Goal: Complete application form: Complete application form

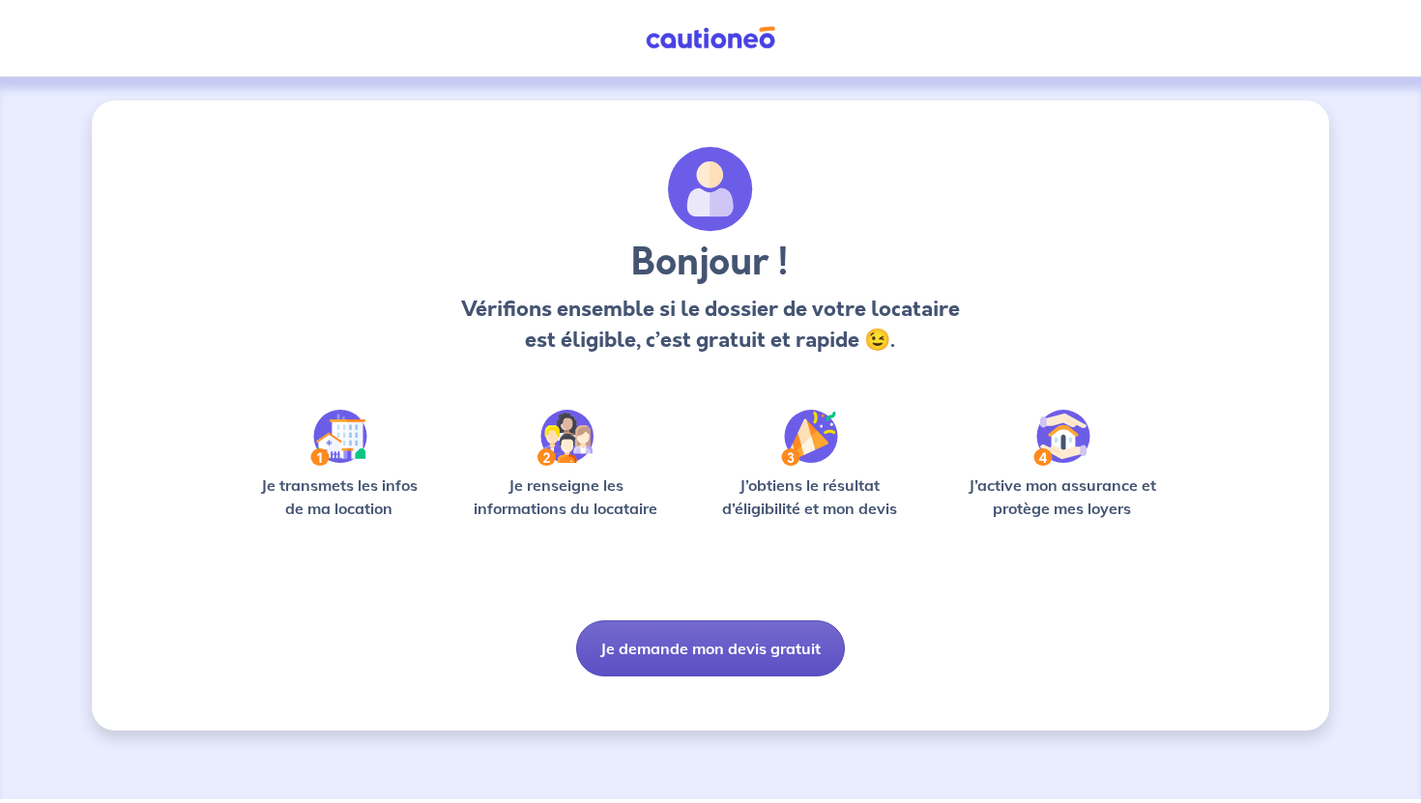
click at [684, 637] on button "Je demande mon devis gratuit" at bounding box center [710, 649] width 269 height 56
click at [704, 638] on button "Je demande mon devis gratuit" at bounding box center [710, 649] width 269 height 56
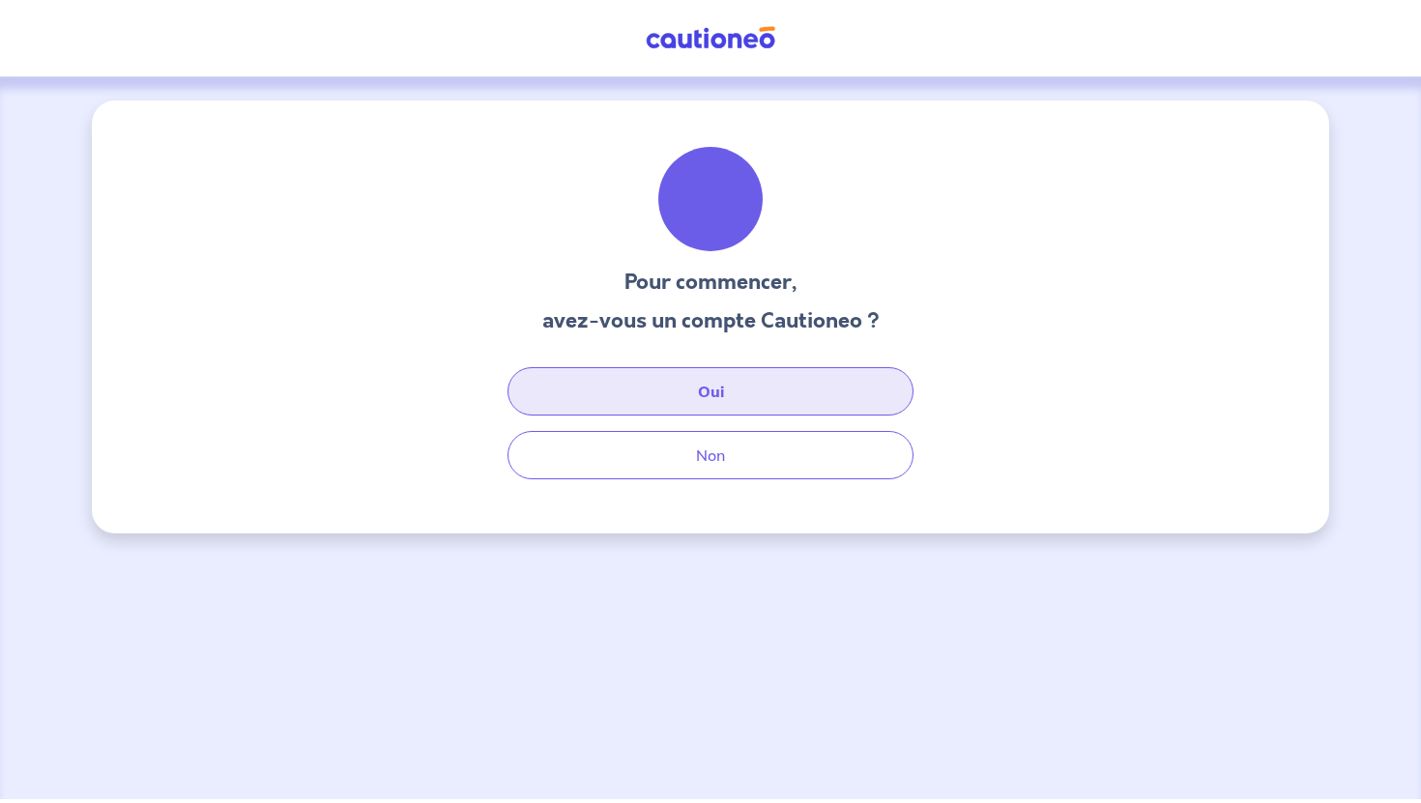
click at [760, 396] on button "Oui" at bounding box center [711, 391] width 406 height 48
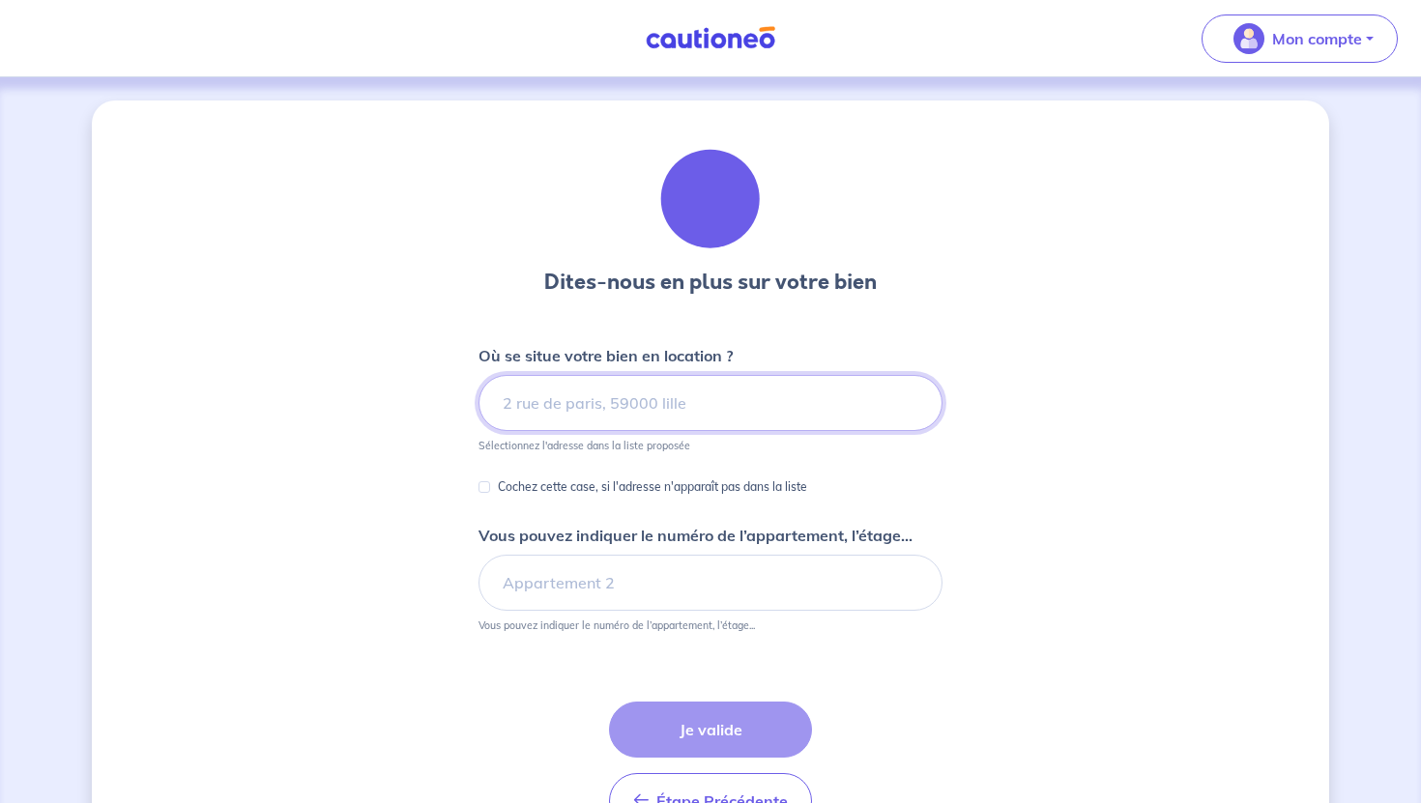
scroll to position [73, 0]
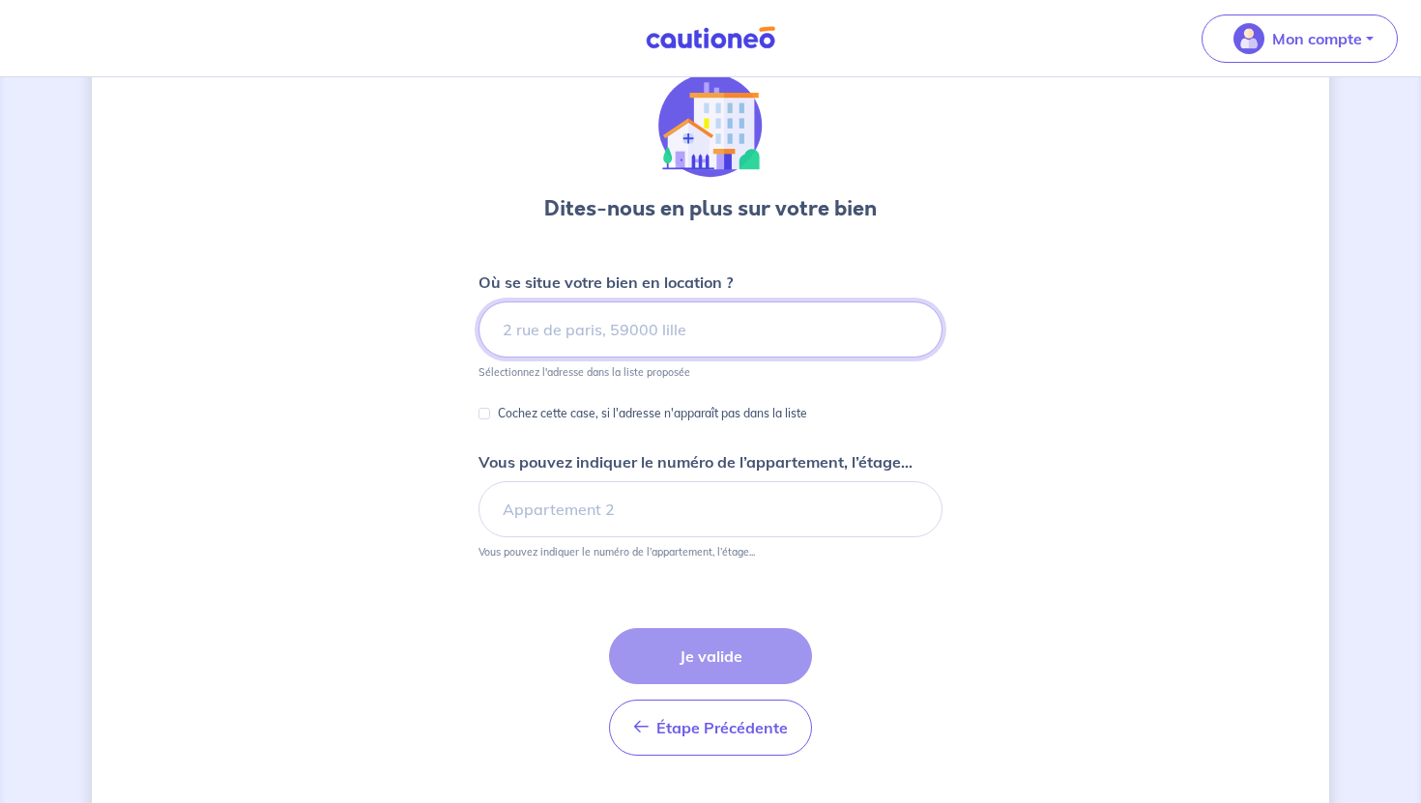
click at [733, 334] on input at bounding box center [711, 330] width 464 height 56
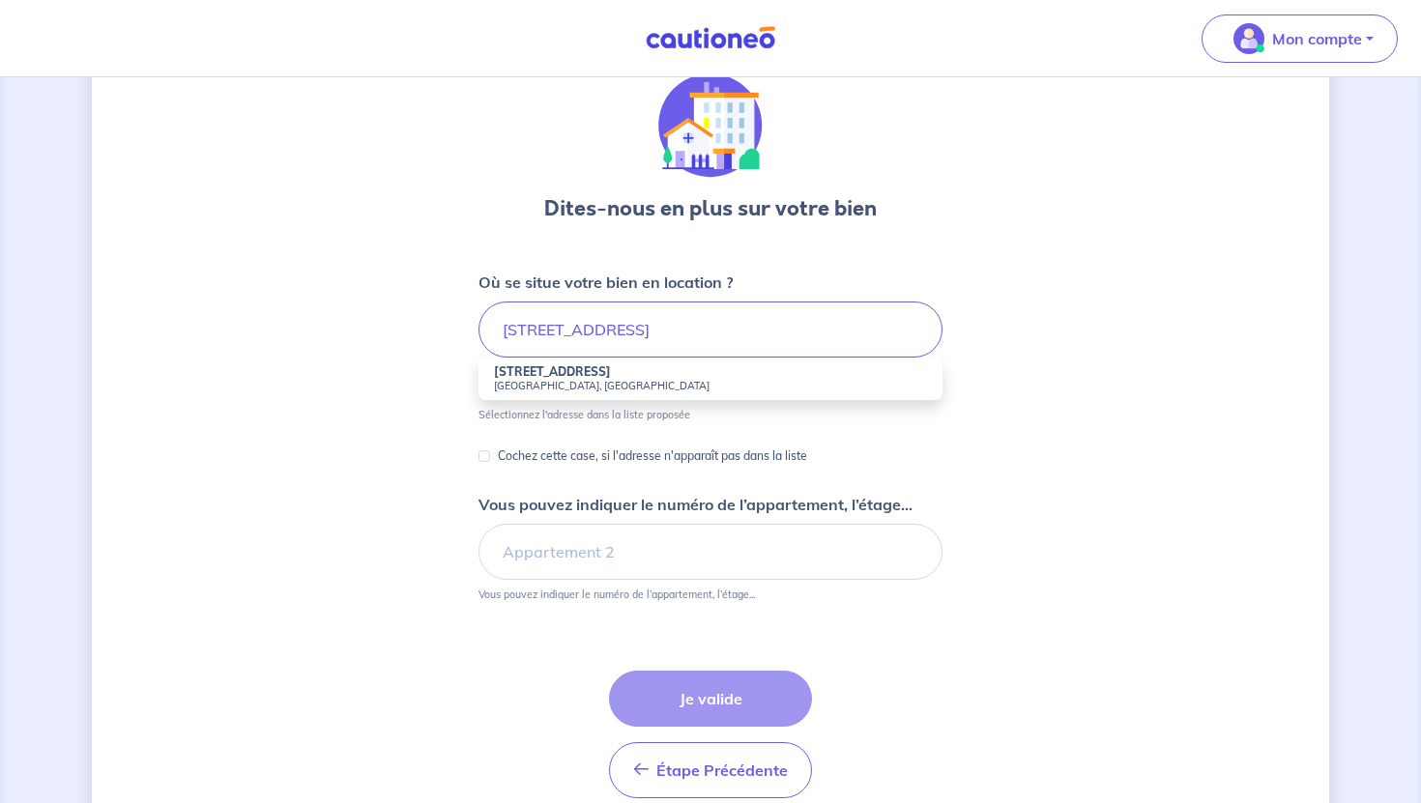
click at [733, 371] on li "[STREET_ADDRESS]" at bounding box center [711, 379] width 464 height 43
type input "[STREET_ADDRESS]"
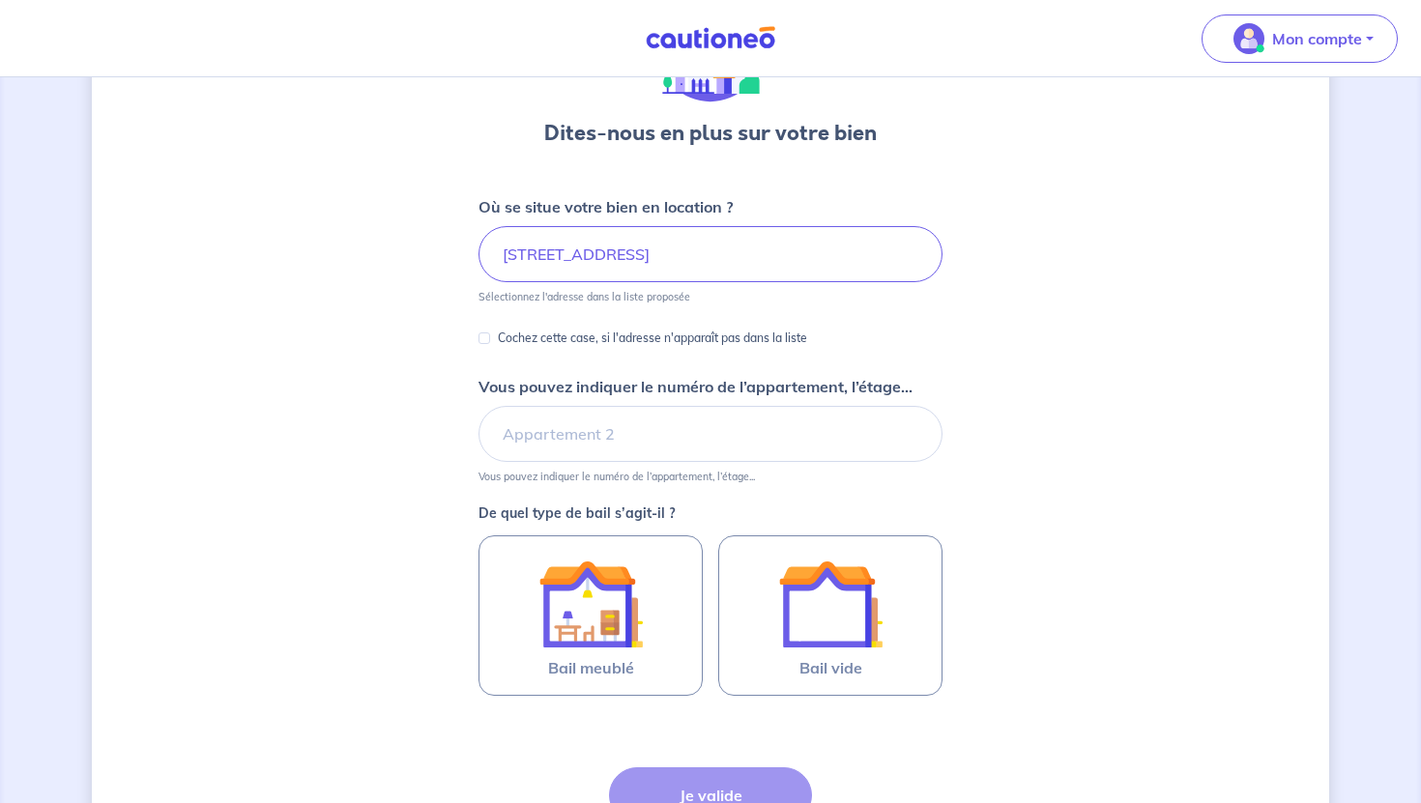
scroll to position [150, 0]
click at [713, 434] on input "Vous pouvez indiquer le numéro de l’appartement, l’étage..." at bounding box center [711, 433] width 464 height 56
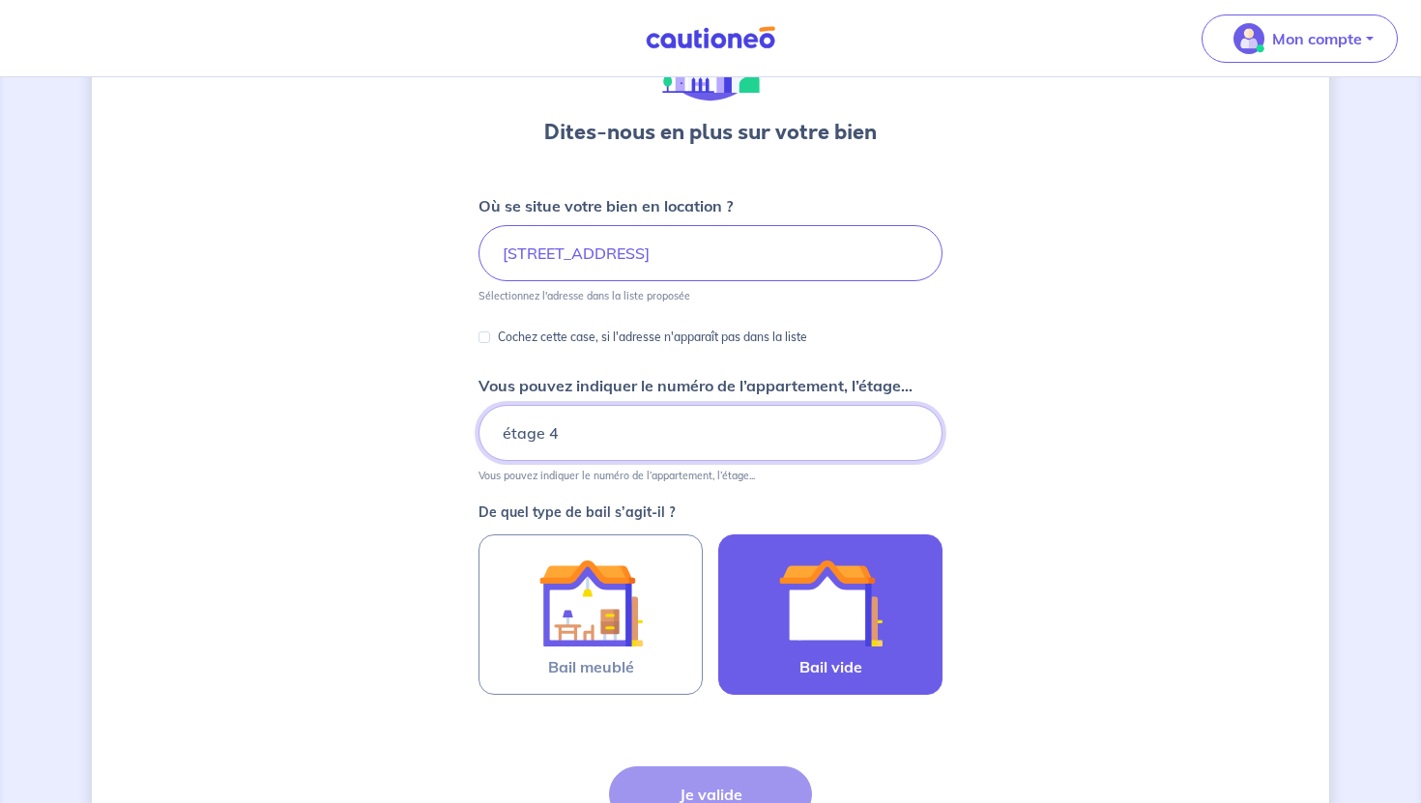
type input "étage 4"
click at [803, 627] on img at bounding box center [830, 603] width 104 height 104
click at [0, 0] on input "Bail vide" at bounding box center [0, 0] width 0 height 0
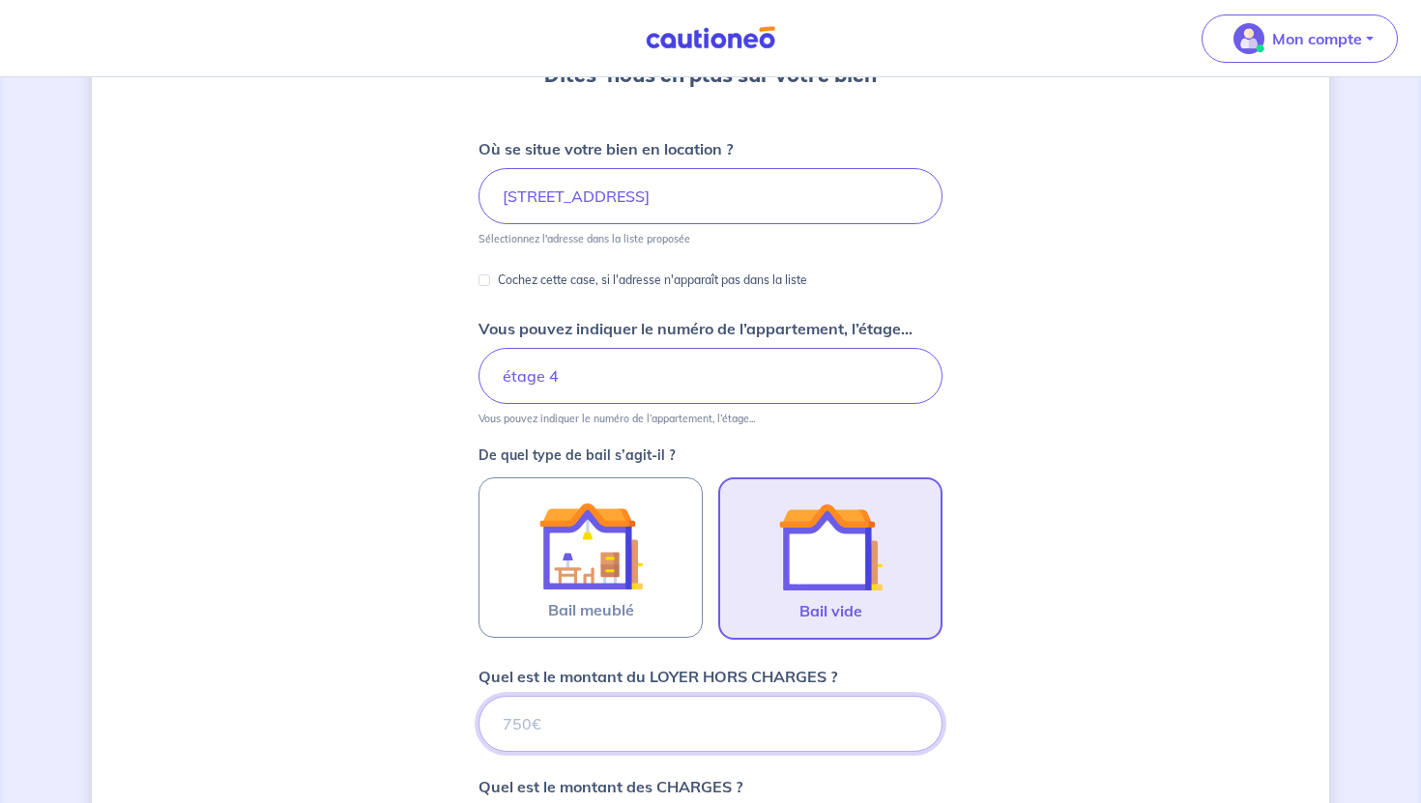
scroll to position [230, 0]
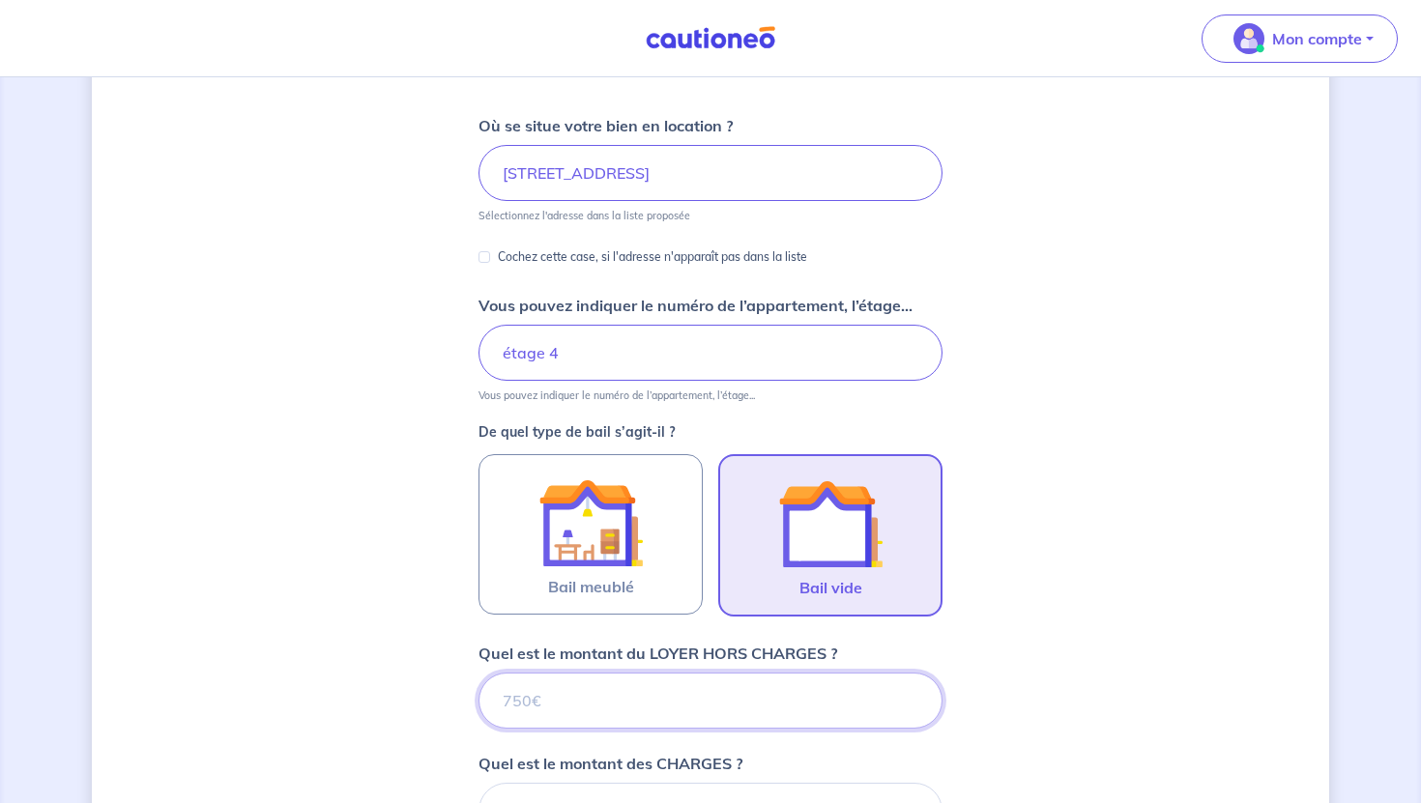
click at [726, 708] on input "Quel est le montant du LOYER HORS CHARGES ?" at bounding box center [711, 701] width 464 height 56
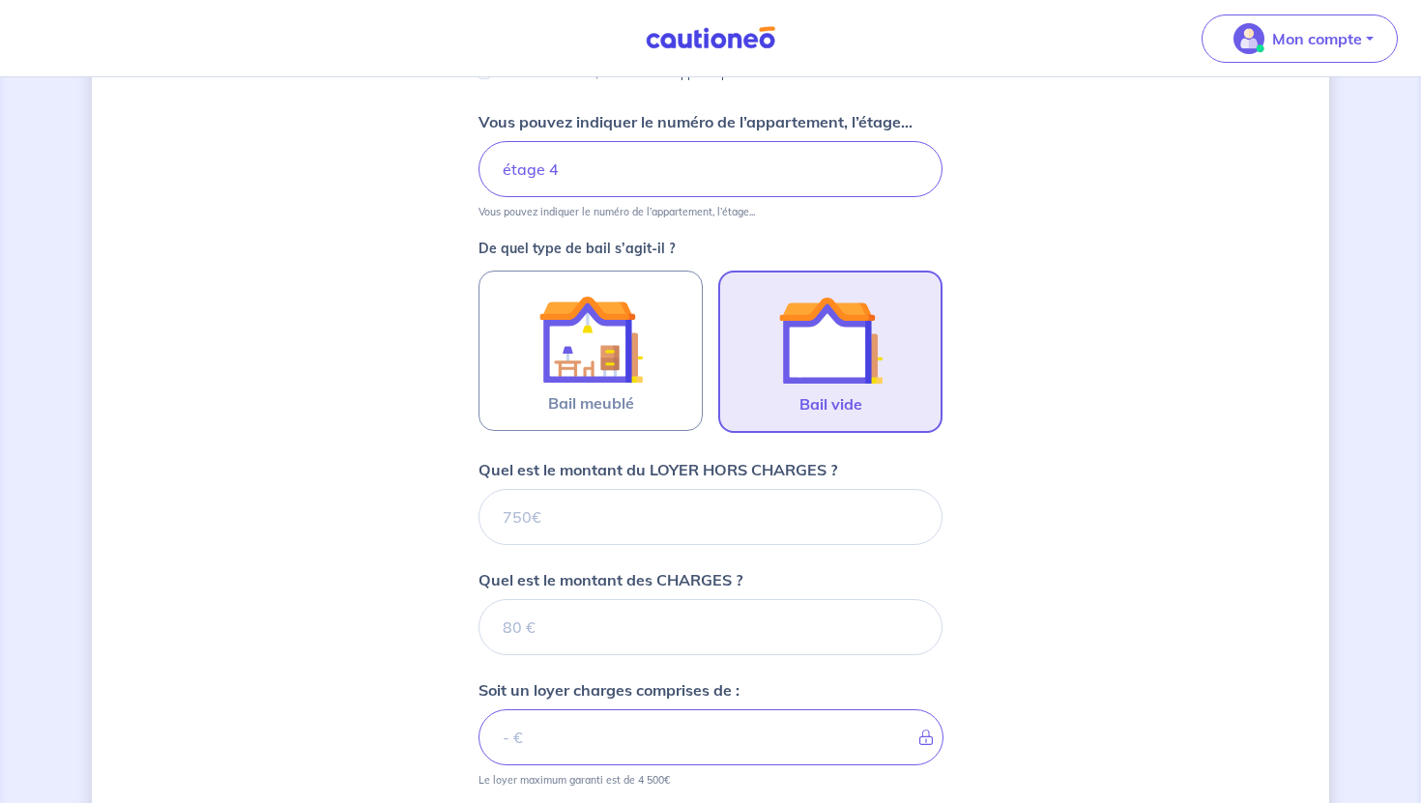
scroll to position [423, 0]
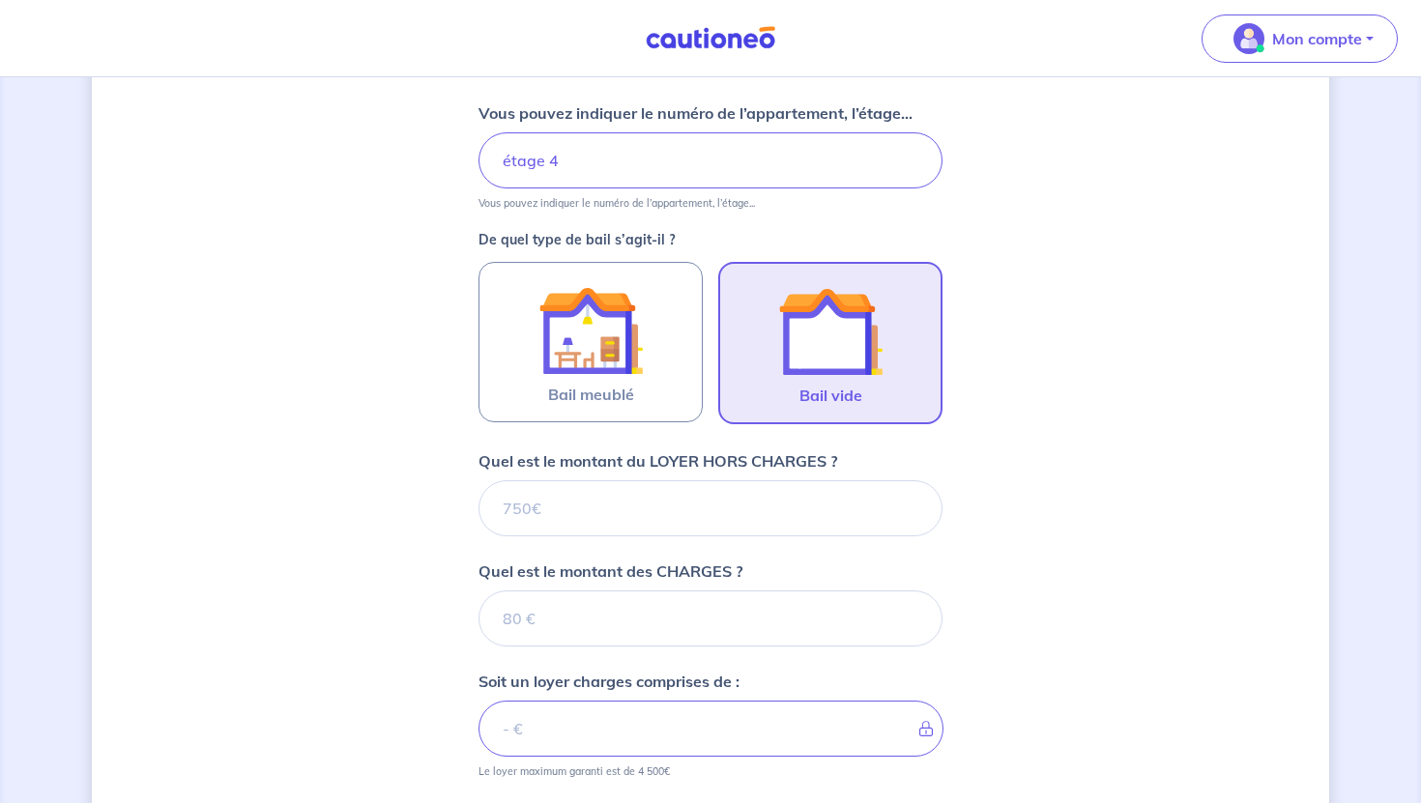
click at [751, 540] on form "Où se situe votre bien en location ? [STREET_ADDRESS] Sélectionnez l'adresse da…" at bounding box center [711, 456] width 464 height 1069
click at [766, 489] on input "Quel est le montant du LOYER HORS CHARGES ?" at bounding box center [711, 509] width 464 height 56
type input "13"
type input "1390"
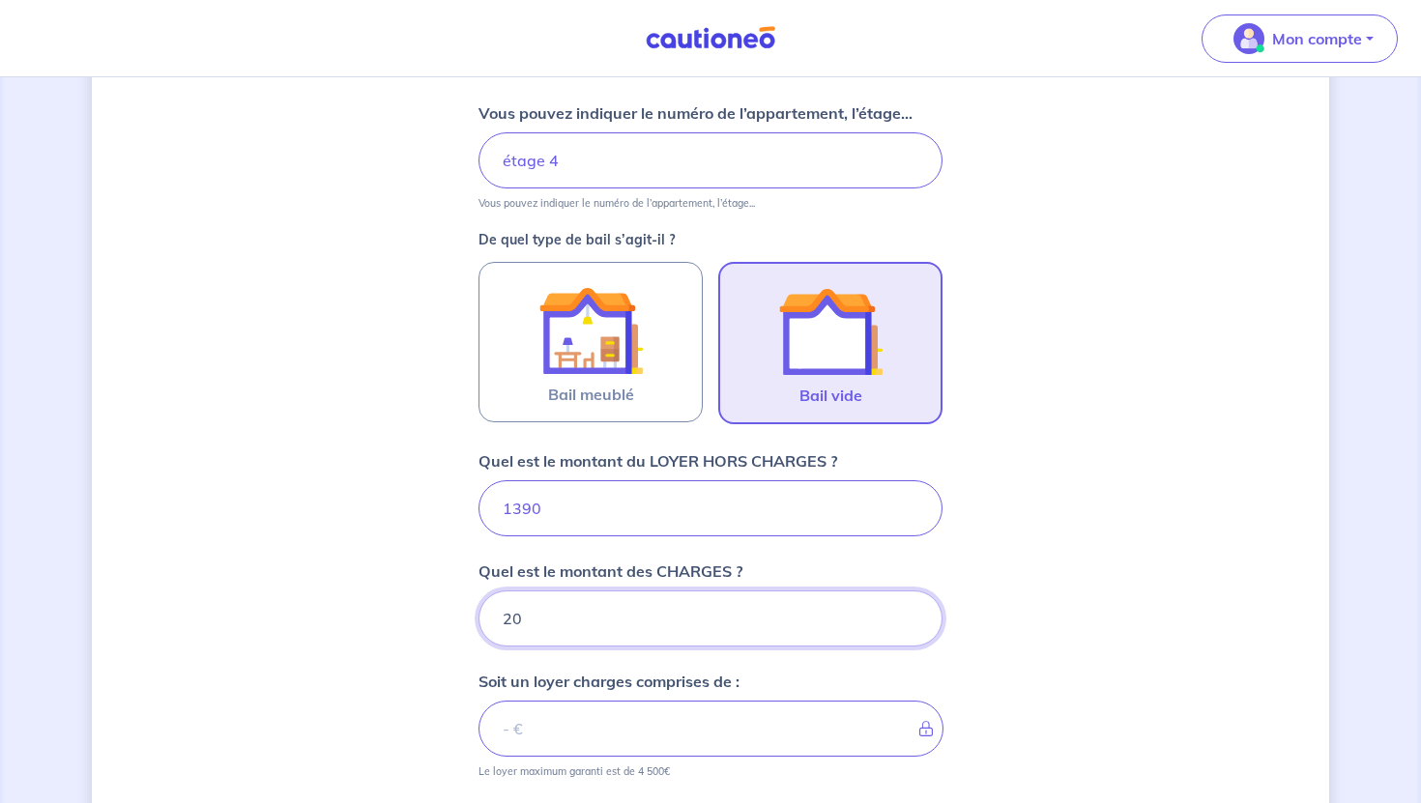
type input "200"
type input "1590"
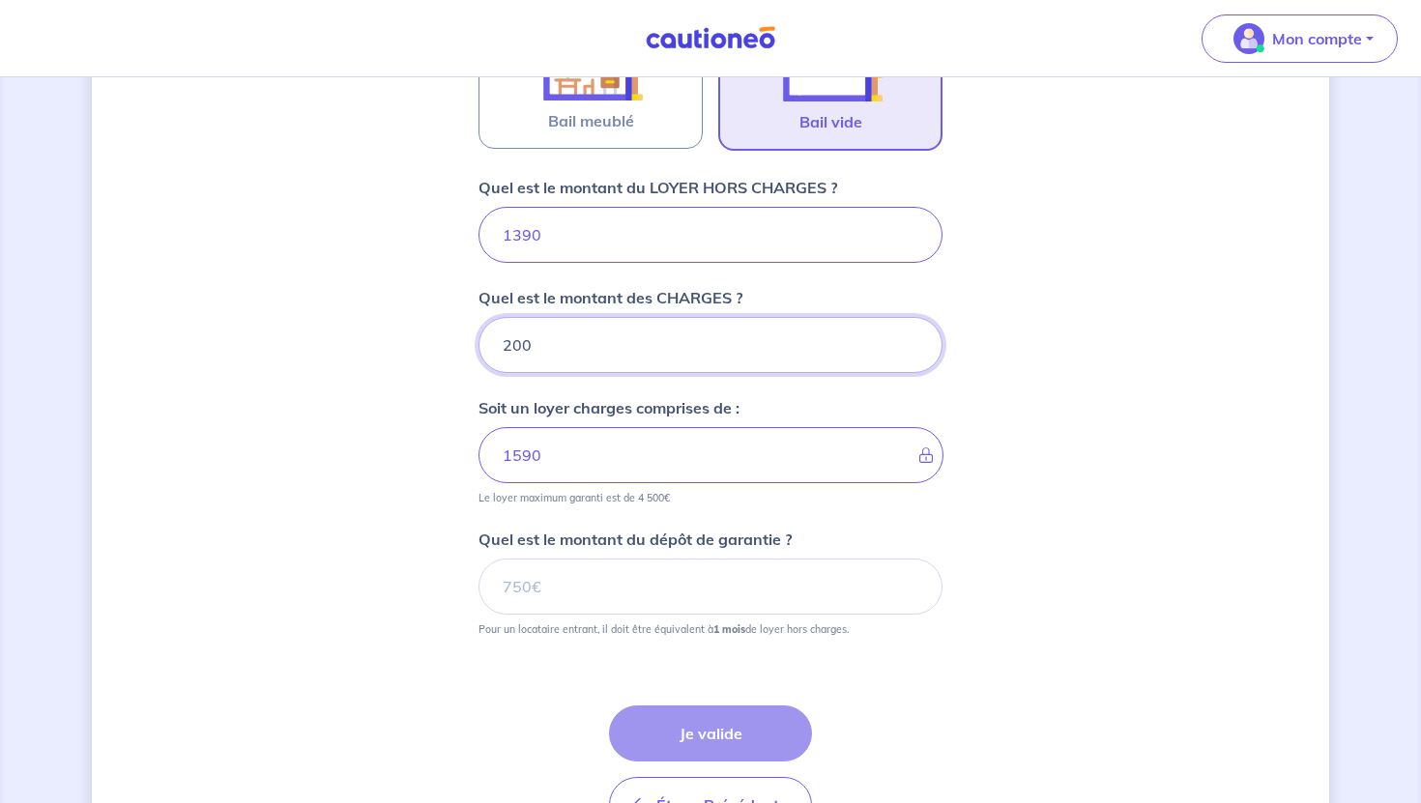
scroll to position [760, 0]
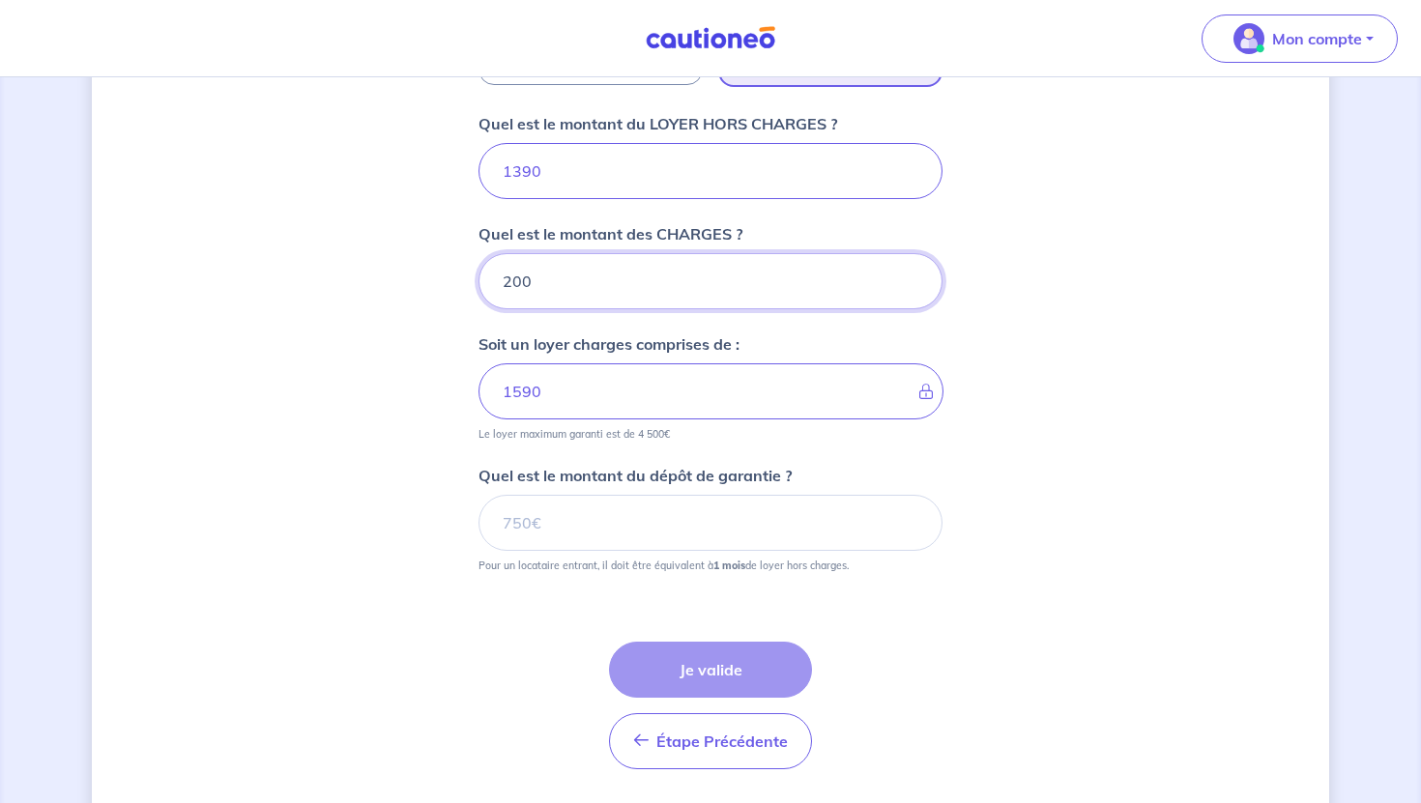
type input "200"
click at [848, 519] on input "Quel est le montant du dépôt de garantie ?" at bounding box center [711, 523] width 464 height 56
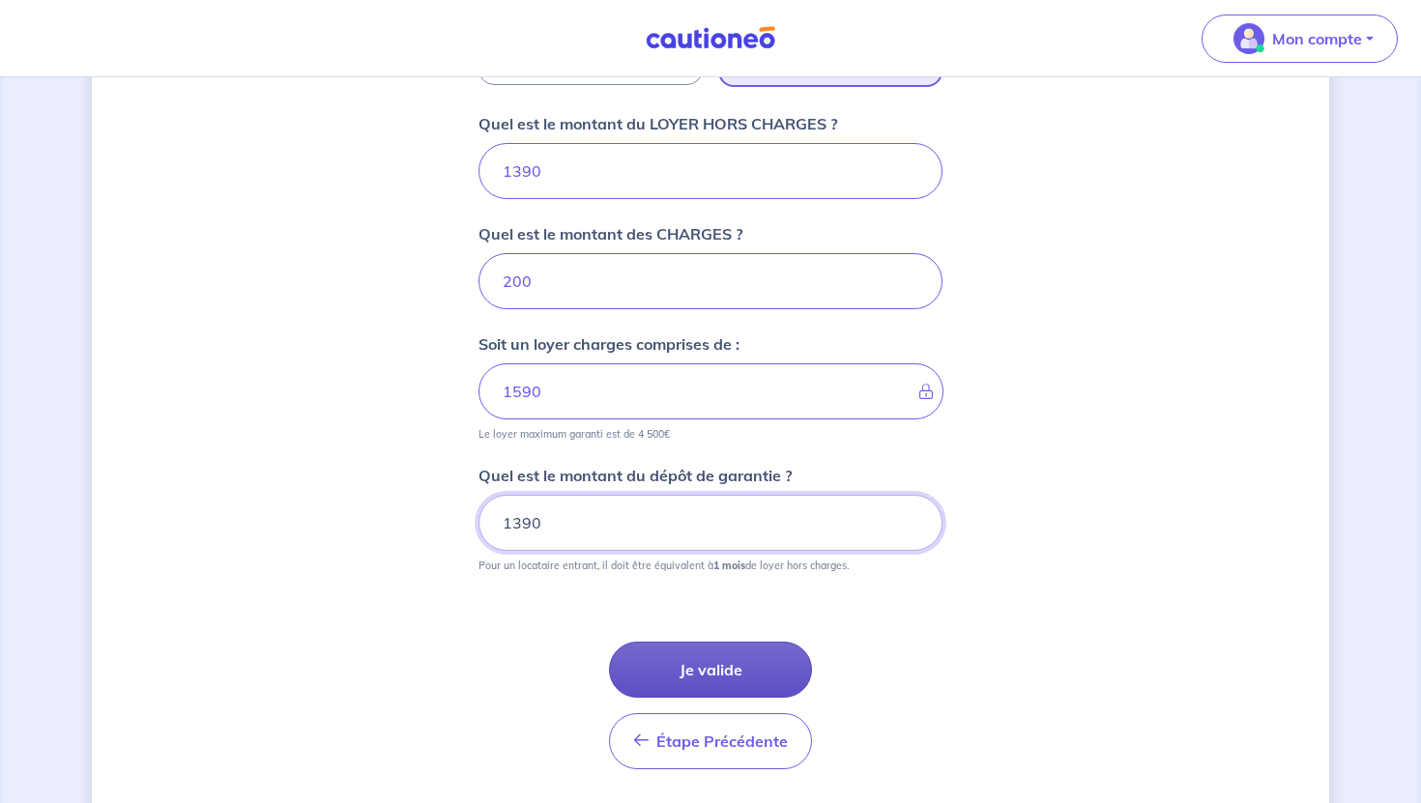
type input "1390"
click at [761, 670] on button "Je valide" at bounding box center [710, 670] width 203 height 56
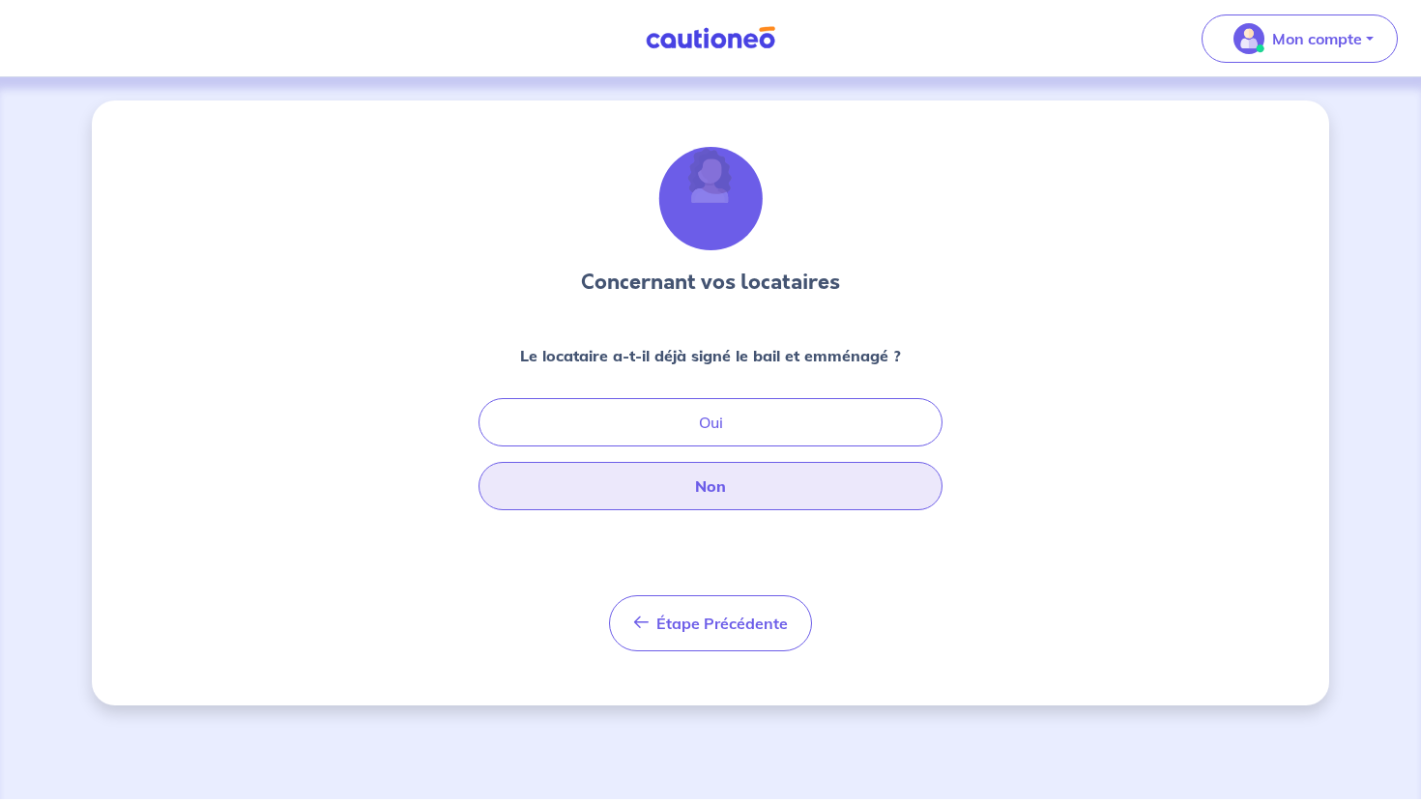
click at [789, 500] on button "Non" at bounding box center [711, 486] width 464 height 48
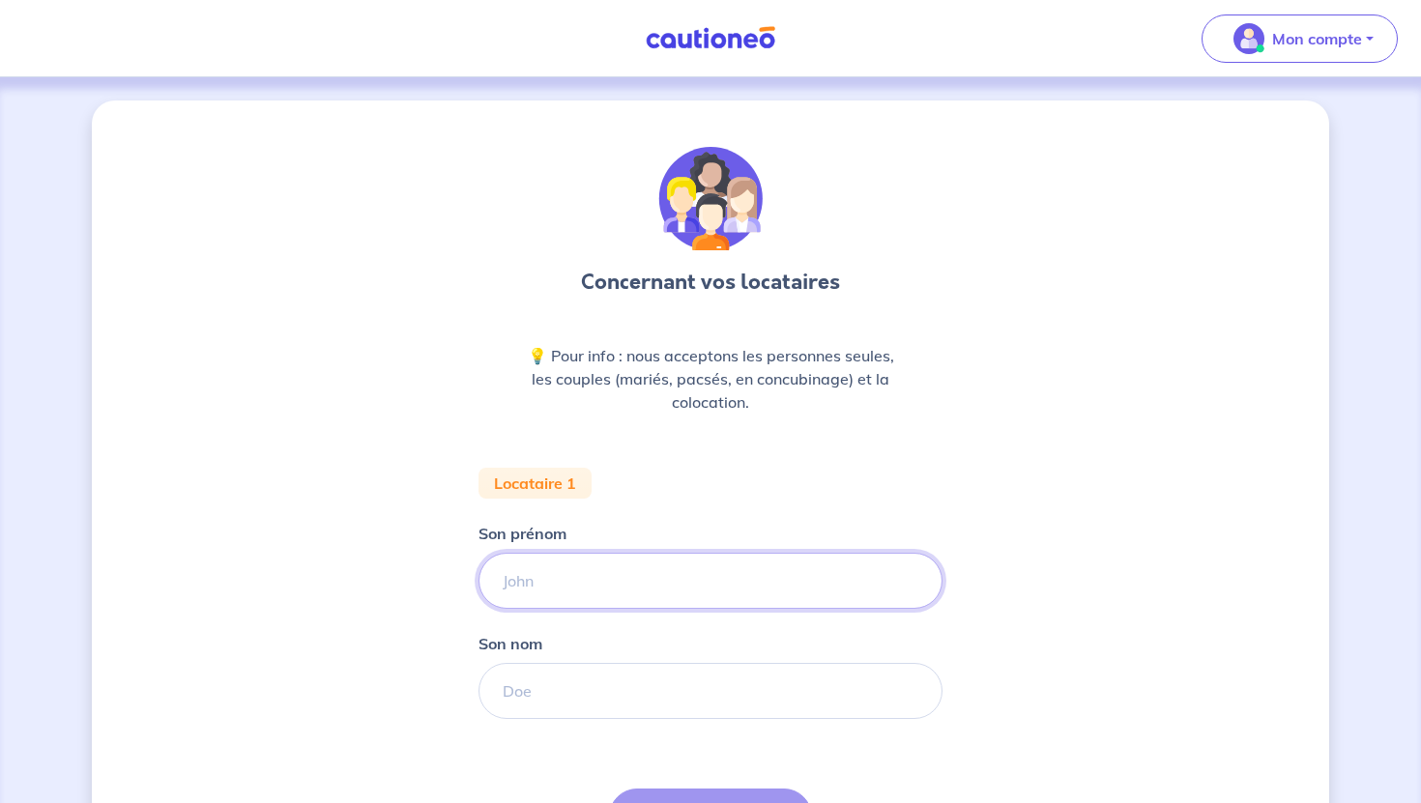
click at [727, 601] on input "Son prénom" at bounding box center [711, 581] width 464 height 56
type input "[PERSON_NAME]"
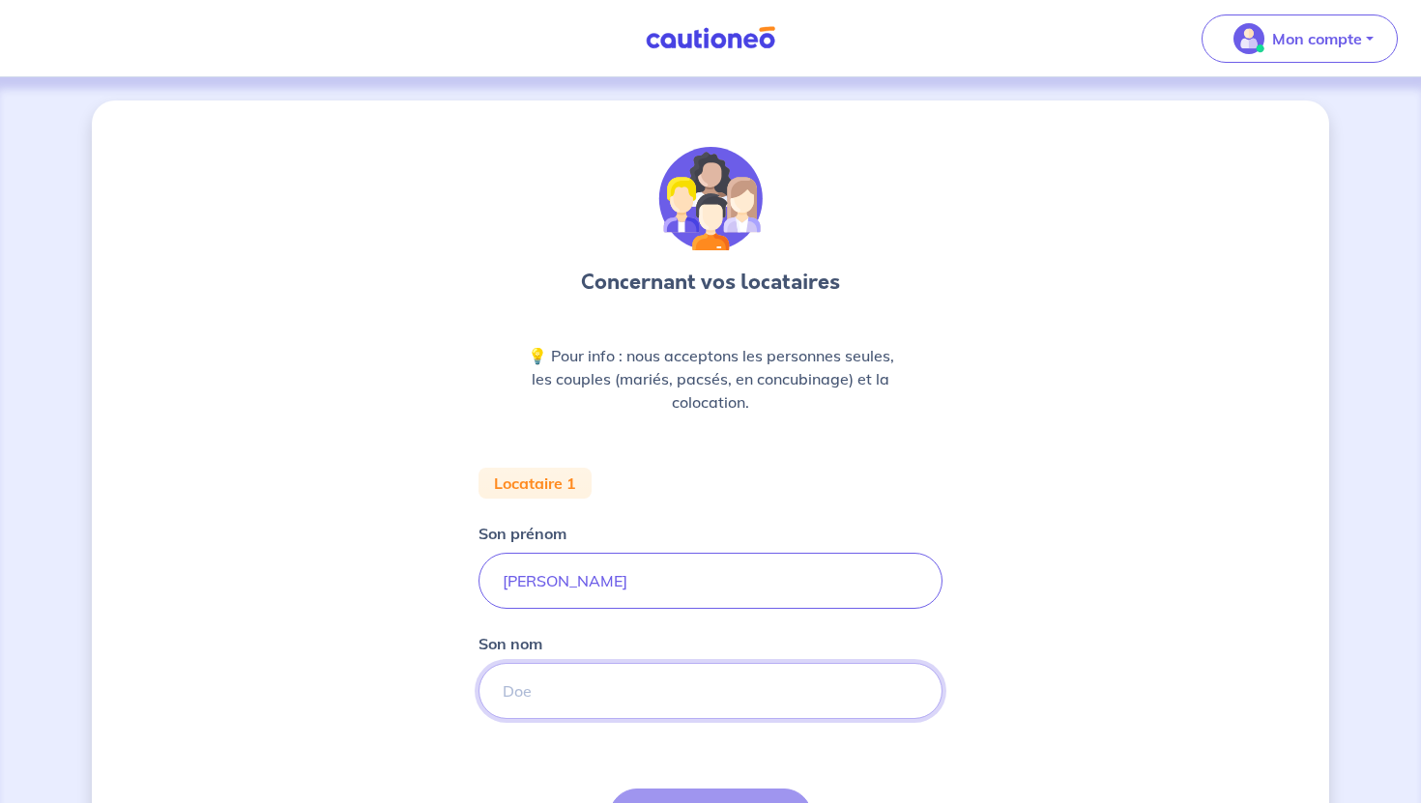
click at [690, 681] on input "Son nom" at bounding box center [711, 691] width 464 height 56
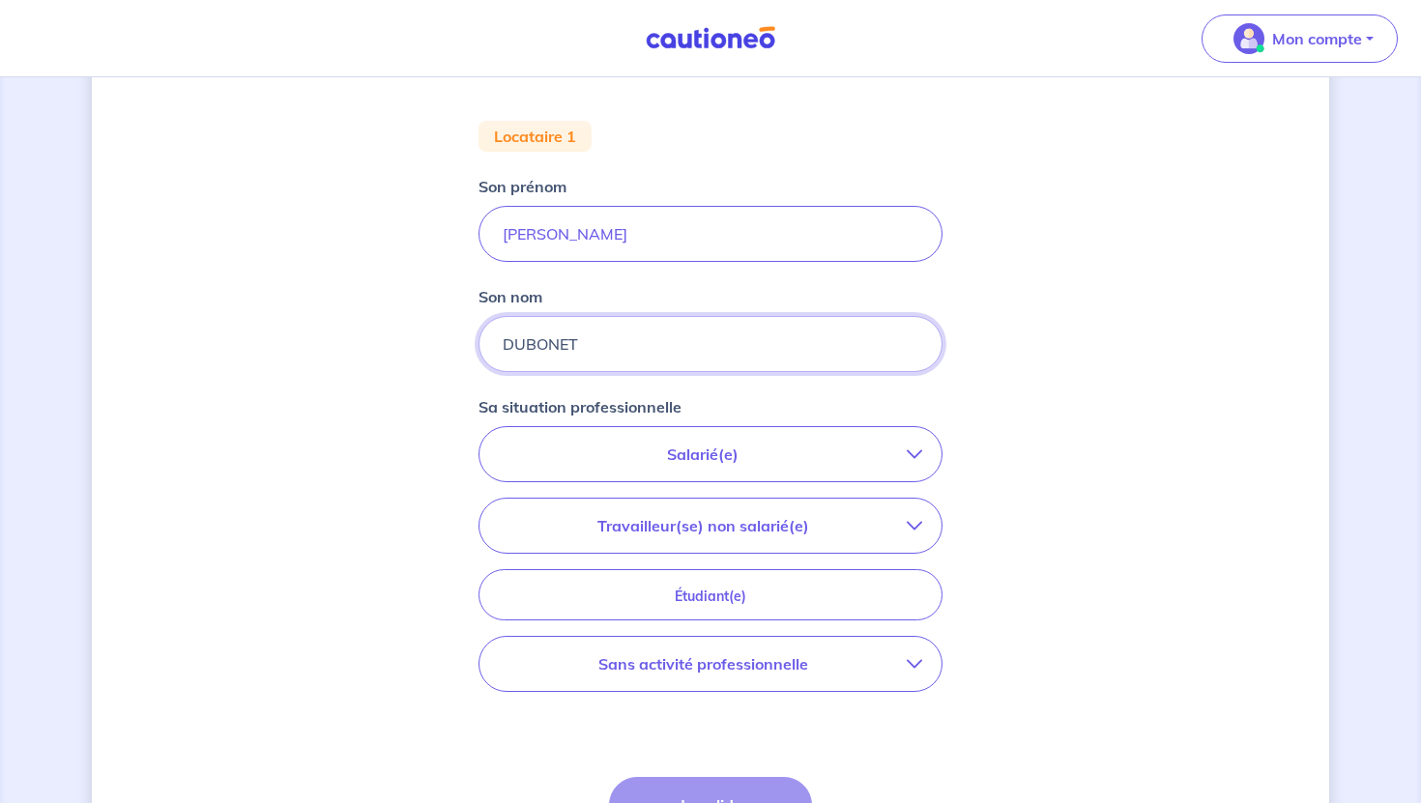
scroll to position [346, 0]
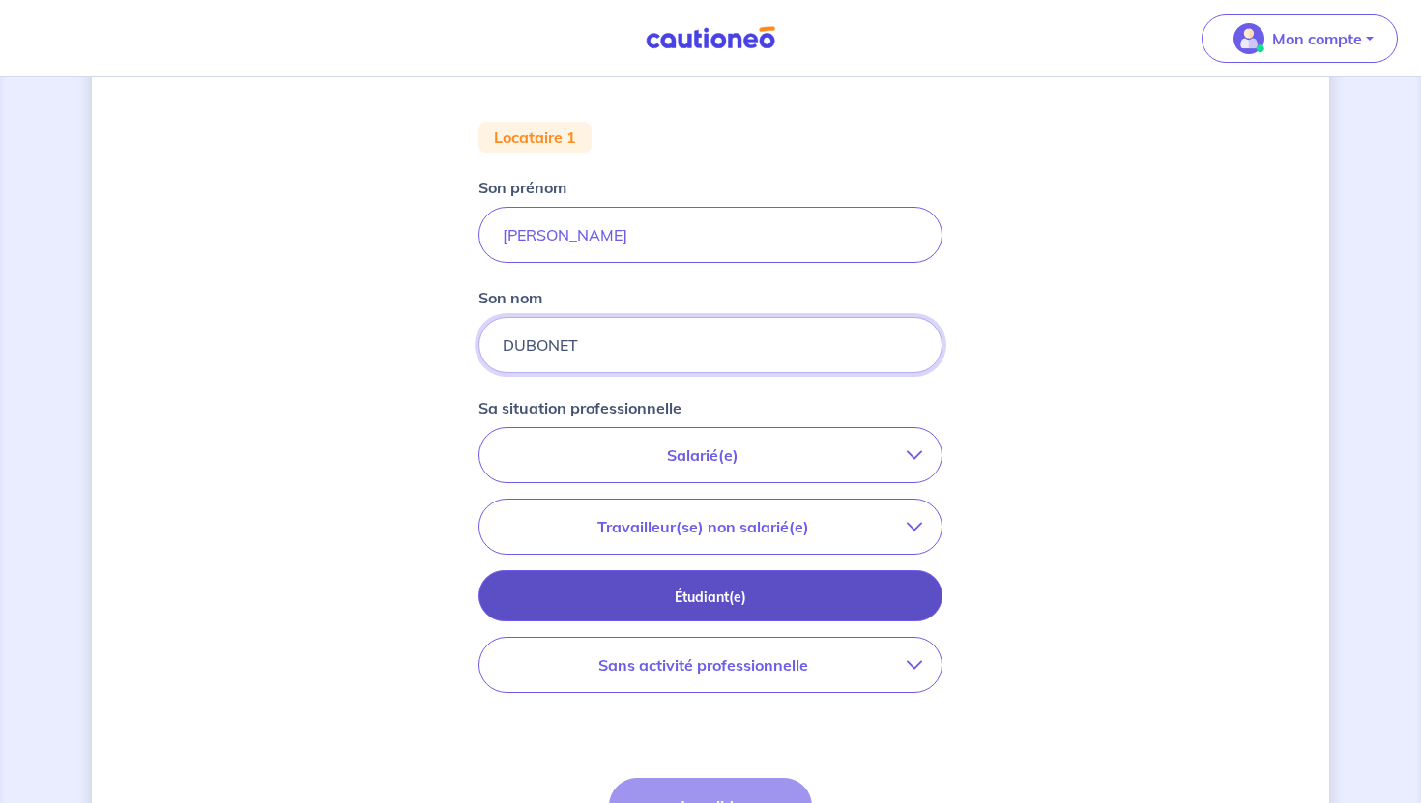
type input "DUBONET"
click at [726, 598] on p "Étudiant(e)" at bounding box center [711, 597] width 416 height 21
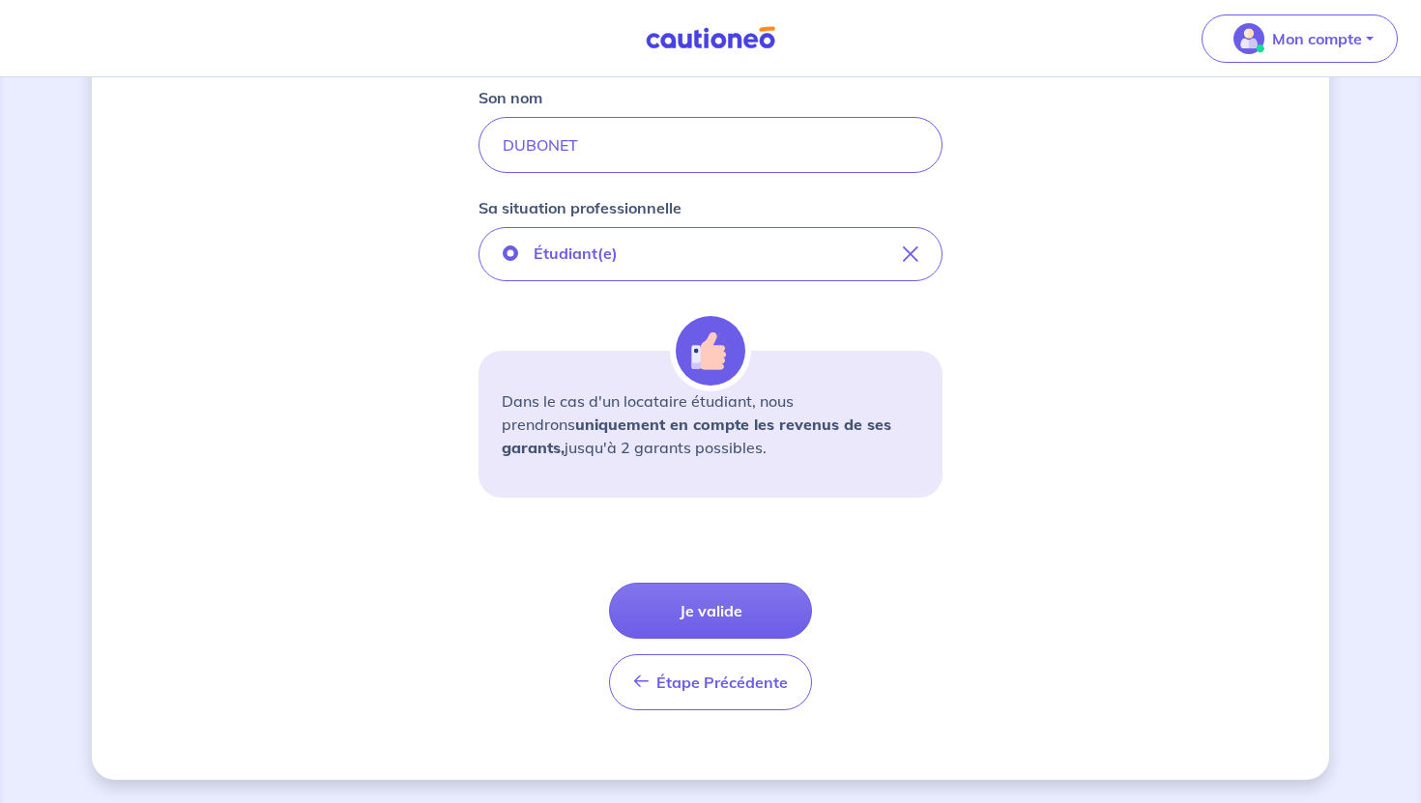
scroll to position [544, 0]
click at [724, 613] on button "Je valide" at bounding box center [710, 613] width 203 height 56
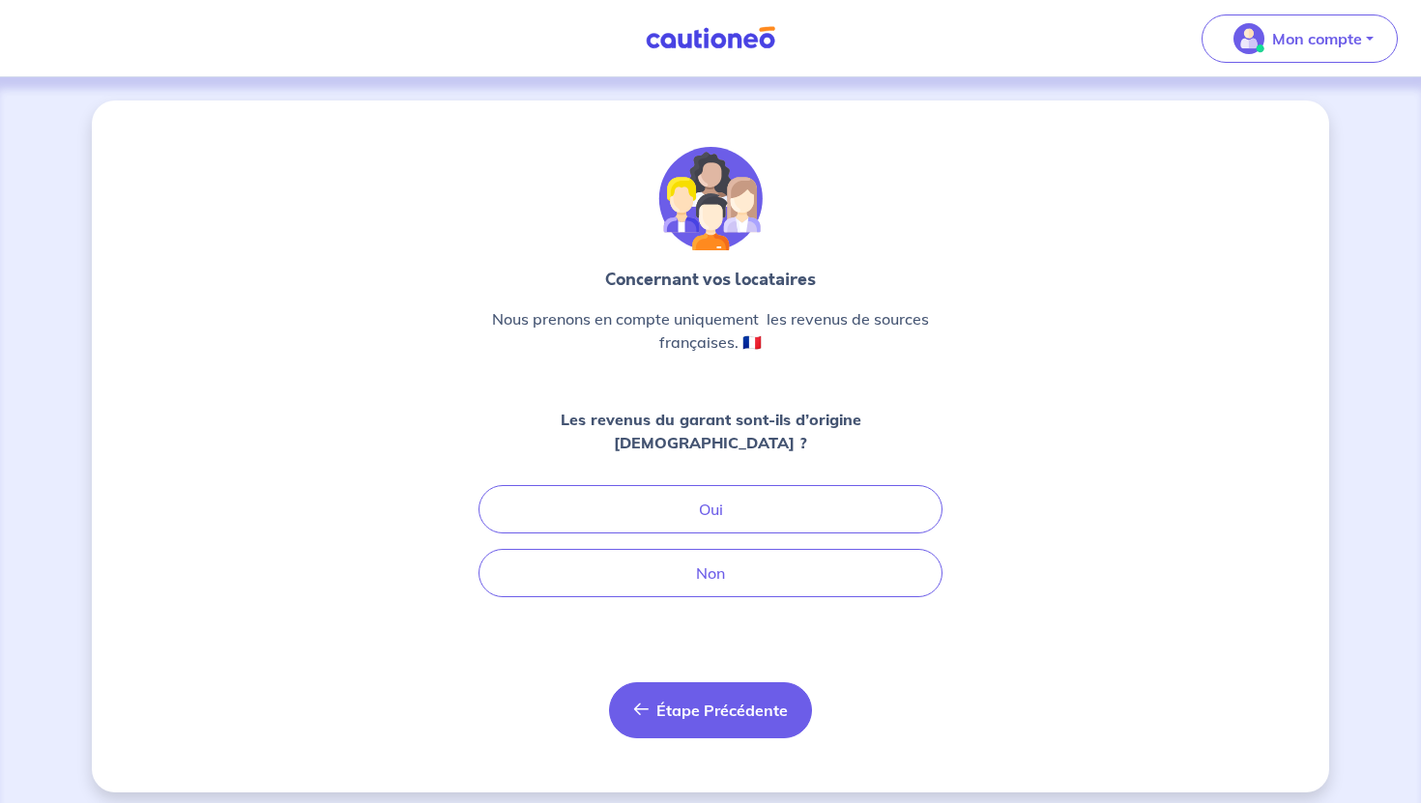
click at [713, 700] on button "Étape Précédente Précédent" at bounding box center [710, 711] width 203 height 56
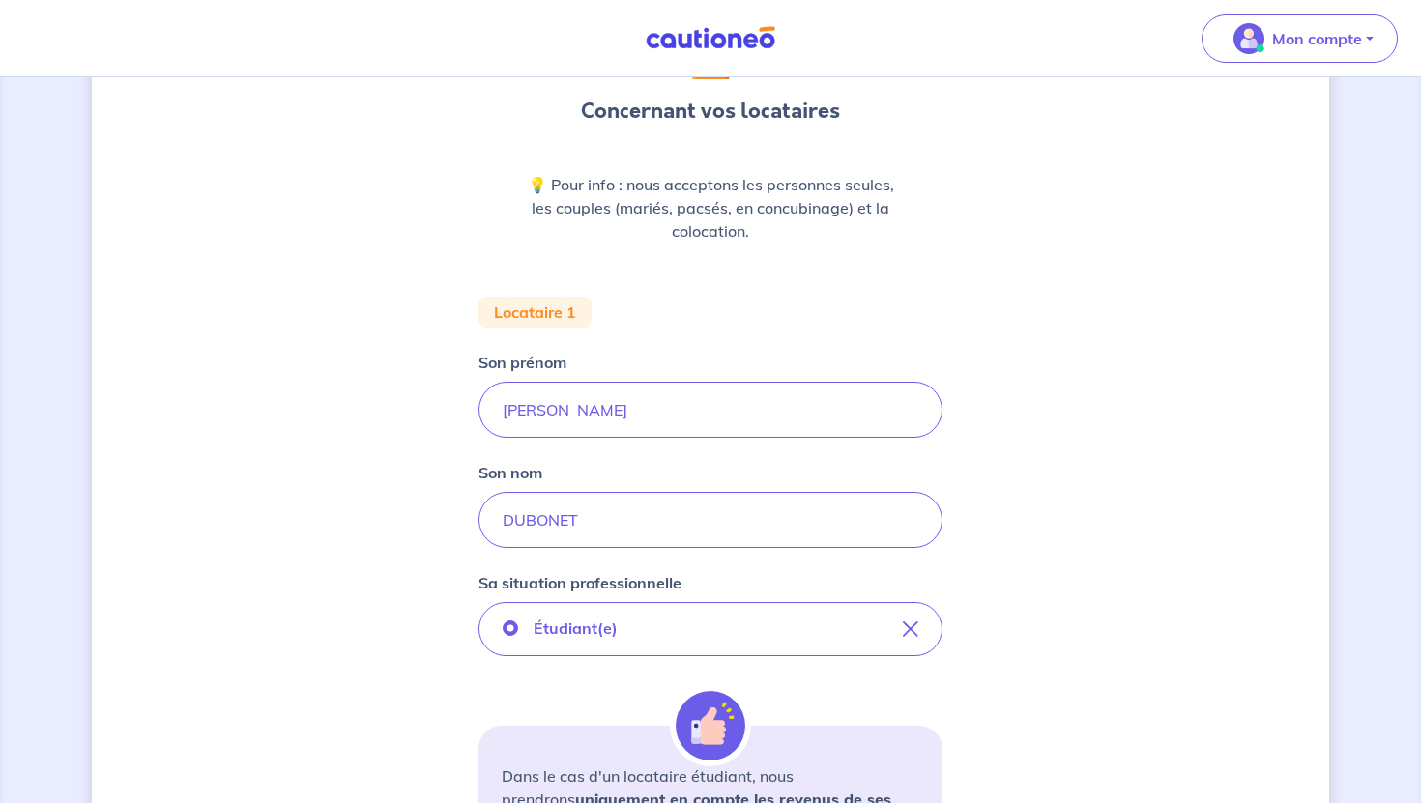
scroll to position [81, 0]
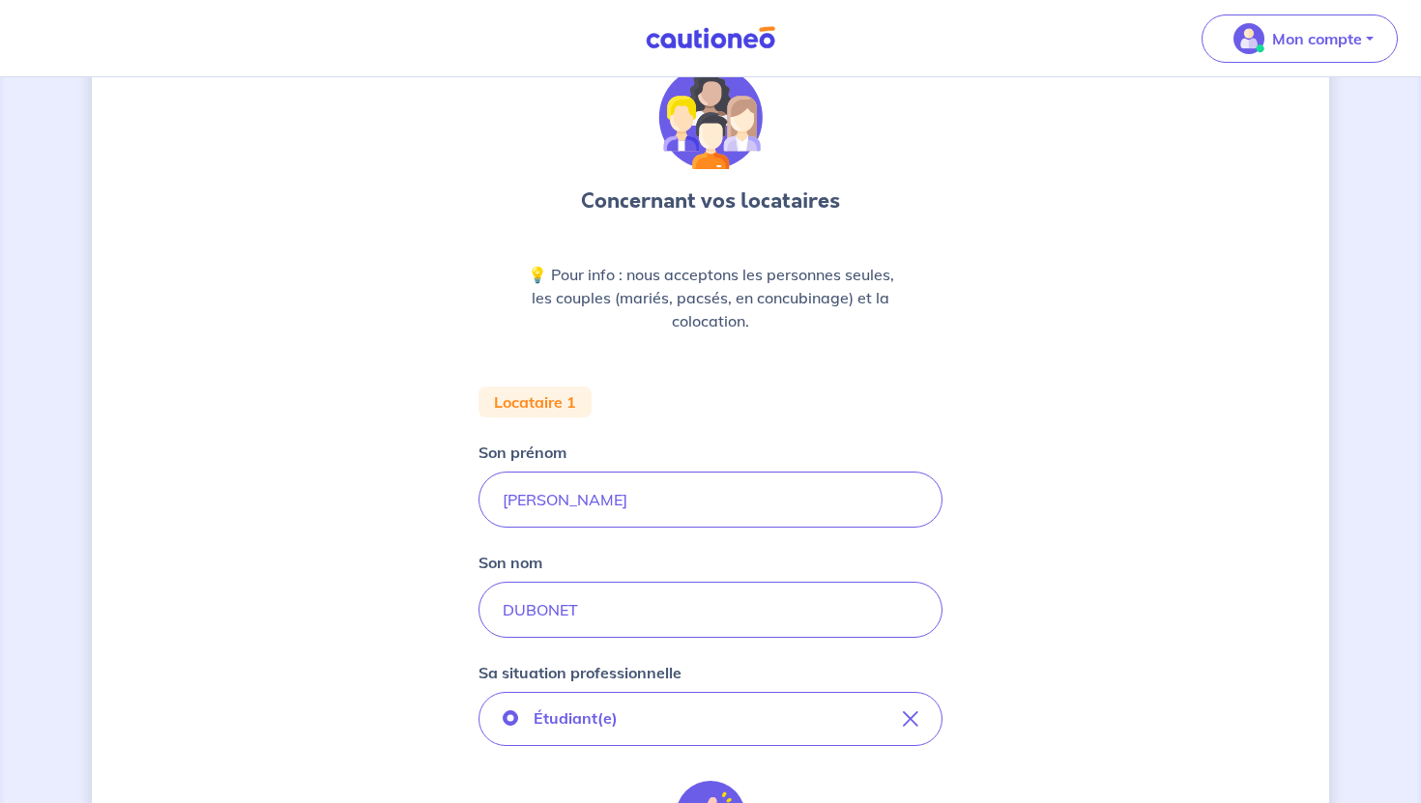
click at [536, 398] on div "Locataire 1" at bounding box center [535, 402] width 113 height 31
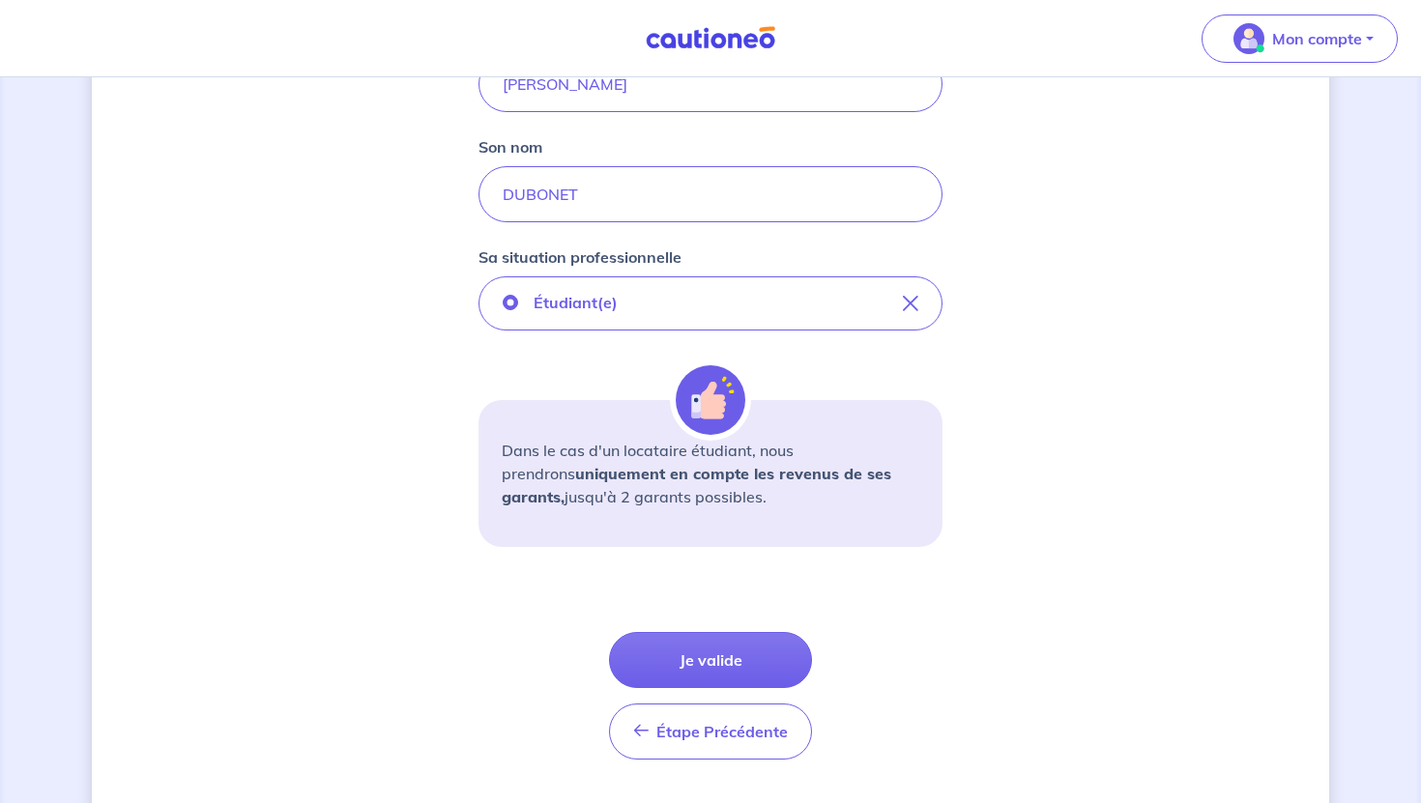
scroll to position [500, 0]
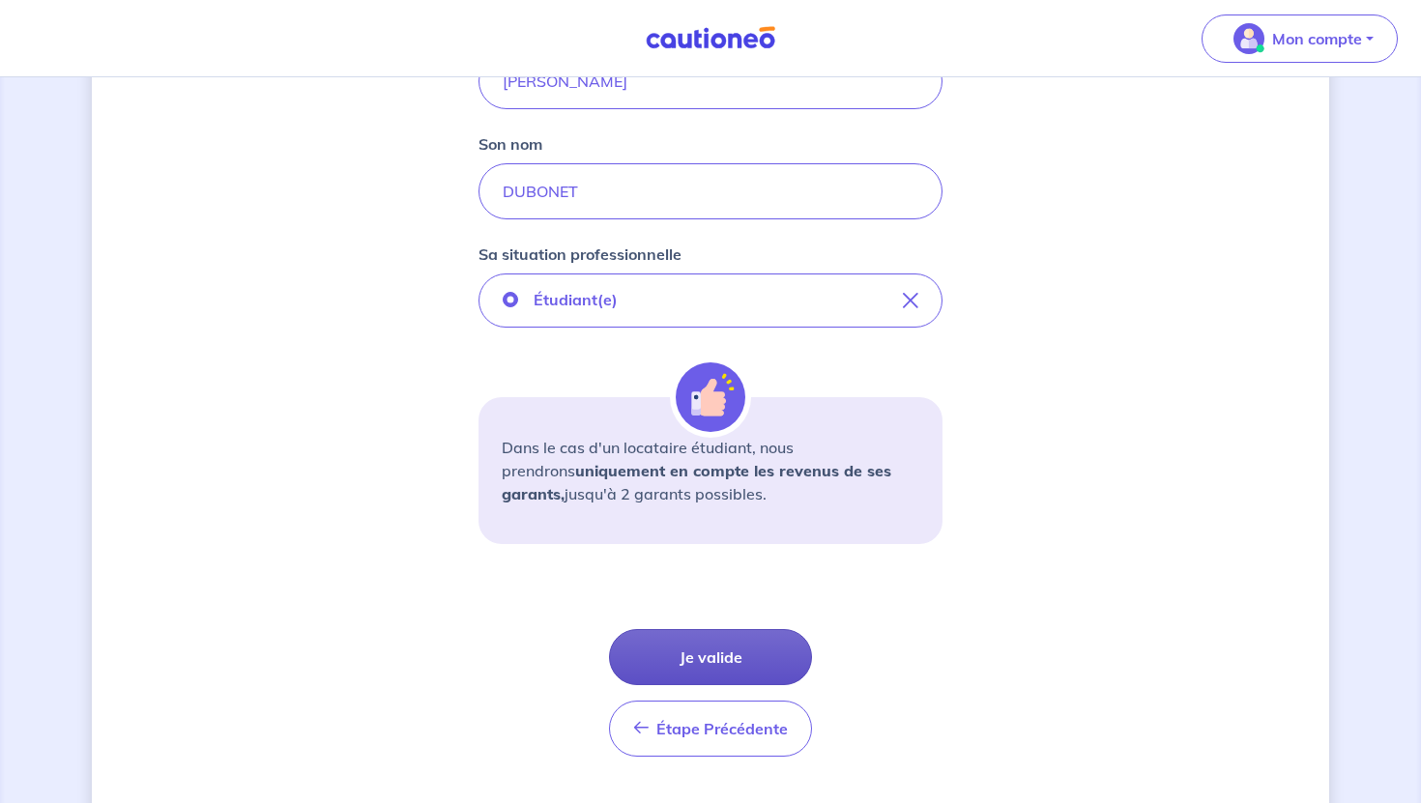
click at [750, 657] on button "Je valide" at bounding box center [710, 657] width 203 height 56
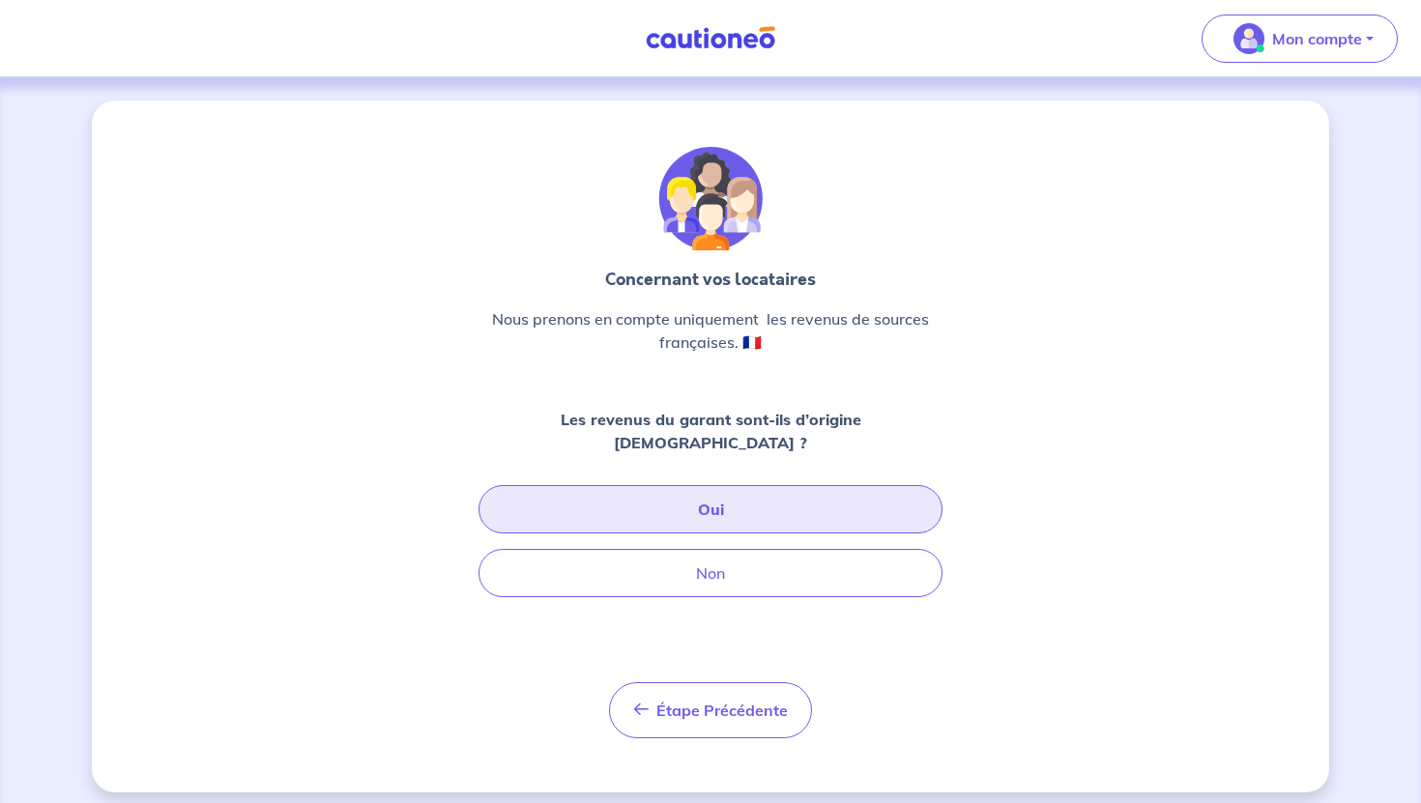
click at [733, 487] on button "Oui" at bounding box center [711, 509] width 464 height 48
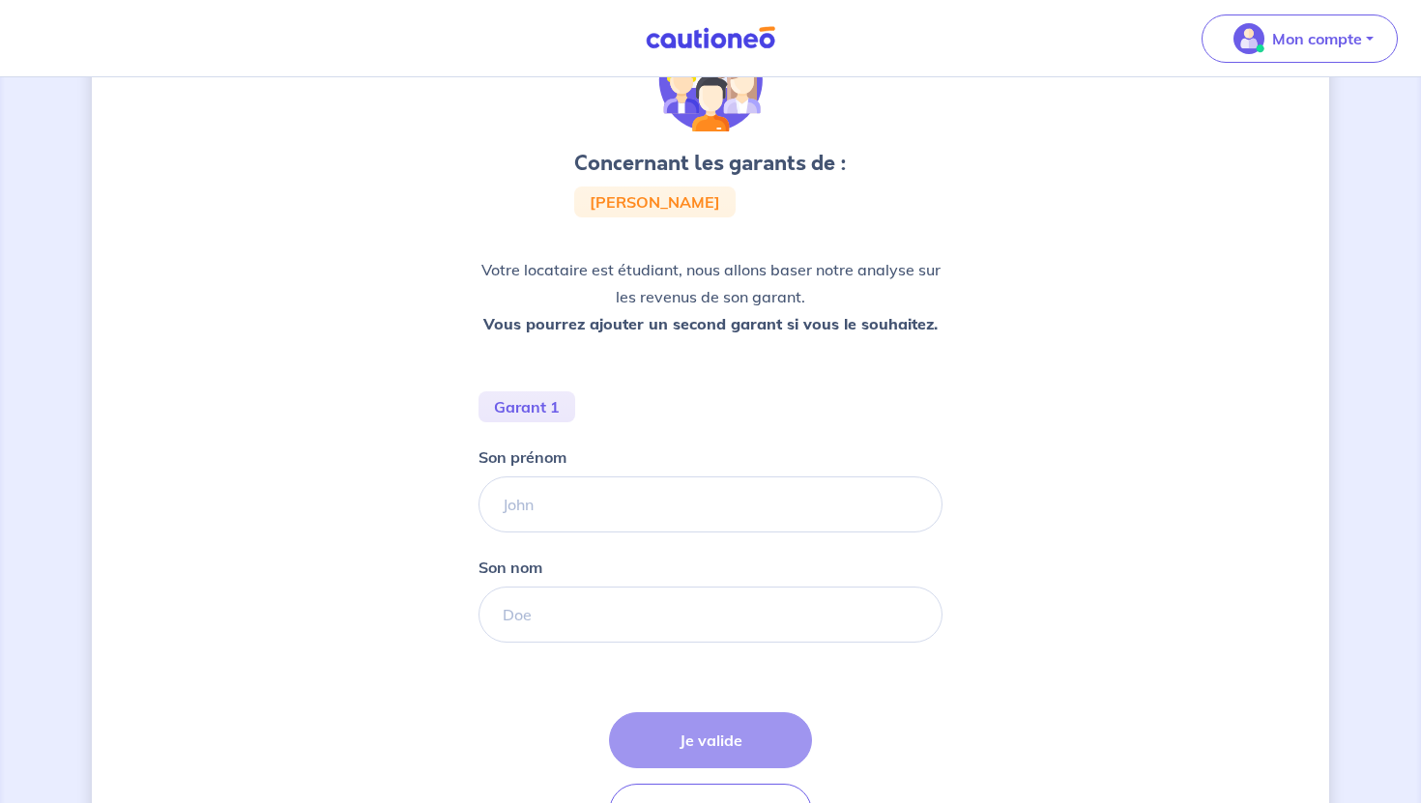
scroll to position [123, 0]
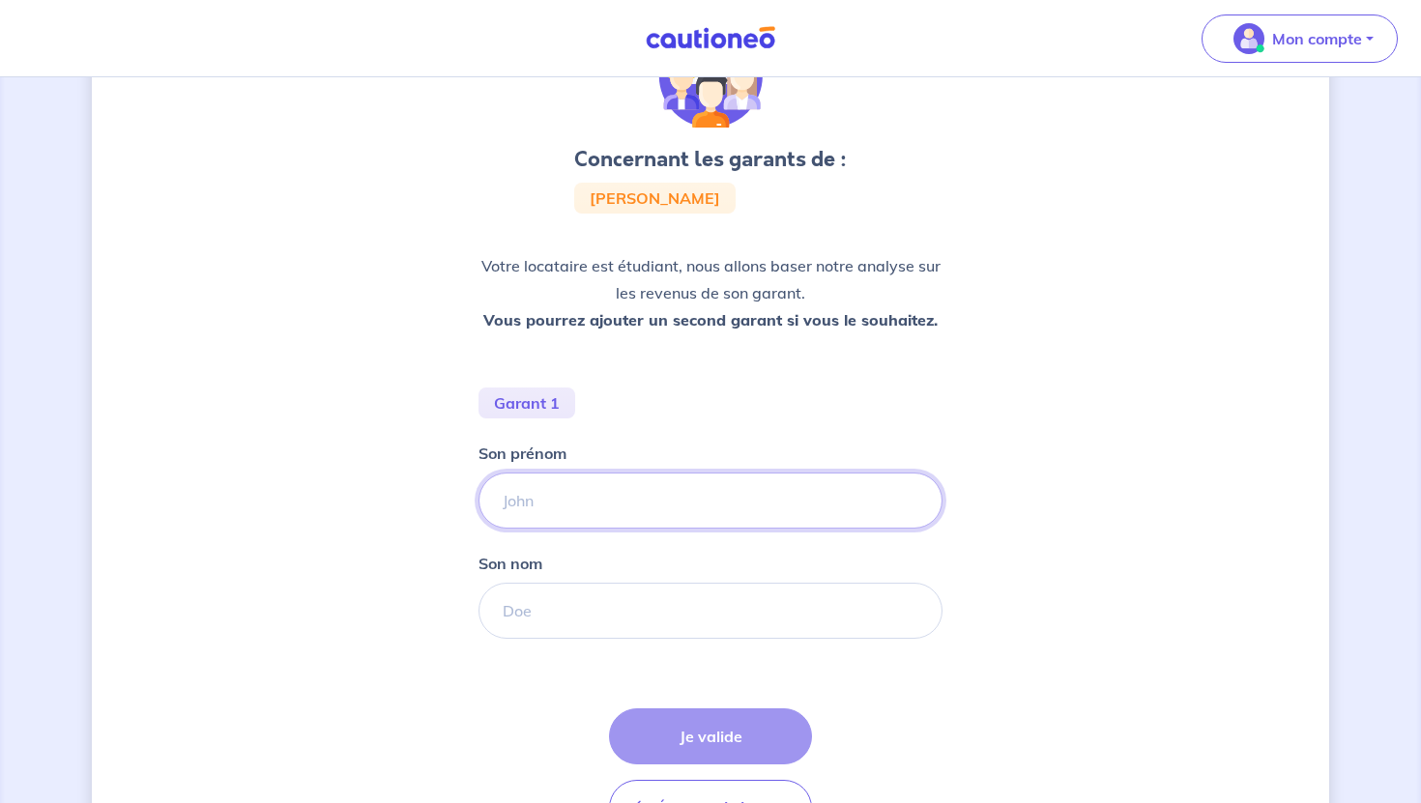
click at [661, 503] on input "Son prénom" at bounding box center [711, 501] width 464 height 56
paste input "[PERSON_NAME],"
drag, startPoint x: 709, startPoint y: 502, endPoint x: 559, endPoint y: 496, distance: 150.0
click at [559, 496] on input "[PERSON_NAME]," at bounding box center [711, 501] width 464 height 56
type input "[PERSON_NAME]"
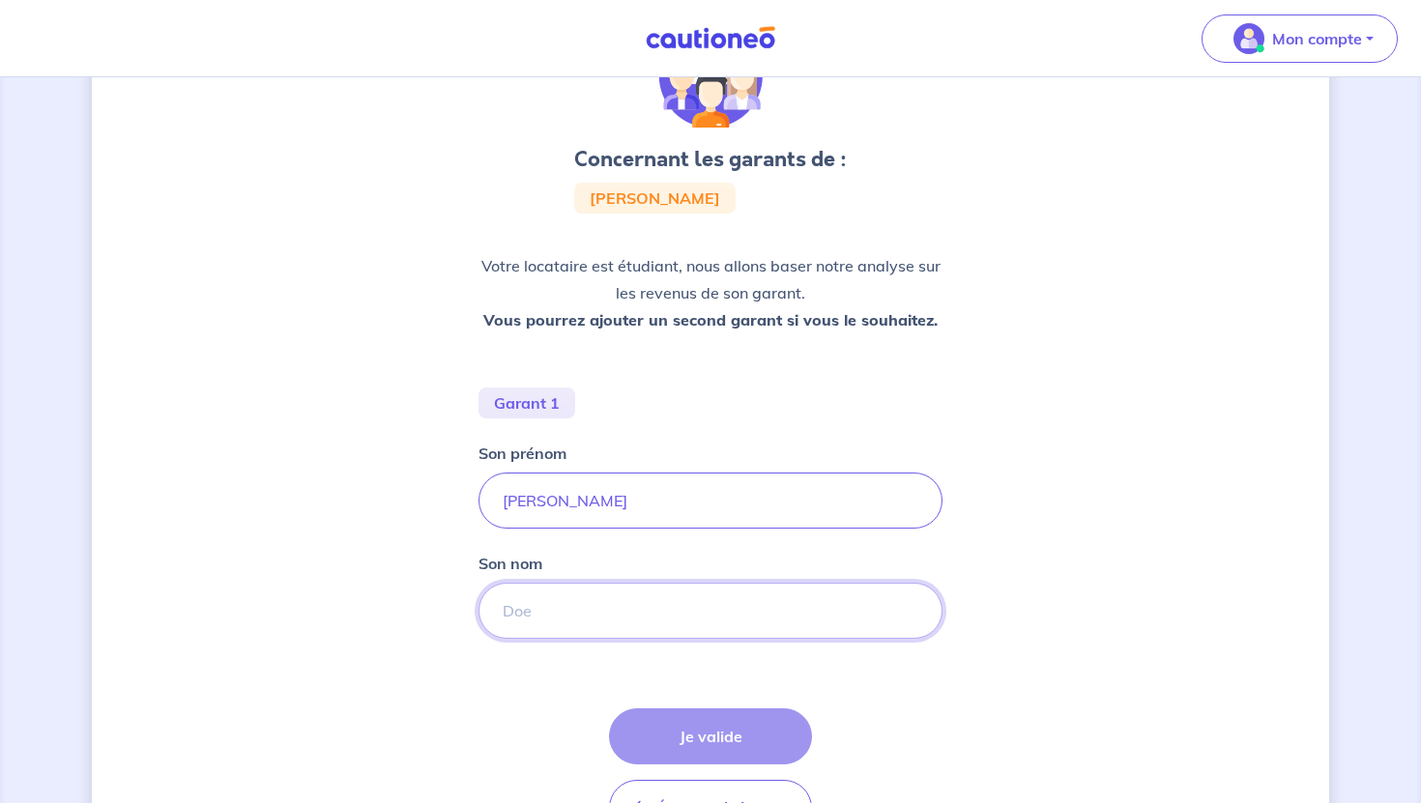
click at [542, 588] on input "Son nom" at bounding box center [711, 611] width 464 height 56
paste input "[PERSON_NAME],"
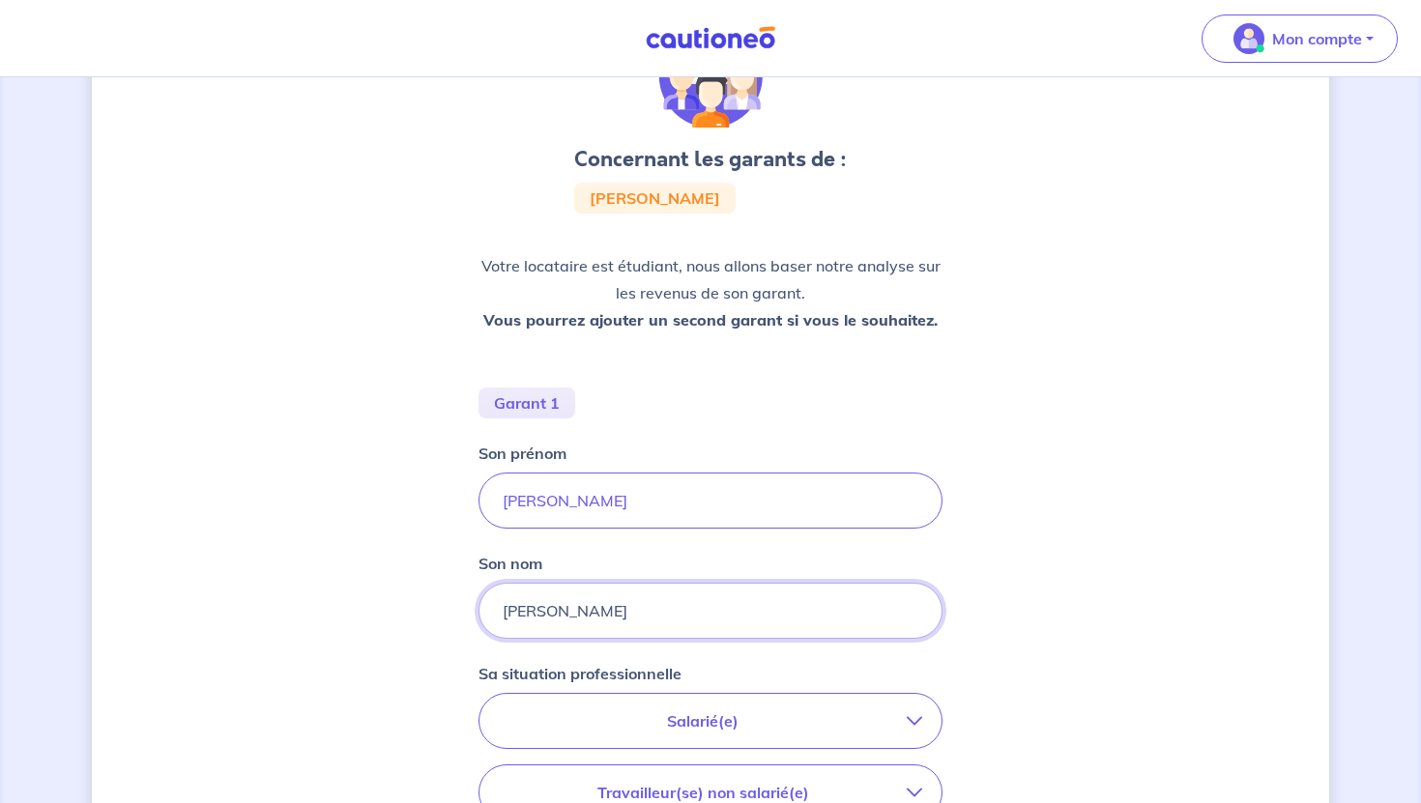
type input "[PERSON_NAME]"
click at [679, 507] on input "[PERSON_NAME]" at bounding box center [711, 501] width 464 height 56
type input "[PERSON_NAME]"
click at [1143, 542] on div "Concernant les garants de : [PERSON_NAME] Votre locataire est étudiant, nous al…" at bounding box center [711, 576] width 1238 height 1197
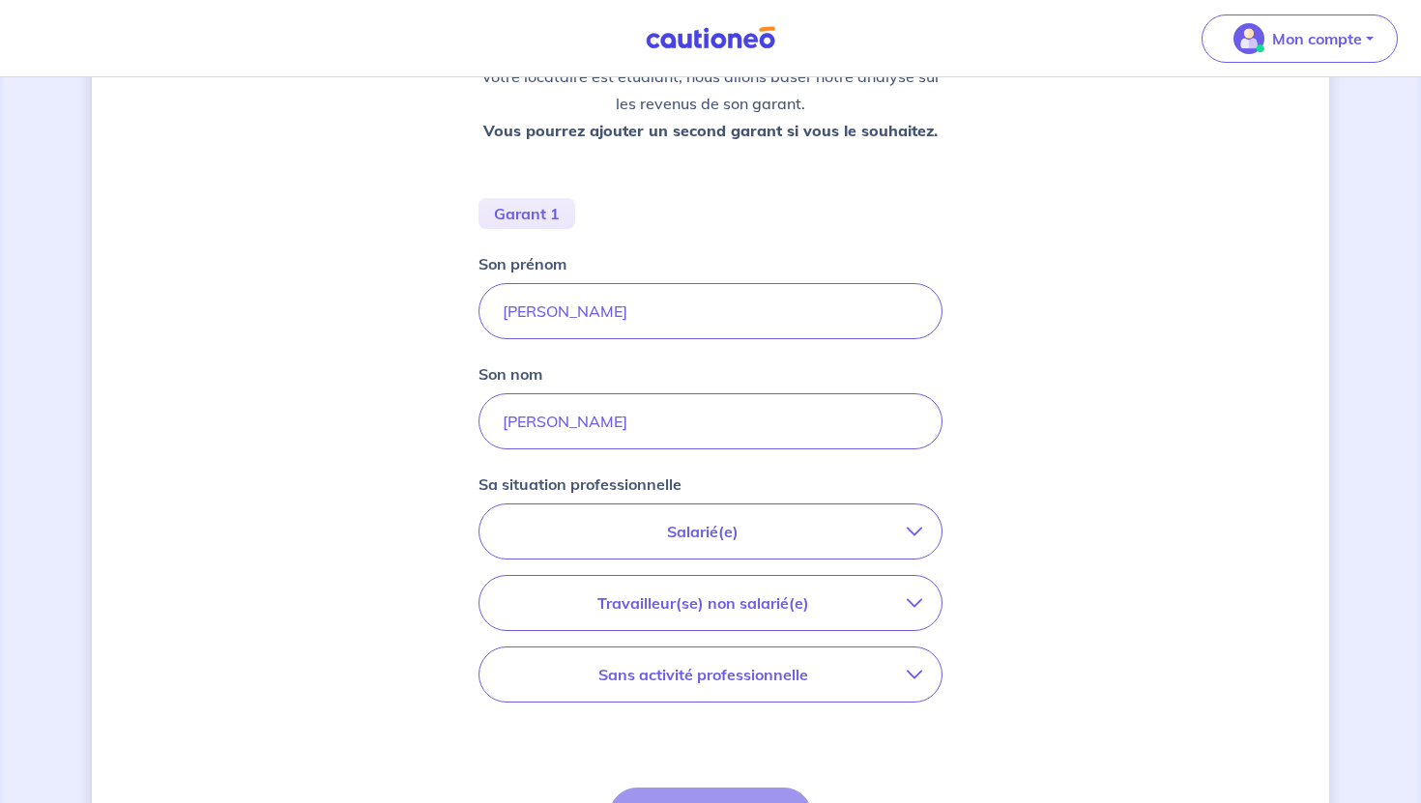
scroll to position [325, 0]
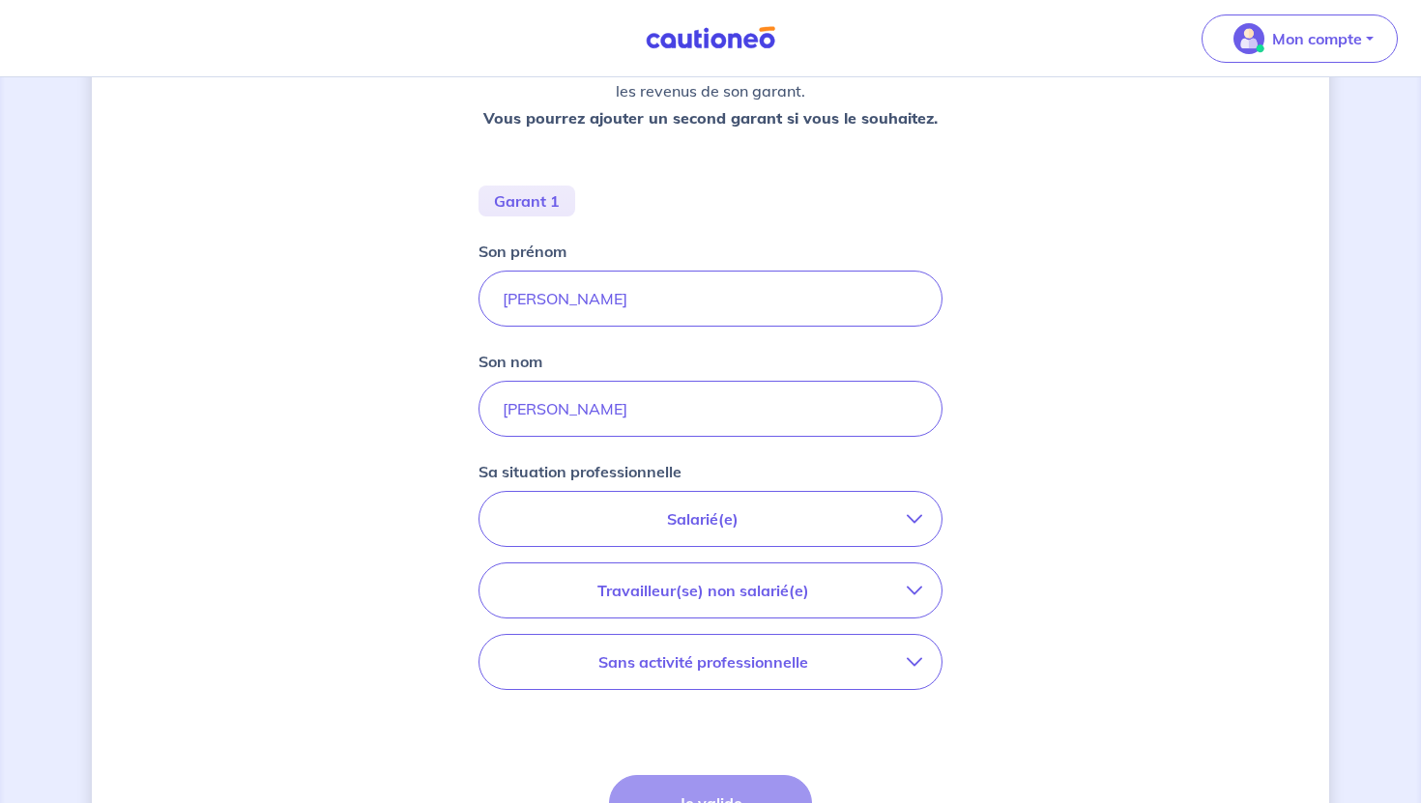
click at [861, 510] on p "Salarié(e)" at bounding box center [703, 519] width 408 height 23
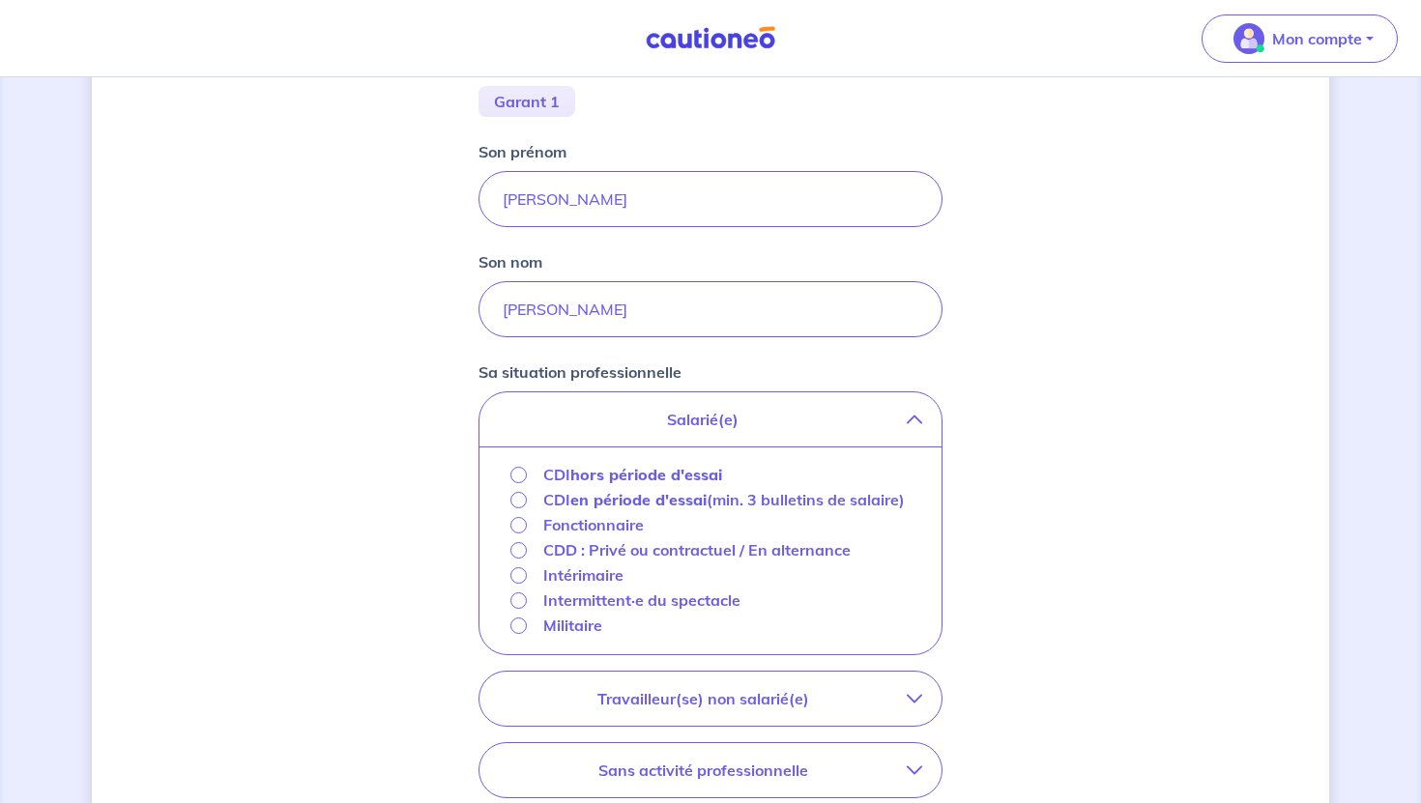
scroll to position [426, 0]
click at [520, 477] on input "CDI hors période d'essai" at bounding box center [518, 473] width 16 height 16
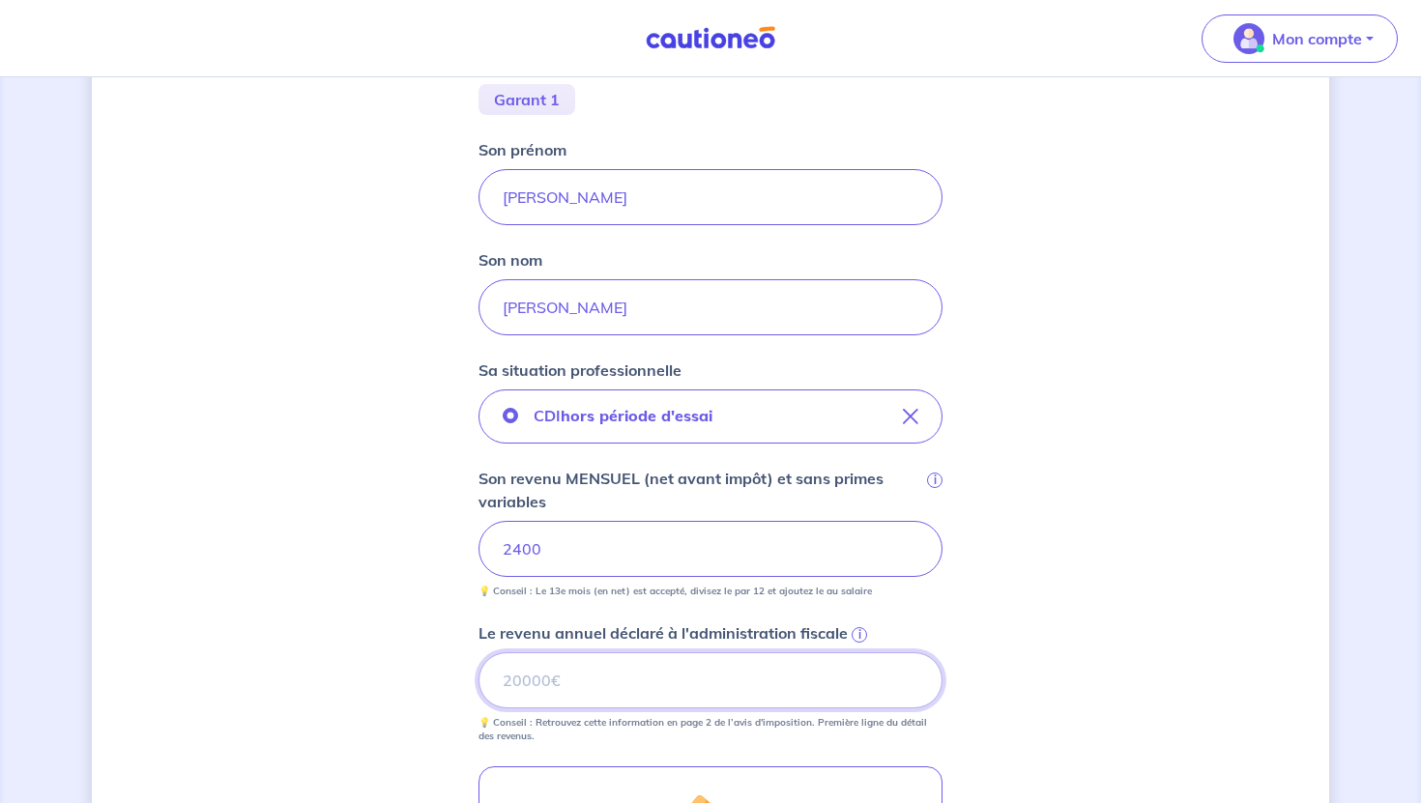
click at [719, 686] on input "Le revenu annuel déclaré à l'administration fiscale i" at bounding box center [711, 681] width 464 height 56
click at [856, 633] on span "i" at bounding box center [859, 634] width 15 height 15
click at [856, 653] on input "Le revenu annuel déclaré à l'administration fiscale i" at bounding box center [711, 681] width 464 height 56
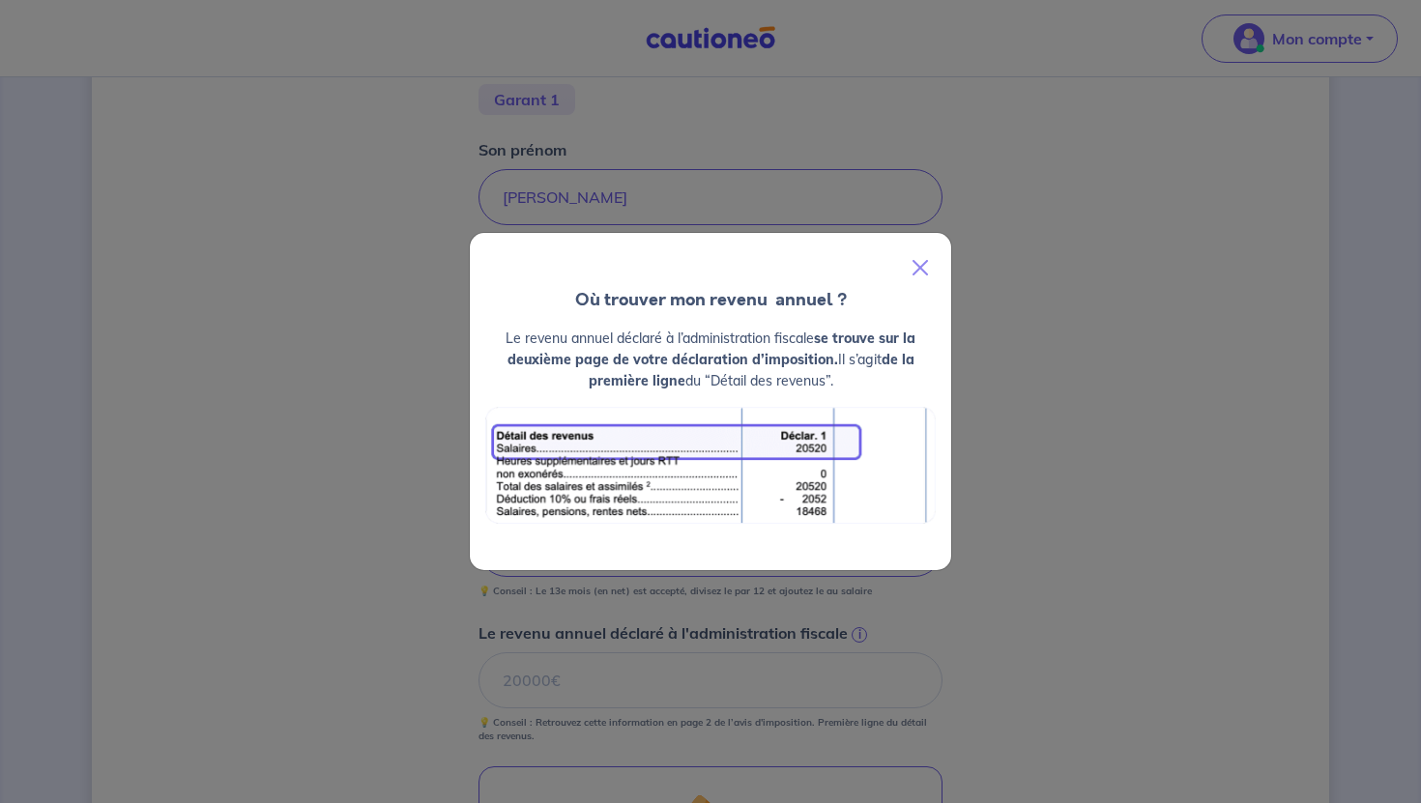
click at [181, 319] on div "Où trouver mon revenu  annuel ? Le revenu annuel déclaré à l’administration fis…" at bounding box center [710, 401] width 1421 height 803
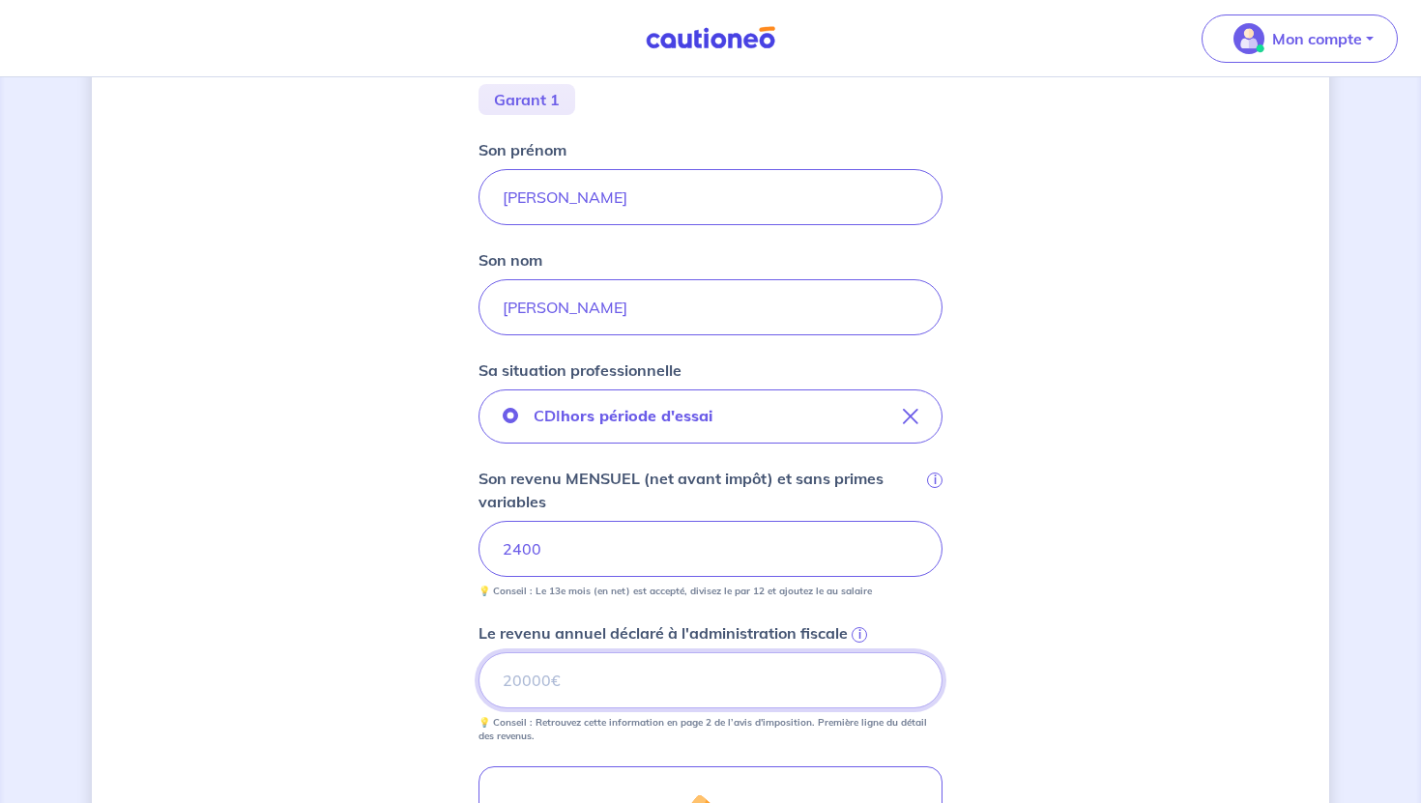
click at [682, 692] on input "Le revenu annuel déclaré à l'administration fiscale i" at bounding box center [711, 681] width 464 height 56
type input "35247"
click at [1204, 708] on div "Concernant les garants de : [PERSON_NAME] Votre locataire est étudiant, nous al…" at bounding box center [711, 450] width 1238 height 1553
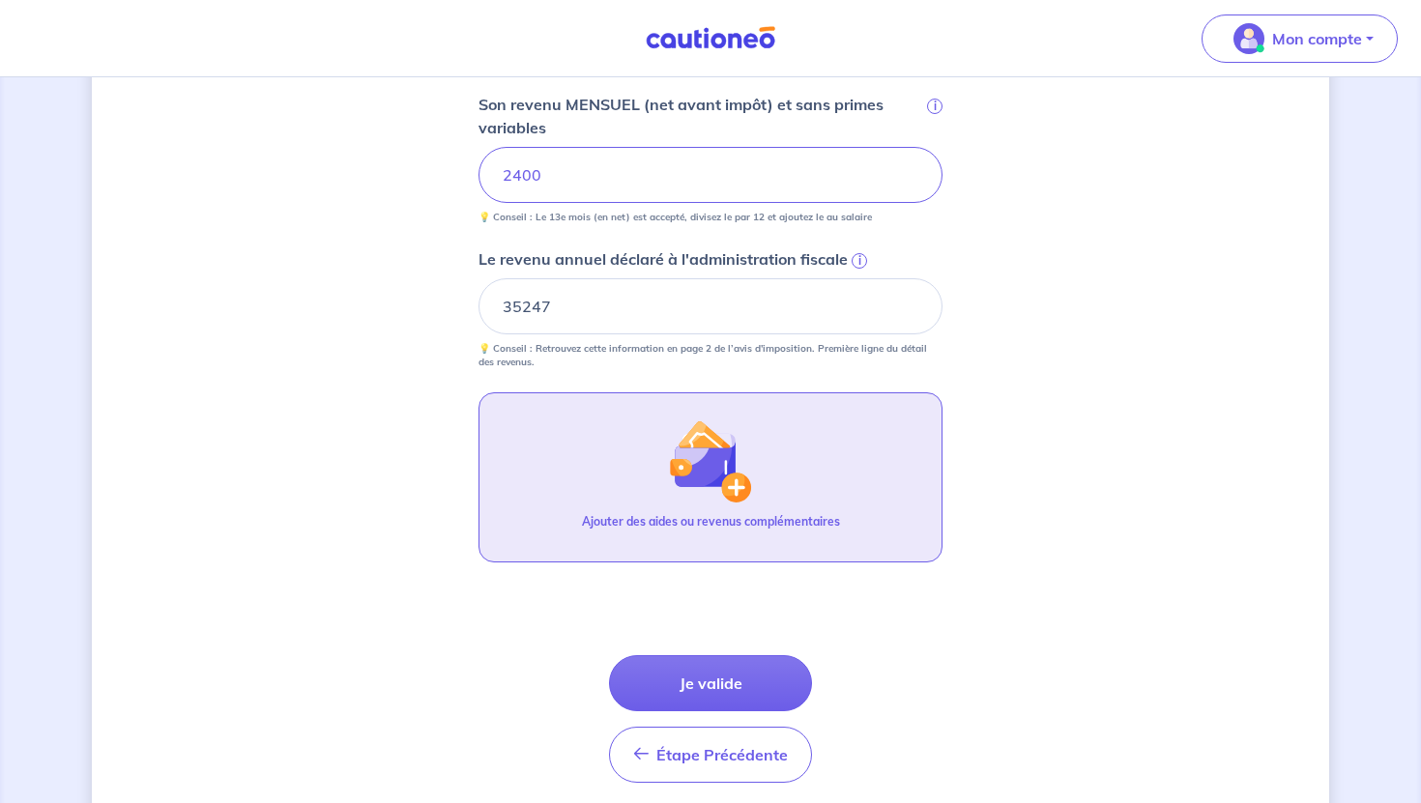
scroll to position [804, 0]
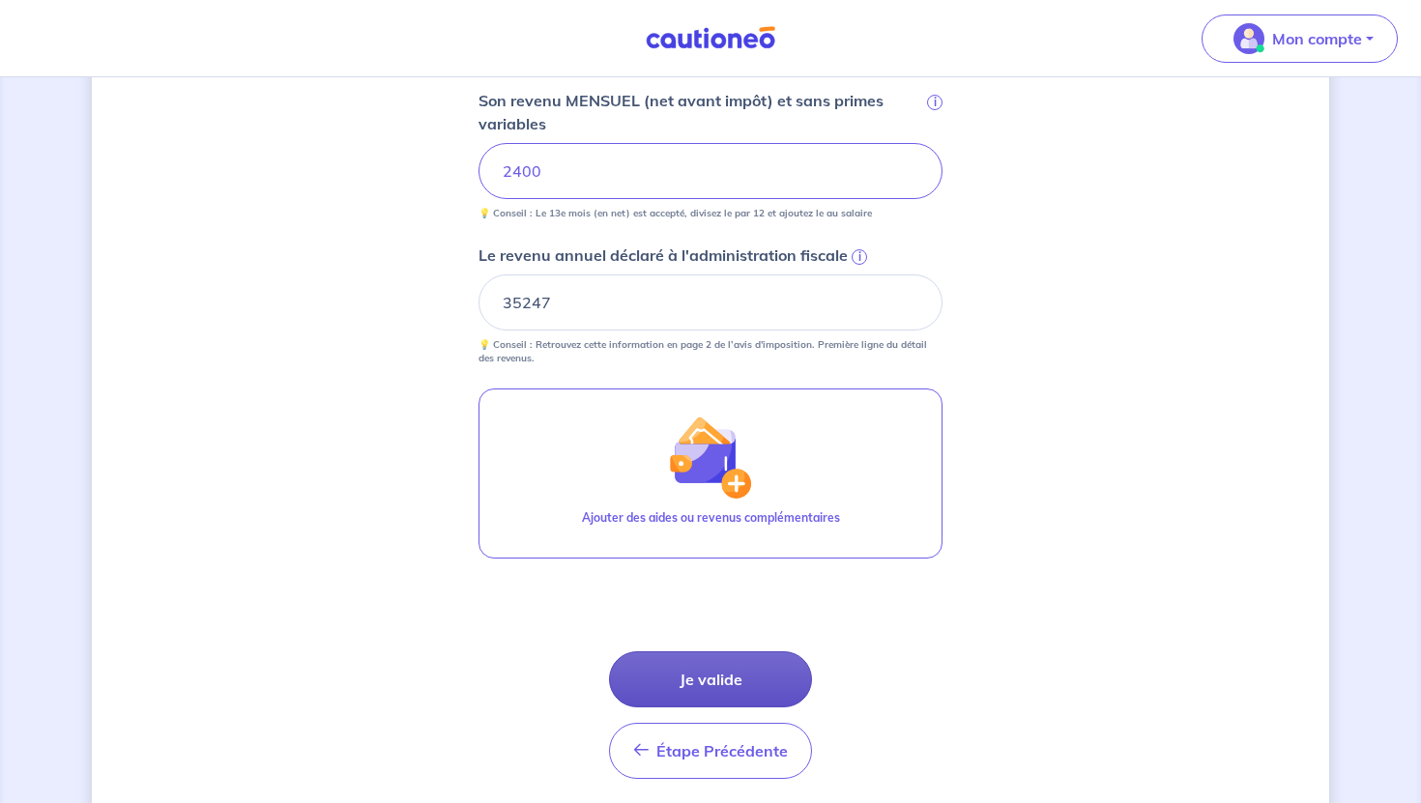
click at [742, 682] on button "Je valide" at bounding box center [710, 680] width 203 height 56
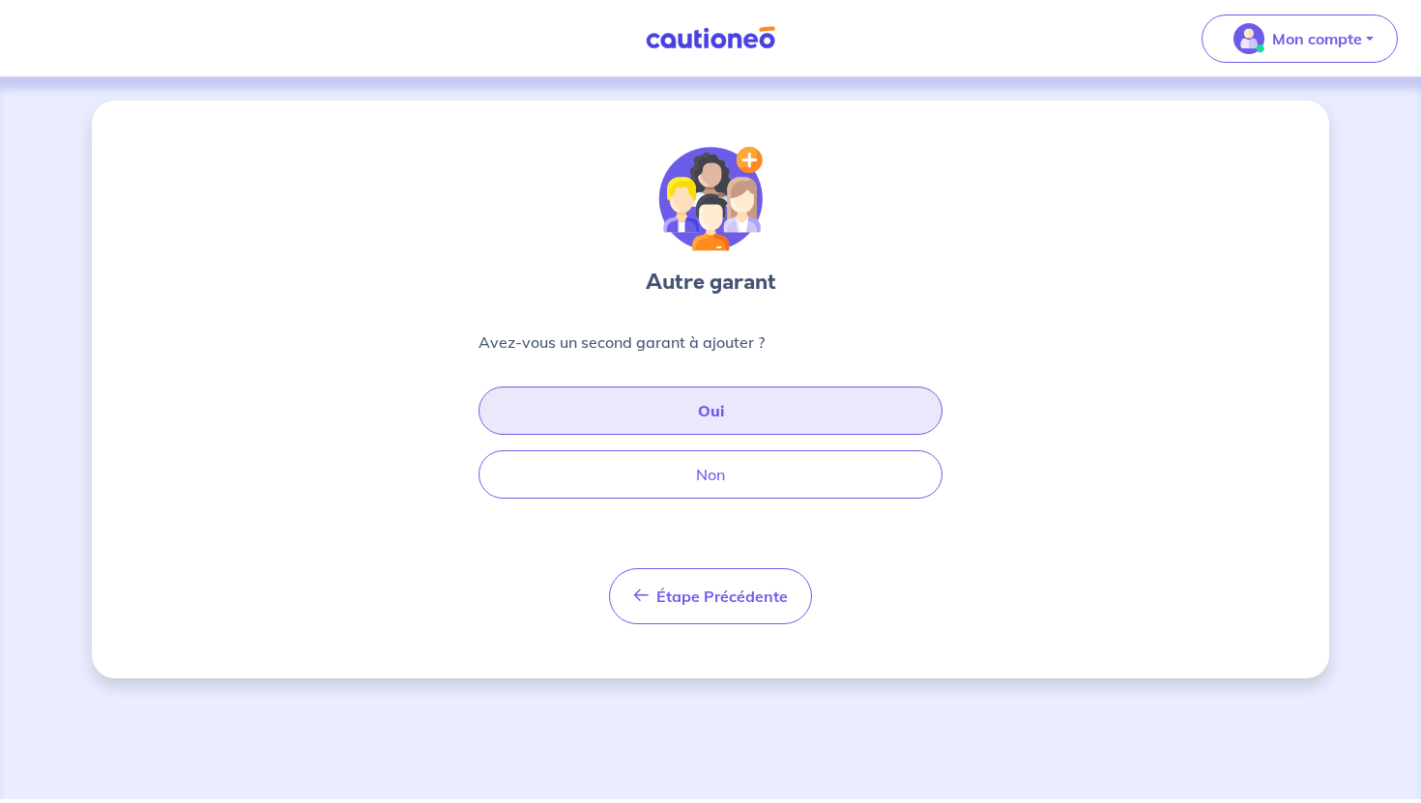
click at [707, 423] on button "Oui" at bounding box center [711, 411] width 464 height 48
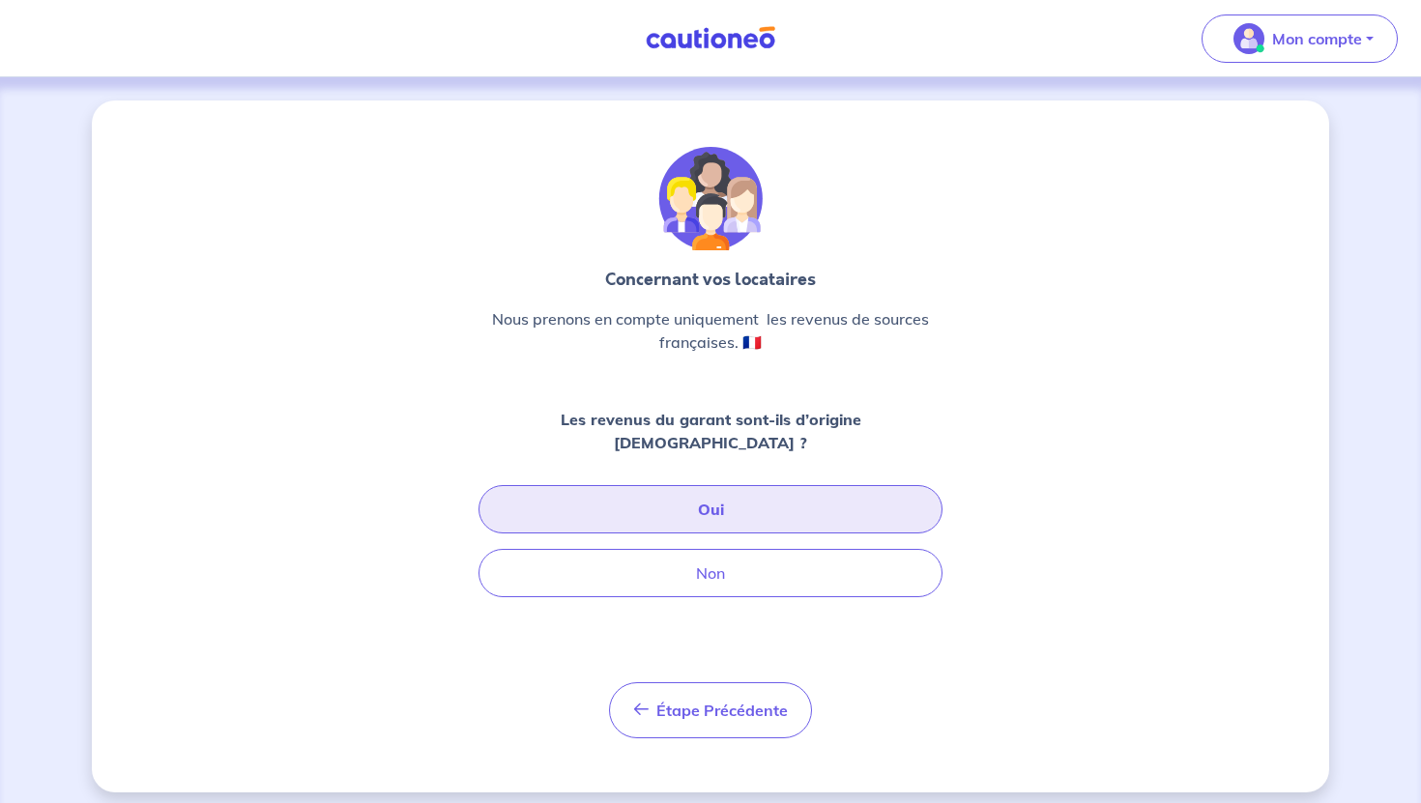
click at [696, 495] on button "Oui" at bounding box center [711, 509] width 464 height 48
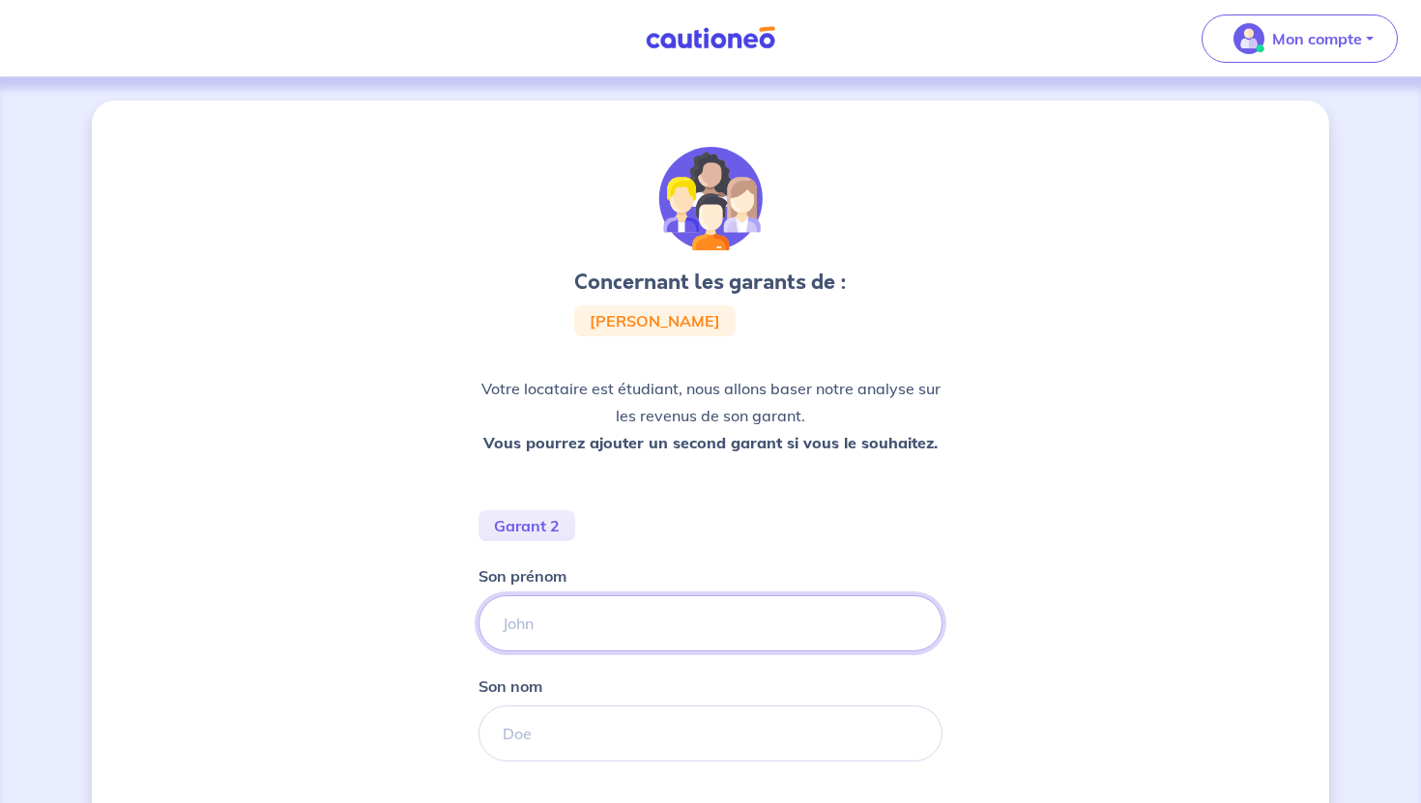
click at [656, 624] on input "Son prénom" at bounding box center [711, 624] width 464 height 56
paste input "[PERSON_NAME],"
click at [619, 627] on input "[PERSON_NAME]," at bounding box center [711, 624] width 464 height 56
type input "[PERSON_NAME],"
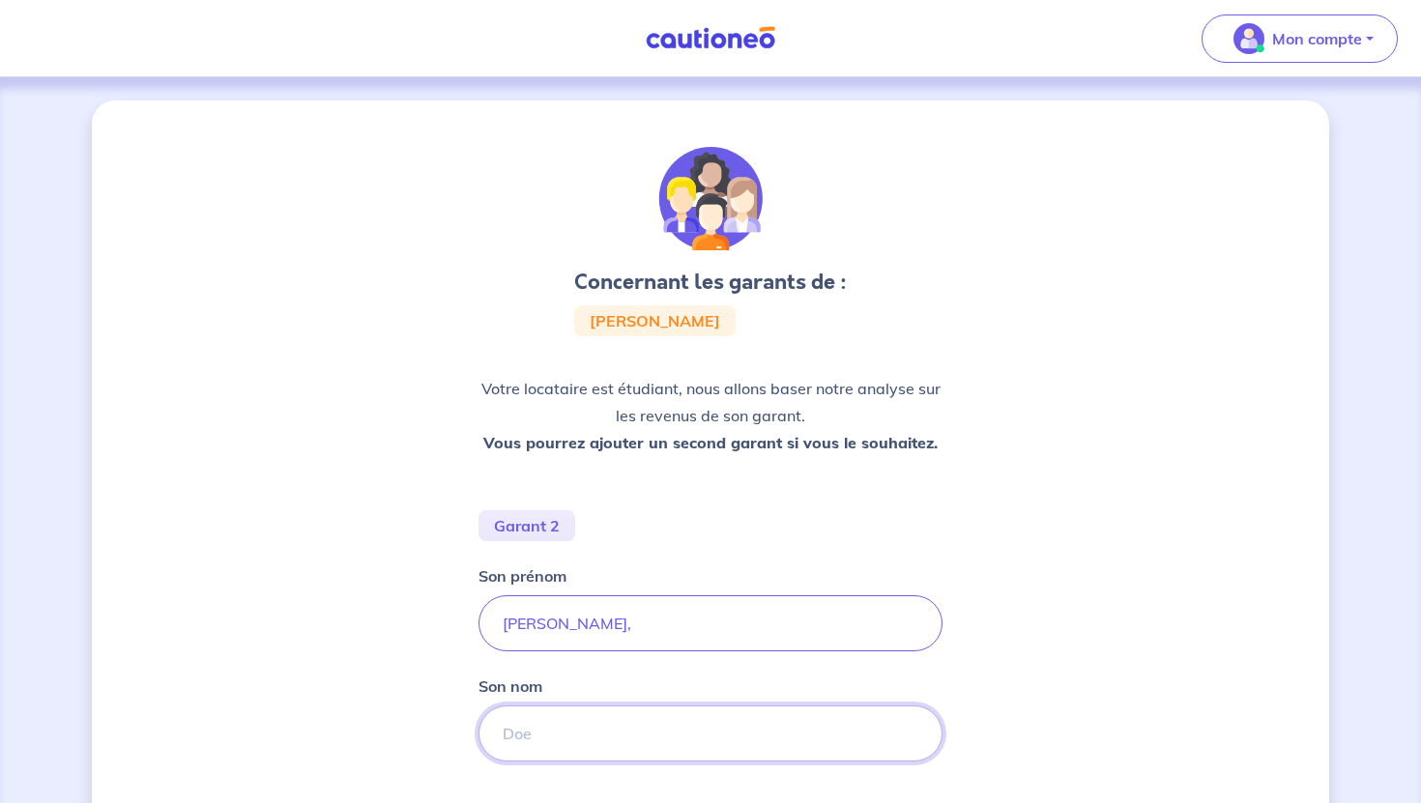
click at [604, 735] on input "Son nom" at bounding box center [711, 734] width 464 height 56
paste input "DUBONNET"
type input "DUBONNET"
click at [636, 629] on input "[PERSON_NAME]," at bounding box center [711, 624] width 464 height 56
type input "[PERSON_NAME]"
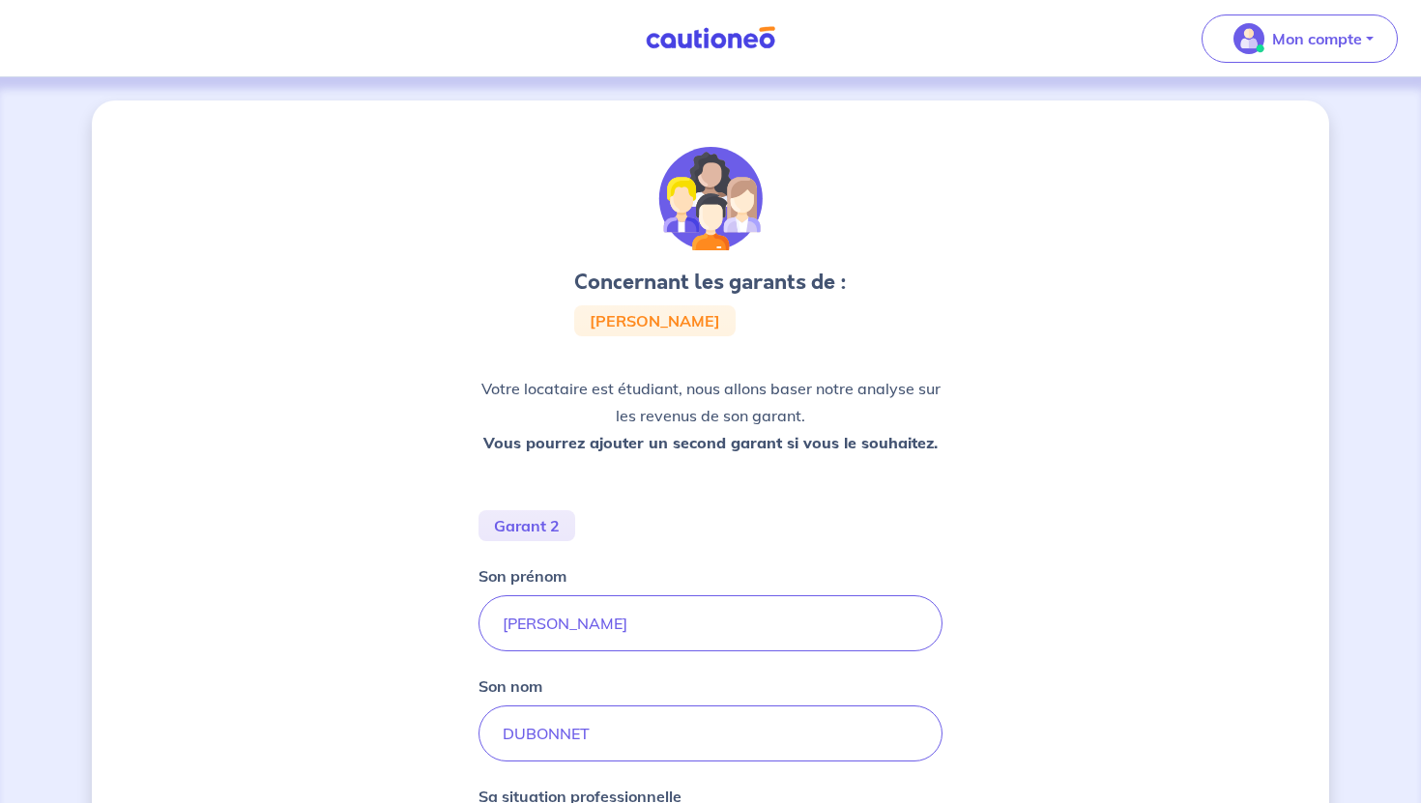
click at [956, 591] on div "Concernant les garants de : [PERSON_NAME] Votre locataire est étudiant, nous al…" at bounding box center [711, 699] width 1238 height 1197
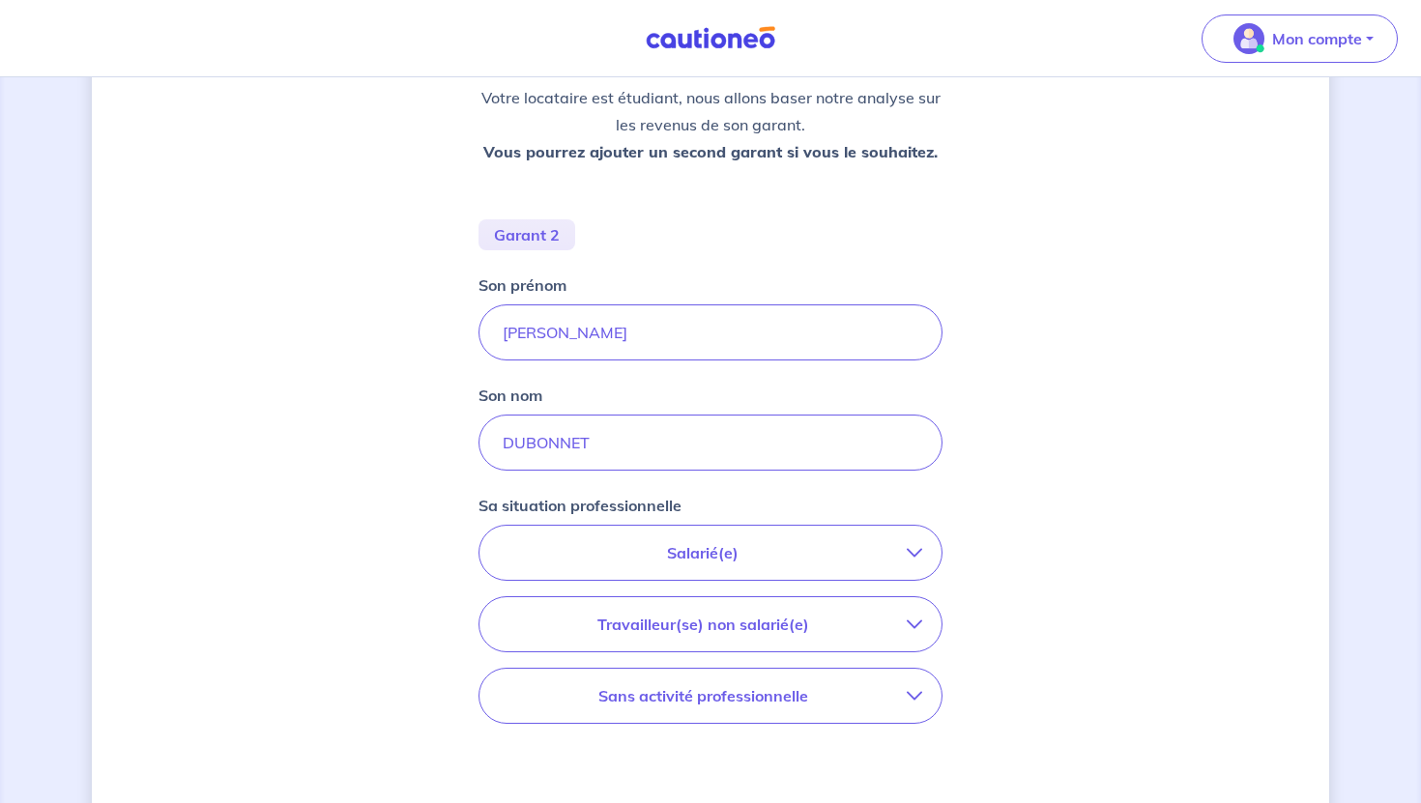
scroll to position [300, 0]
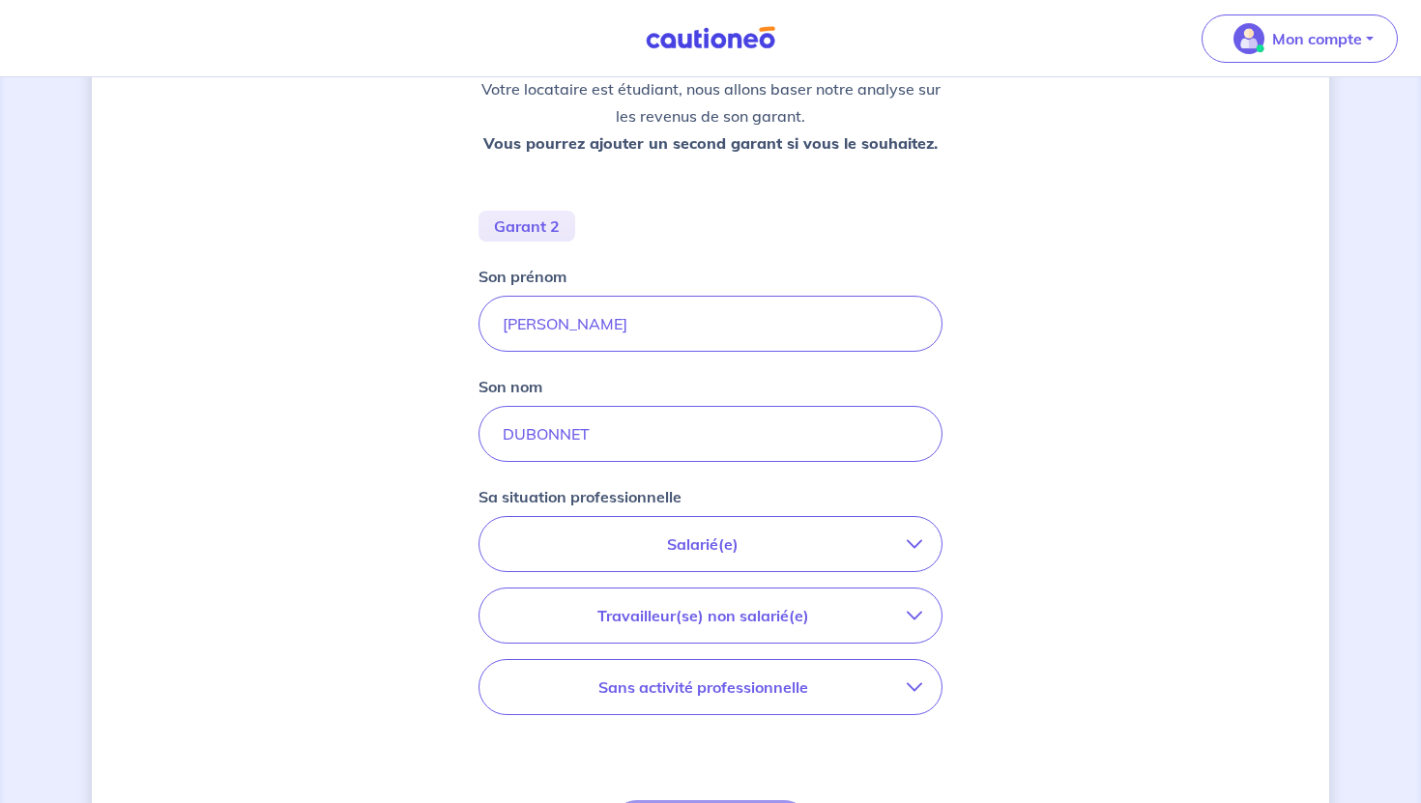
click at [813, 554] on p "Salarié(e)" at bounding box center [703, 544] width 408 height 23
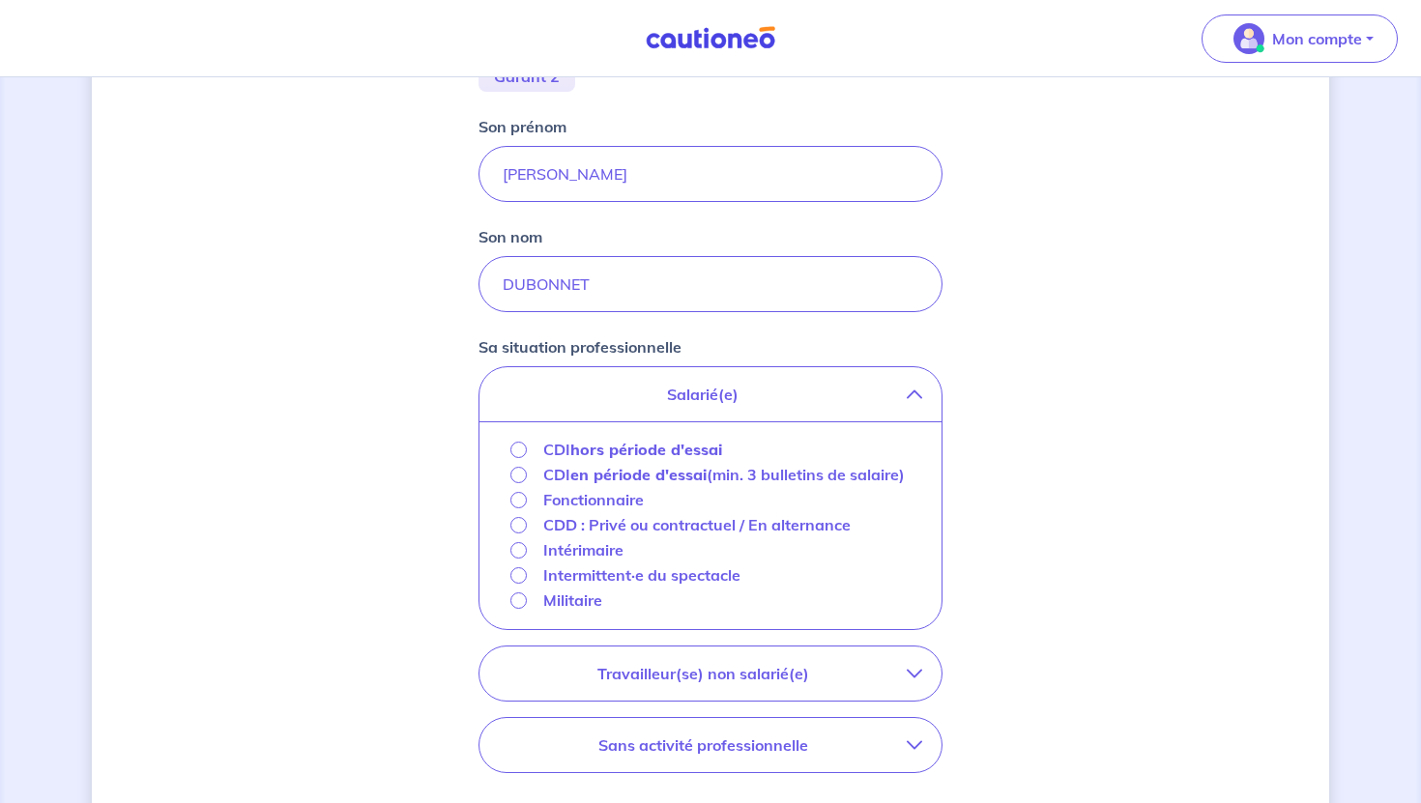
scroll to position [529, 0]
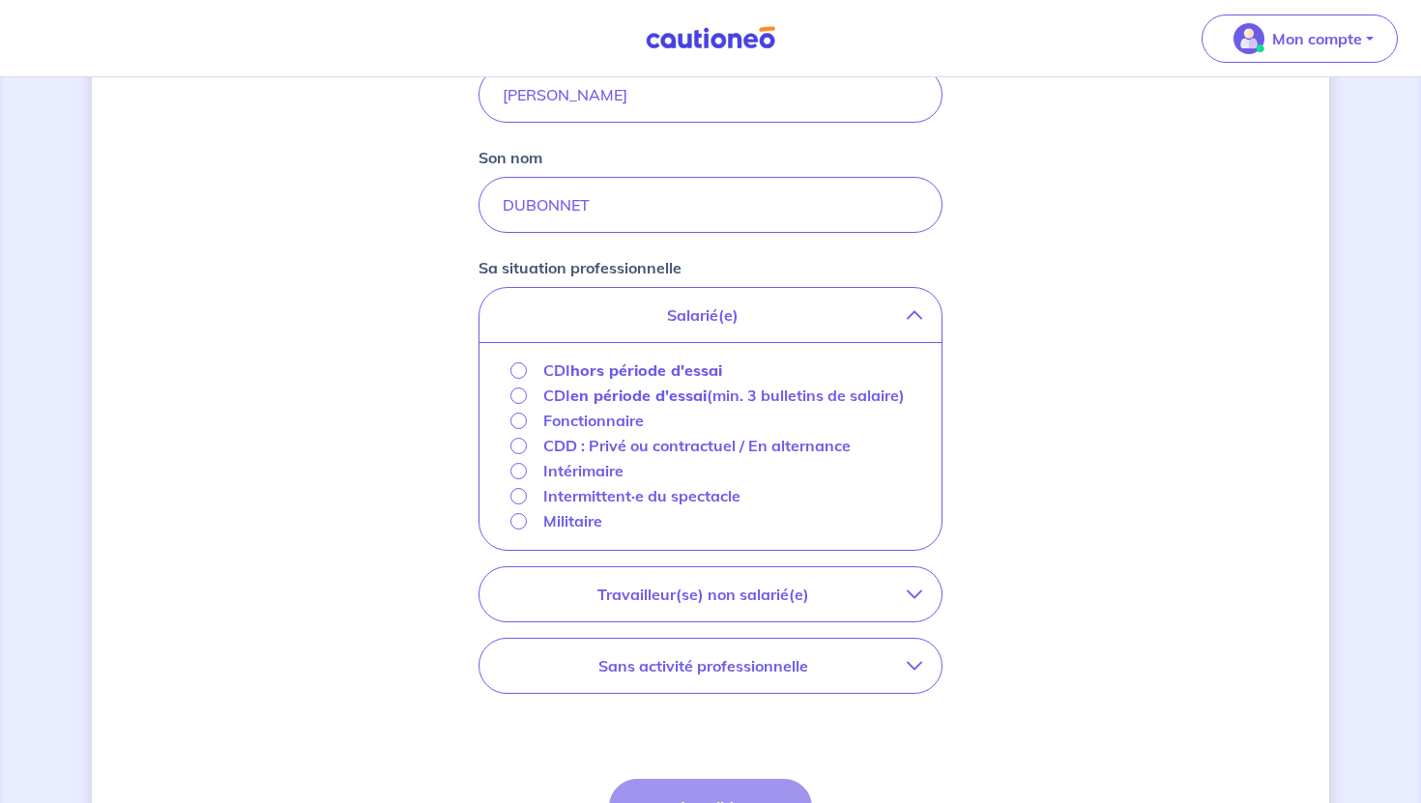
click at [637, 365] on strong "hors période d'essai" at bounding box center [646, 370] width 152 height 19
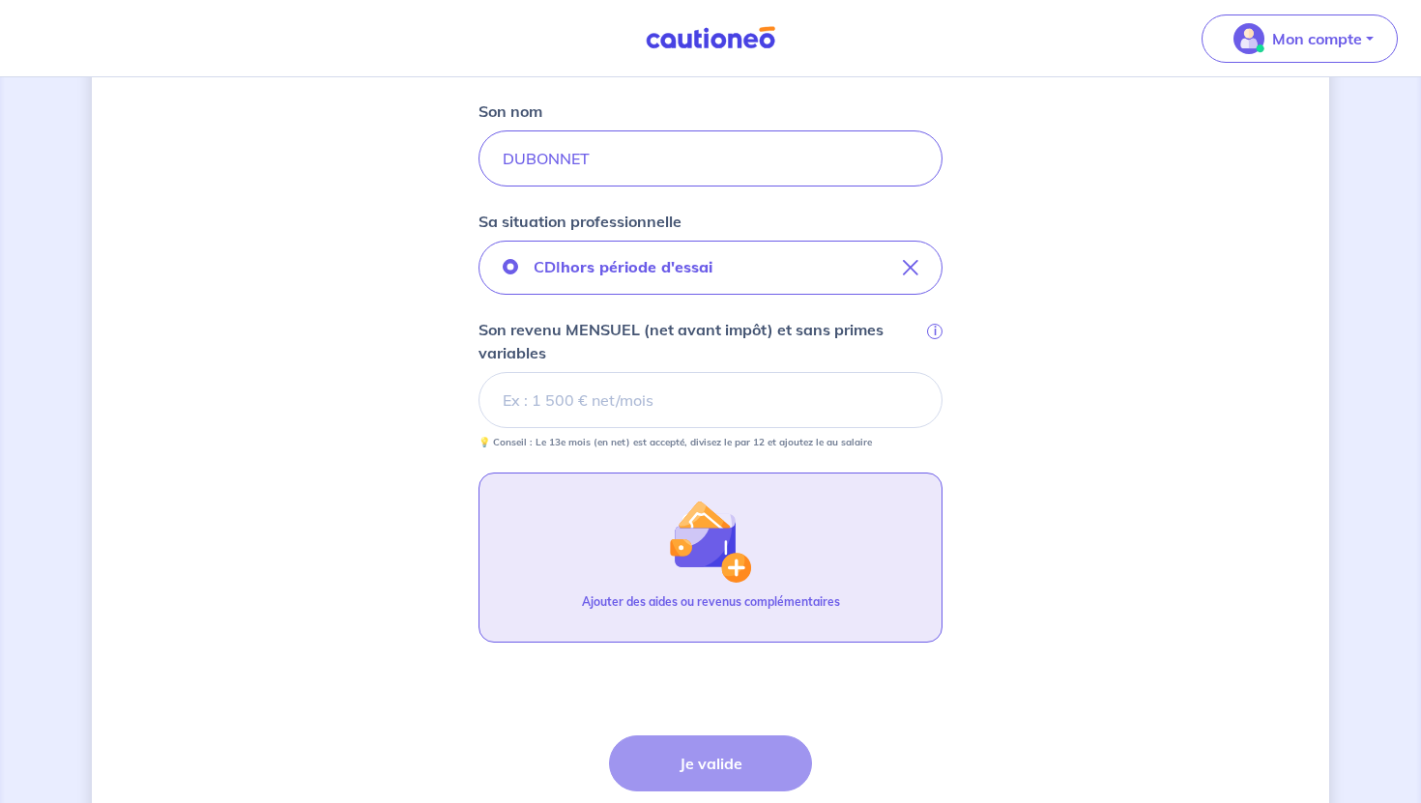
scroll to position [581, 0]
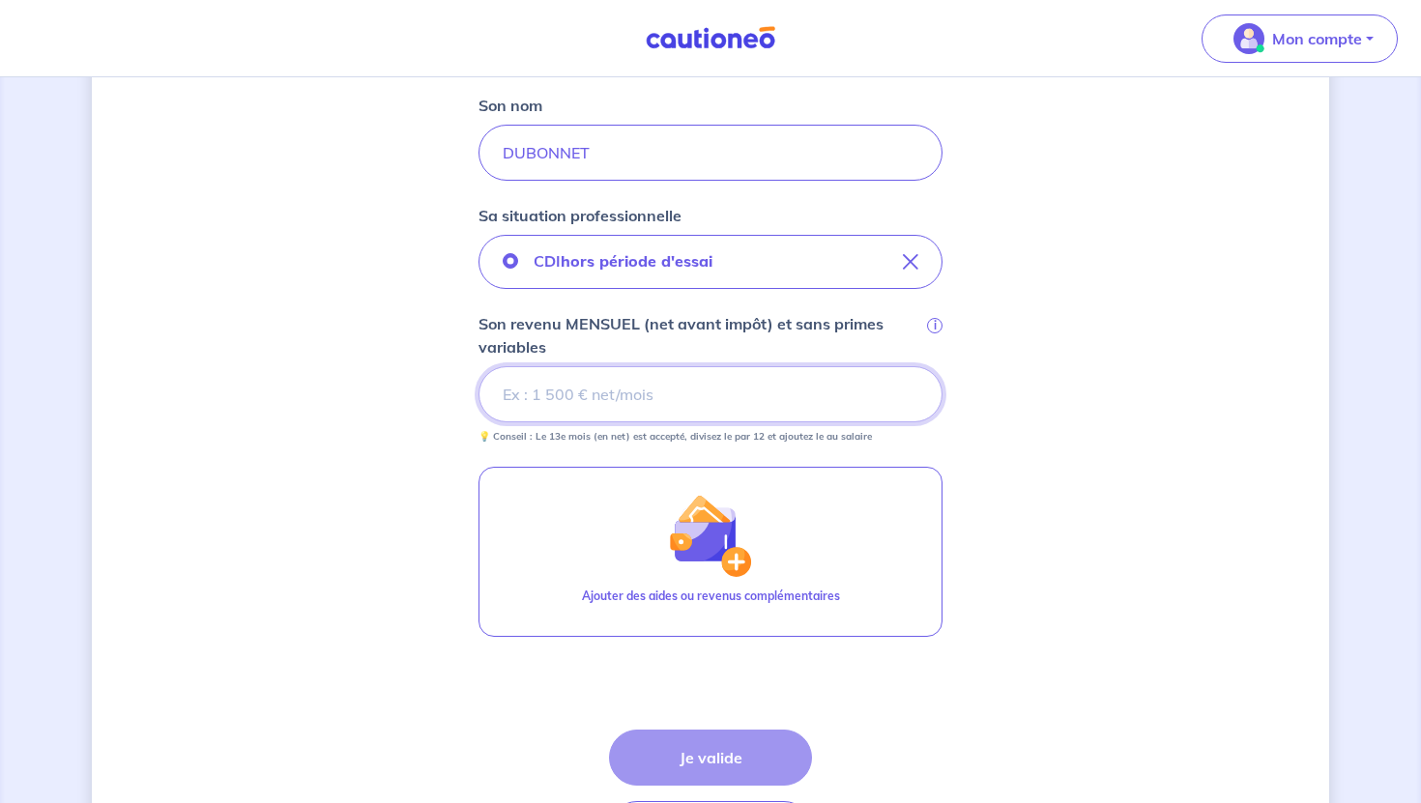
click at [628, 401] on input "Son revenu MENSUEL (net avant impôt) et sans primes variables i" at bounding box center [711, 394] width 464 height 56
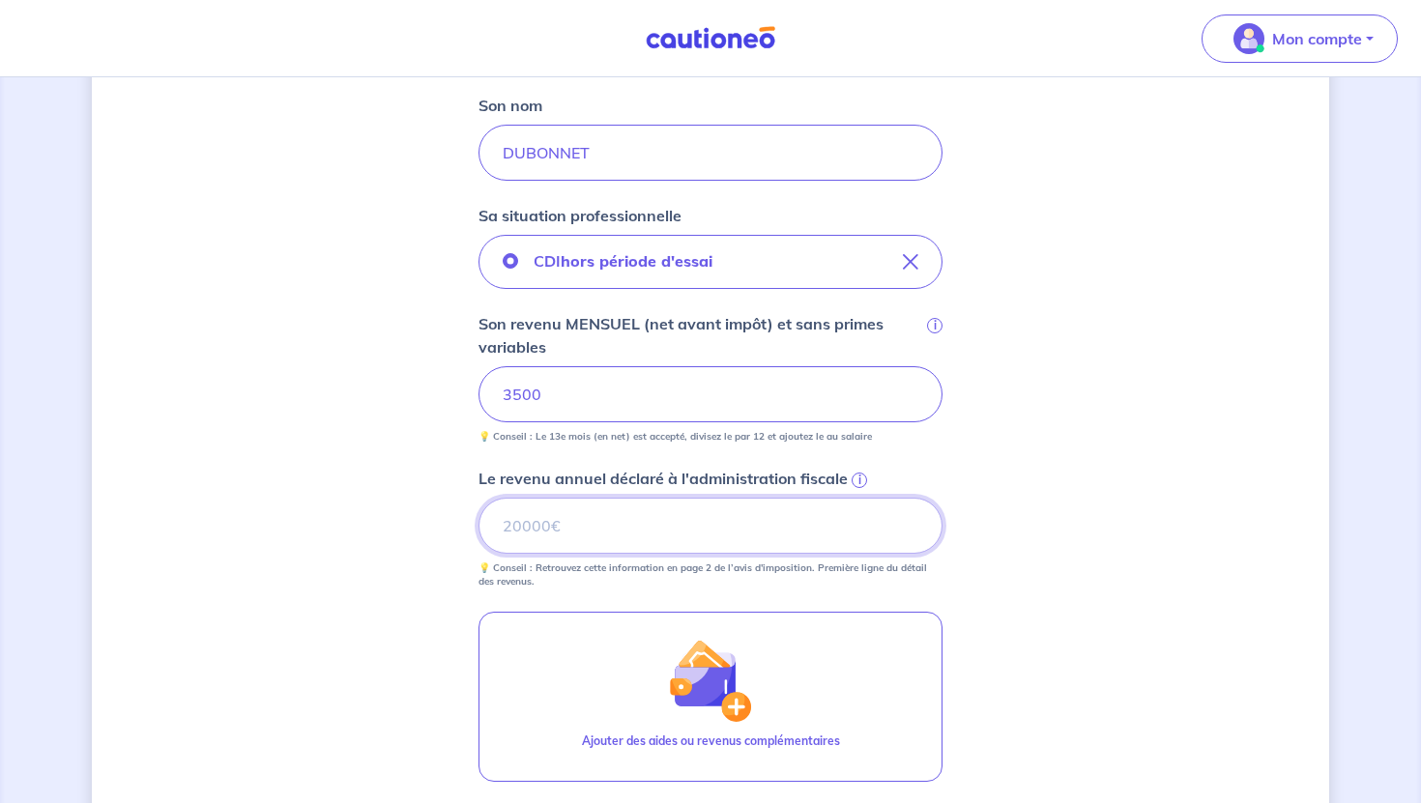
click at [680, 520] on input "Le revenu annuel déclaré à l'administration fiscale i" at bounding box center [711, 526] width 464 height 56
type input "50706"
click at [1069, 677] on div "Concernant les garants de : [PERSON_NAME] Votre locataire est étudiant, nous al…" at bounding box center [711, 295] width 1238 height 1553
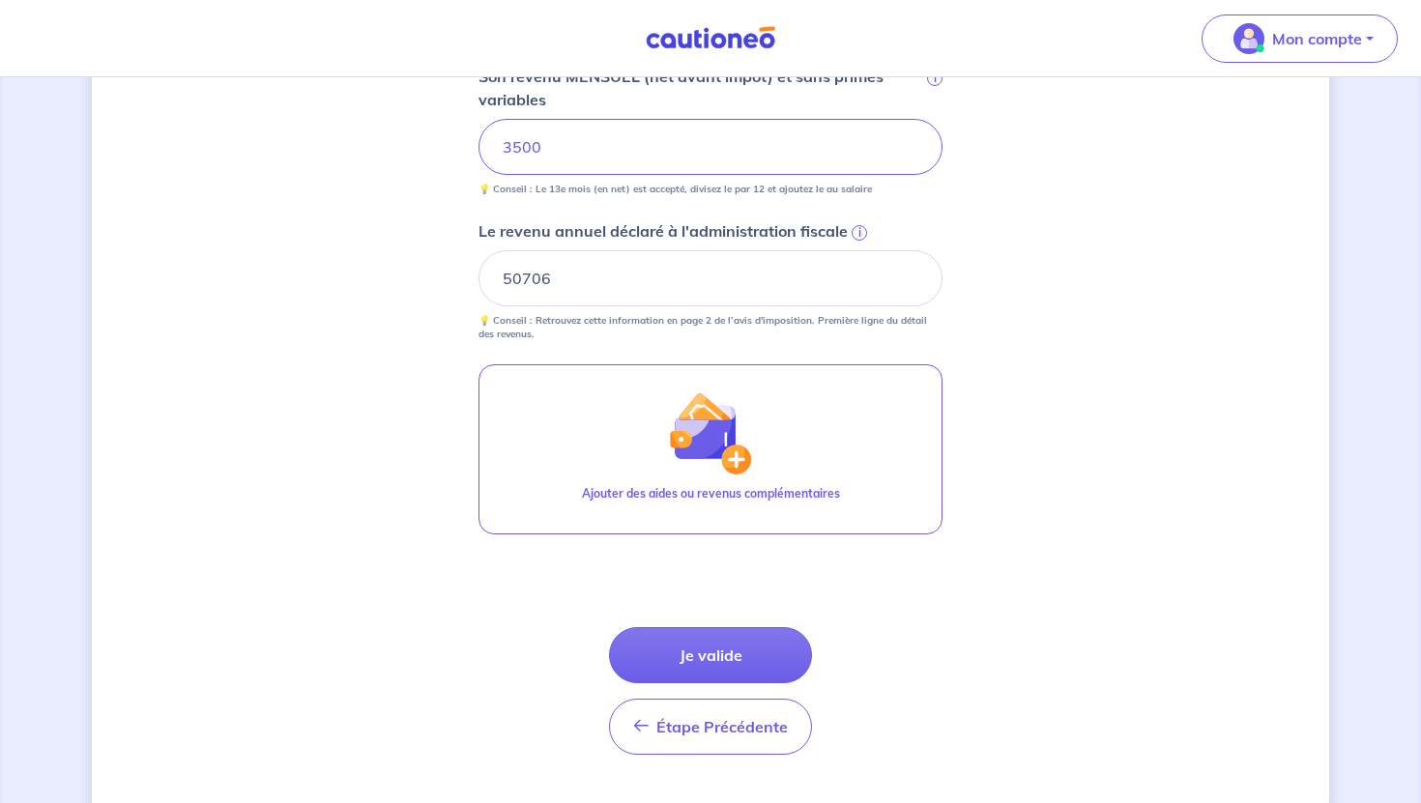
scroll to position [873, 0]
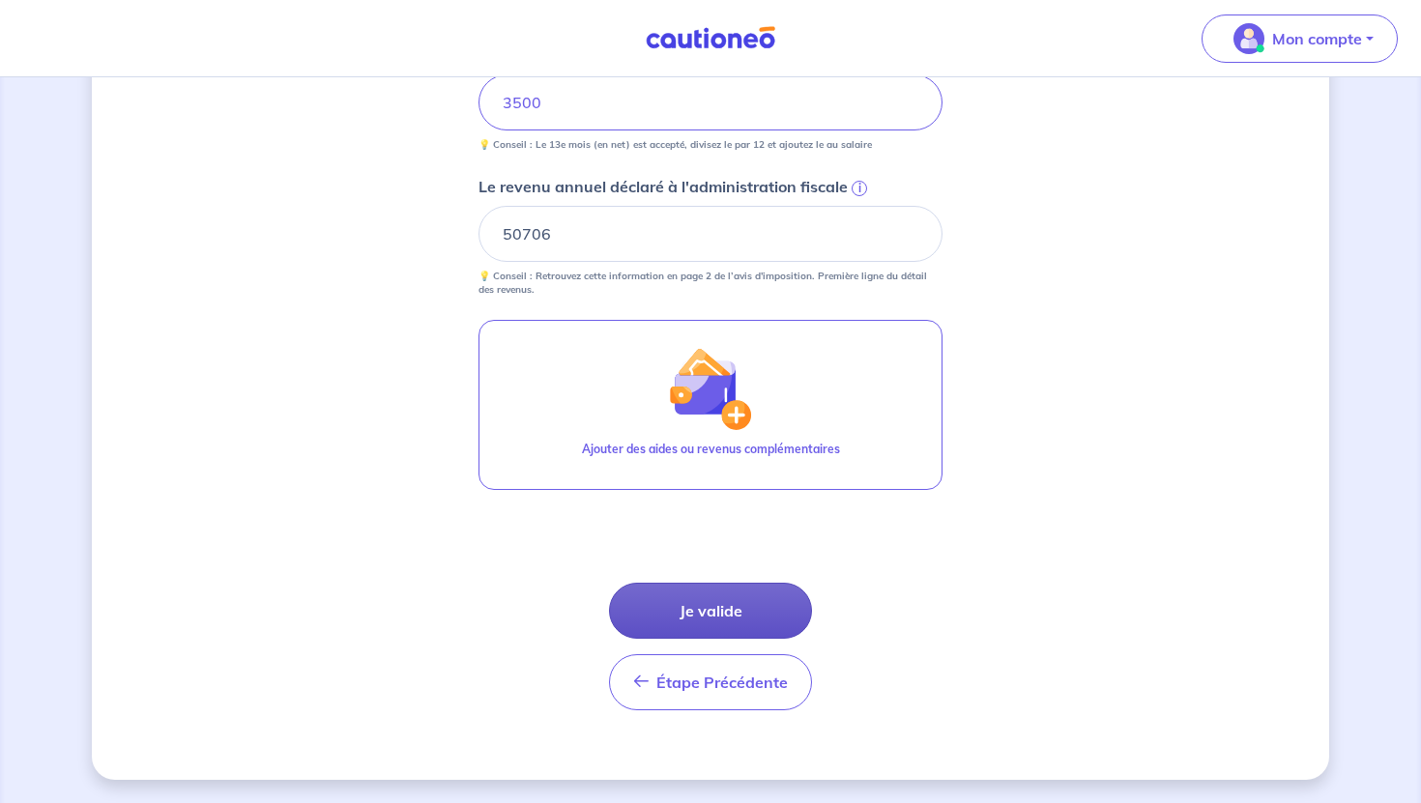
click at [751, 616] on button "Je valide" at bounding box center [710, 611] width 203 height 56
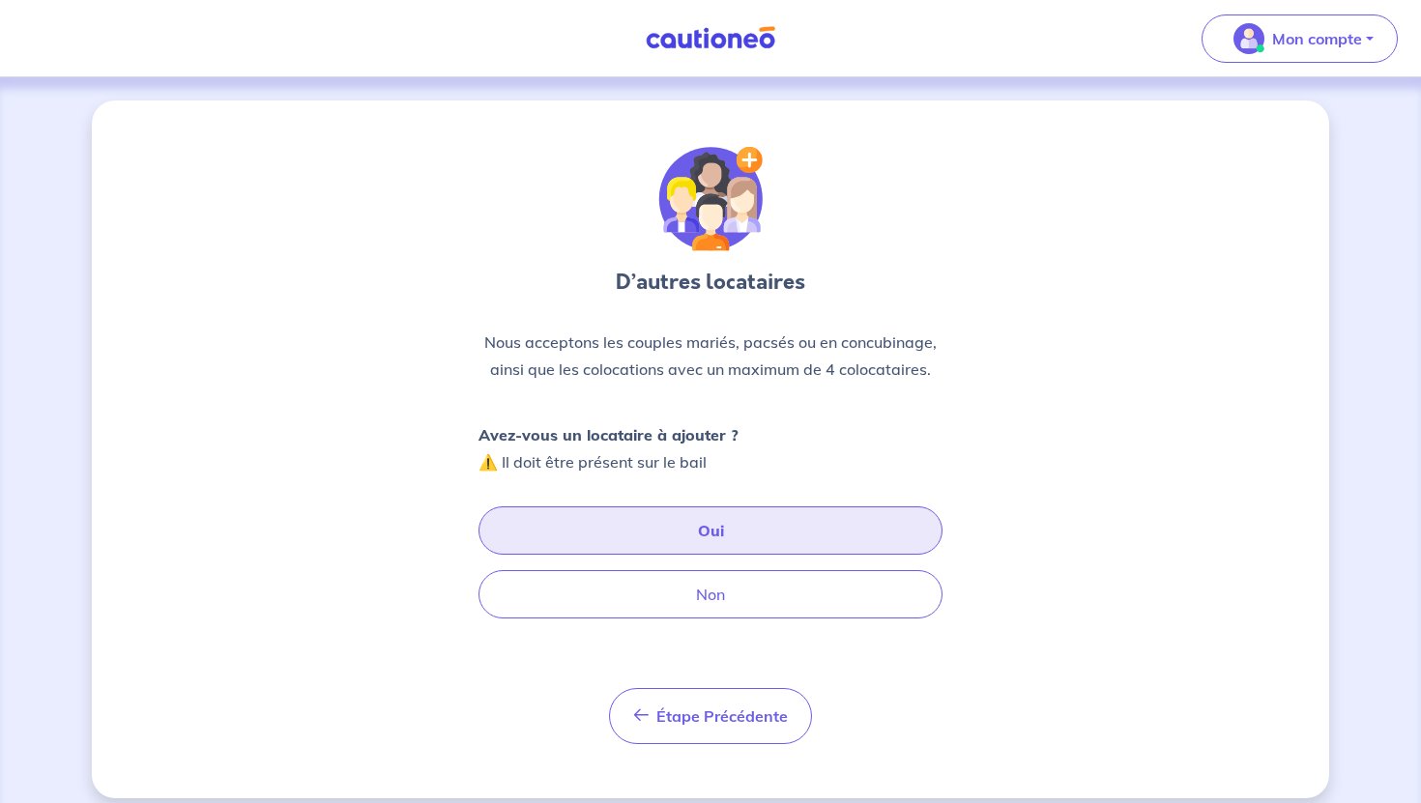
click at [718, 534] on button "Oui" at bounding box center [711, 531] width 464 height 48
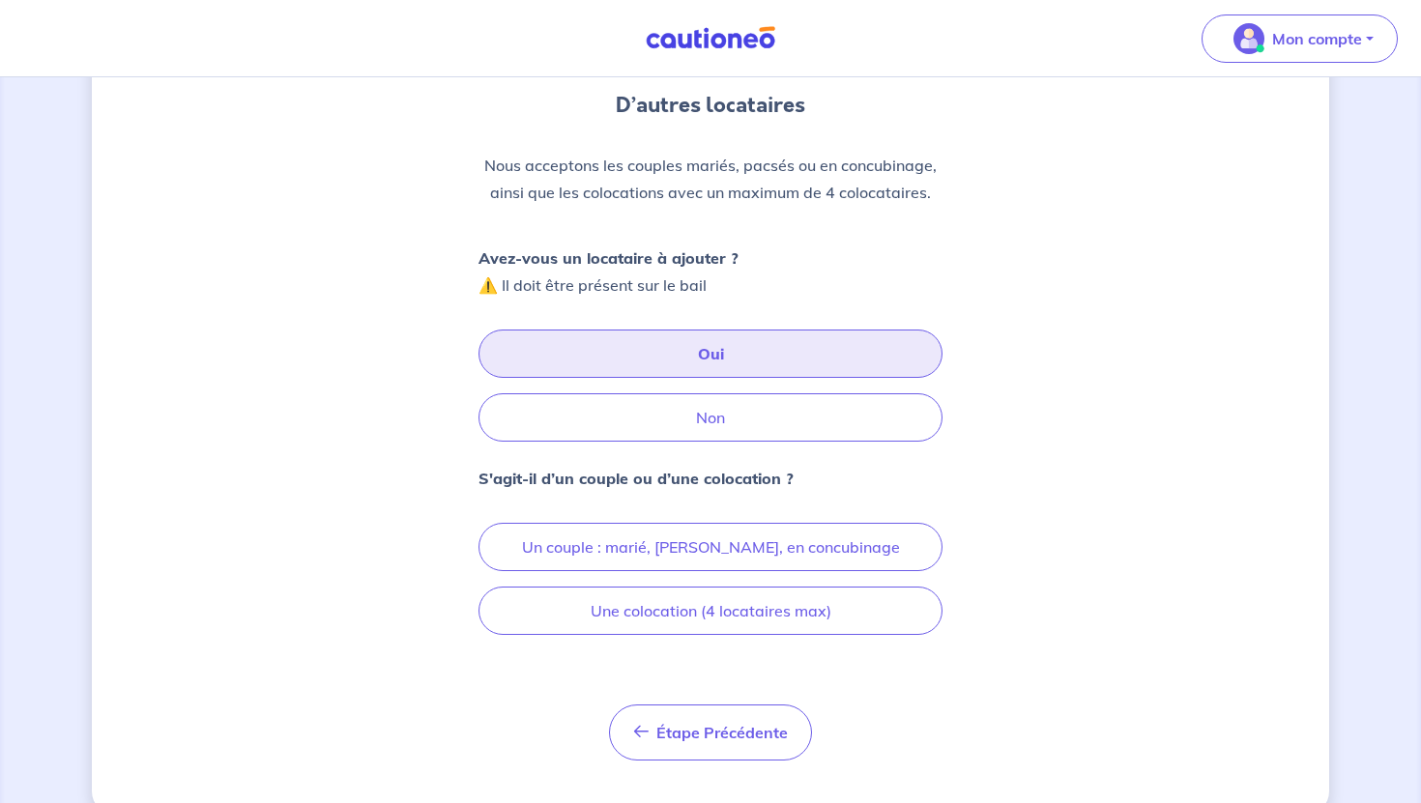
scroll to position [182, 0]
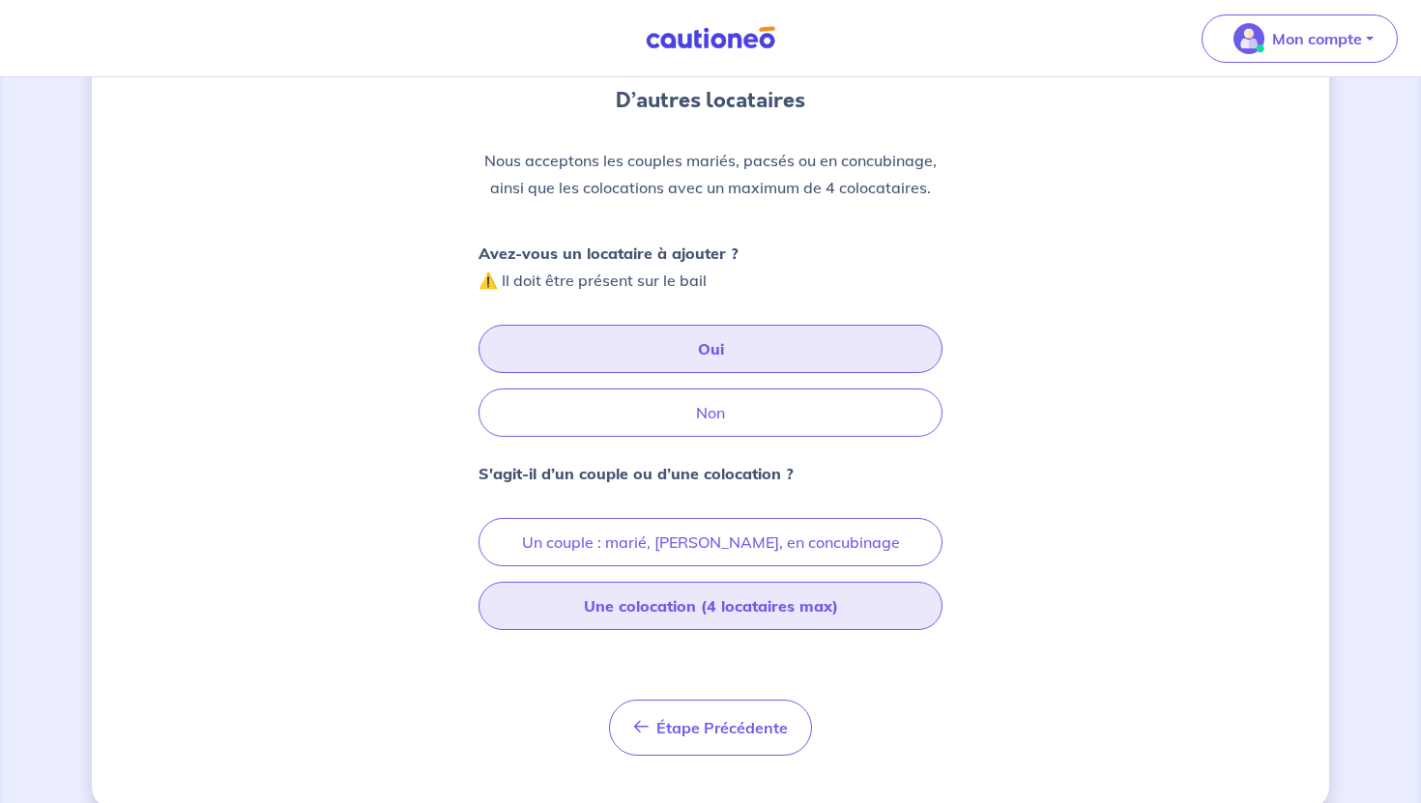
click at [692, 599] on button "Une colocation (4 locataires max)" at bounding box center [711, 606] width 464 height 48
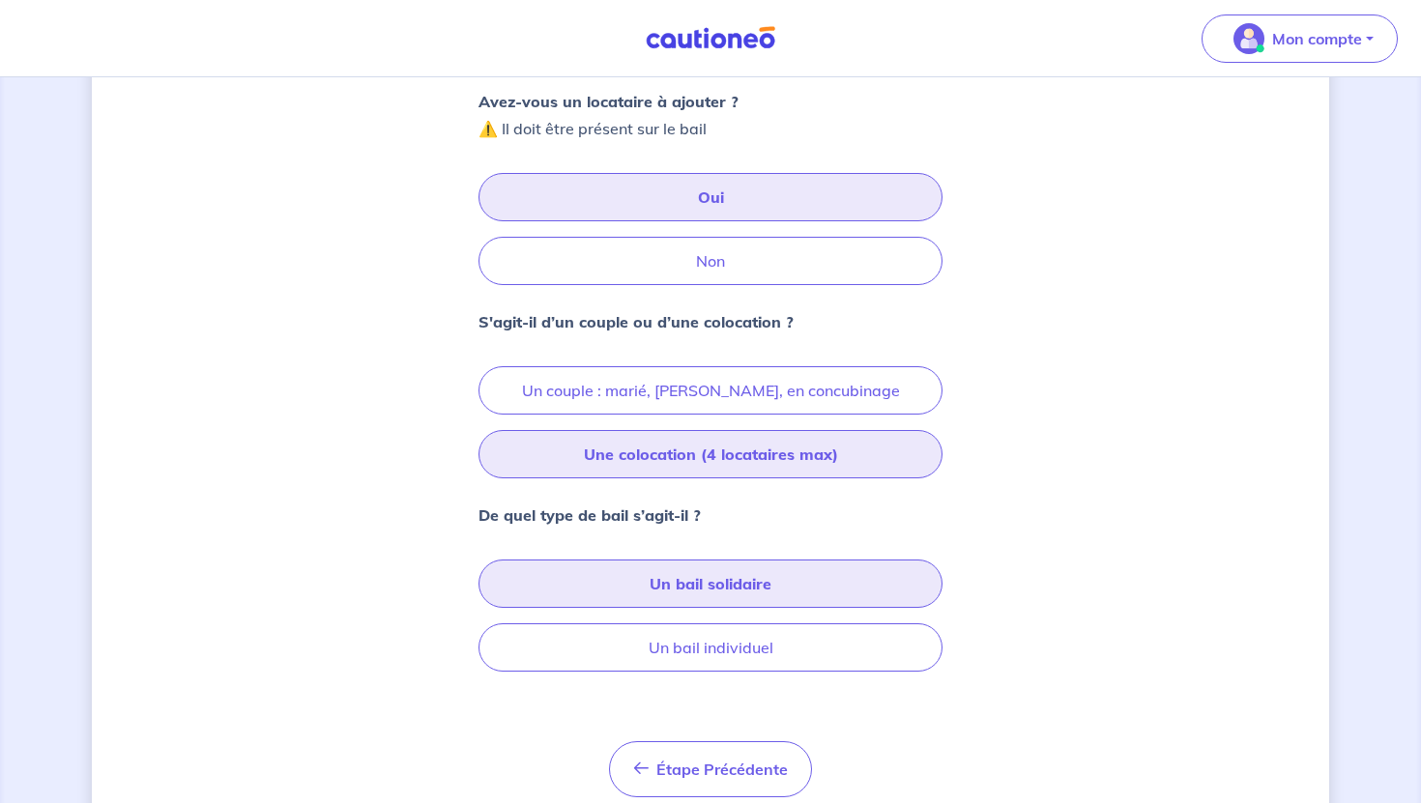
scroll to position [337, 0]
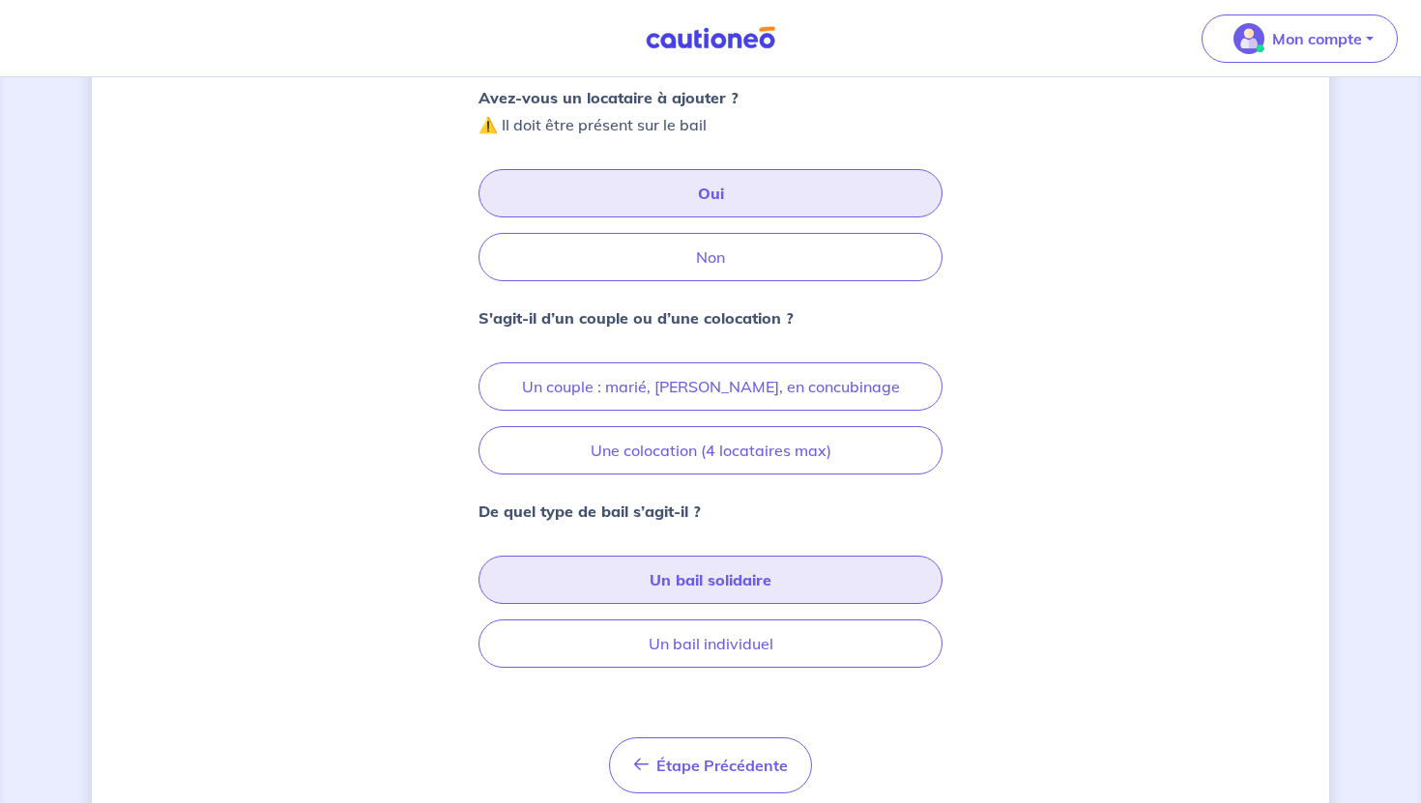
click at [663, 592] on button "Un bail solidaire" at bounding box center [711, 580] width 464 height 48
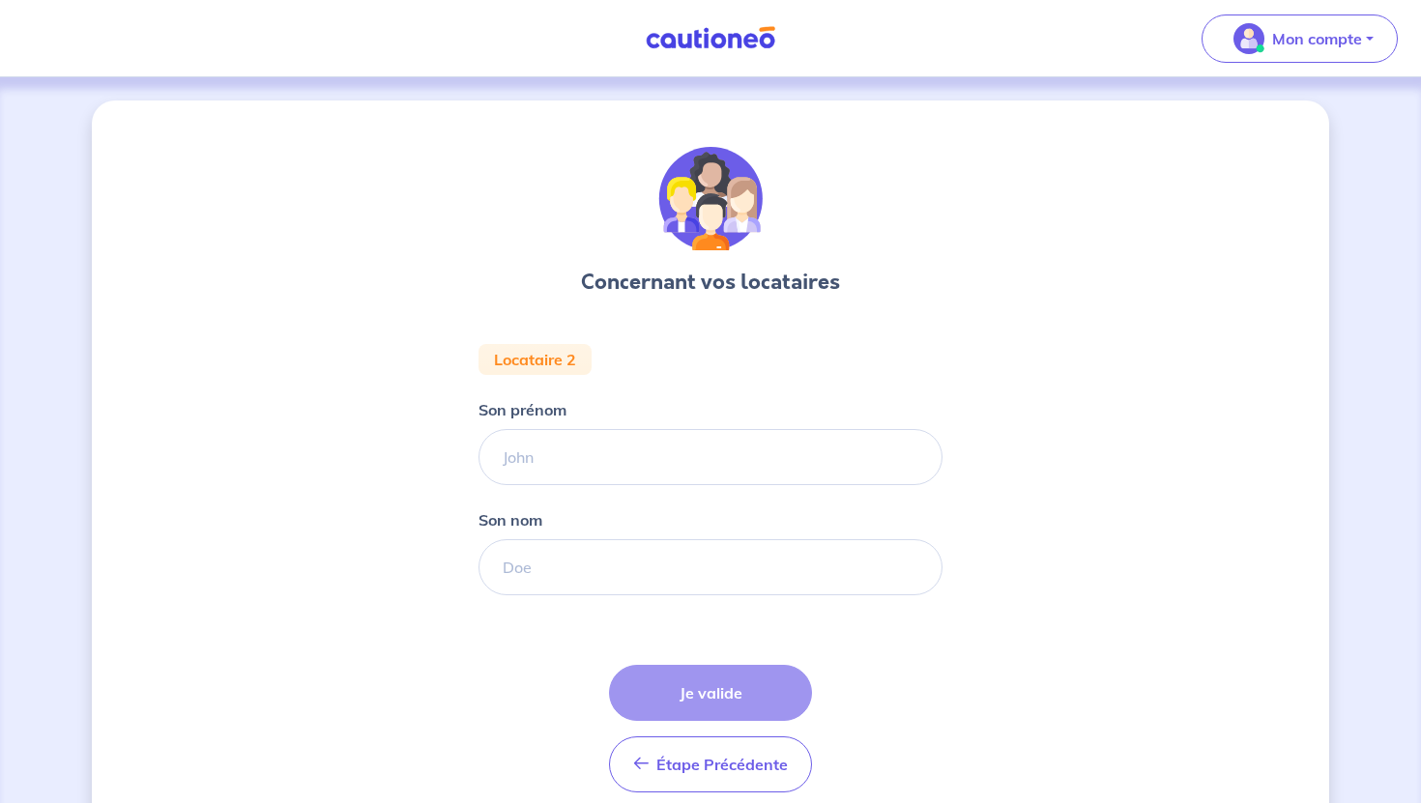
click at [658, 485] on form "Locataire 2 Son prénom [PERSON_NAME] nom Étape Précédente Précédent Je valide J…" at bounding box center [711, 576] width 464 height 464
click at [658, 459] on input "Son prénom" at bounding box center [711, 457] width 464 height 56
paste input "[PERSON_NAME]"
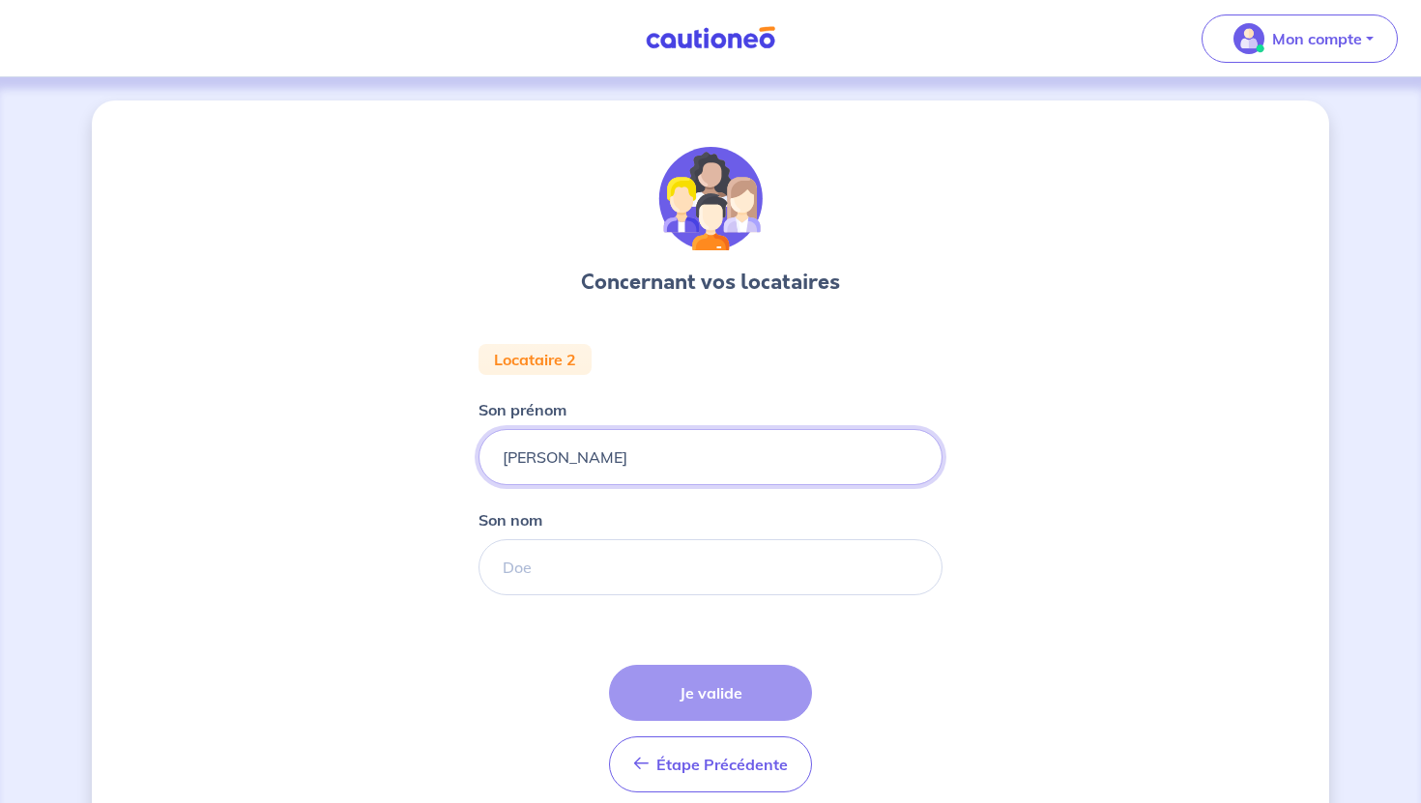
click at [567, 460] on input "[PERSON_NAME]" at bounding box center [711, 457] width 464 height 56
type input "[PERSON_NAME]"
click at [550, 567] on input "Son nom" at bounding box center [711, 568] width 464 height 56
paste input "FIORESE"
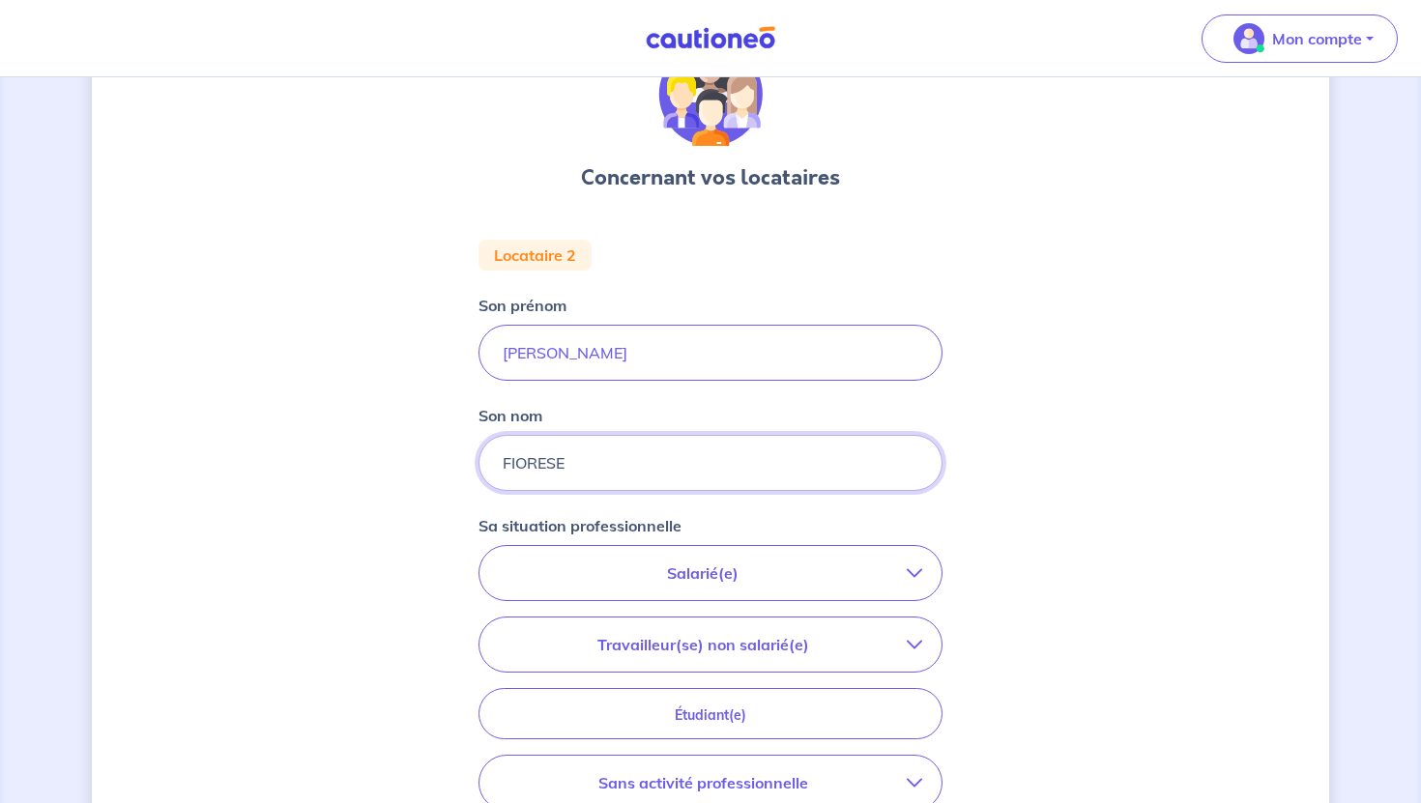
scroll to position [154, 0]
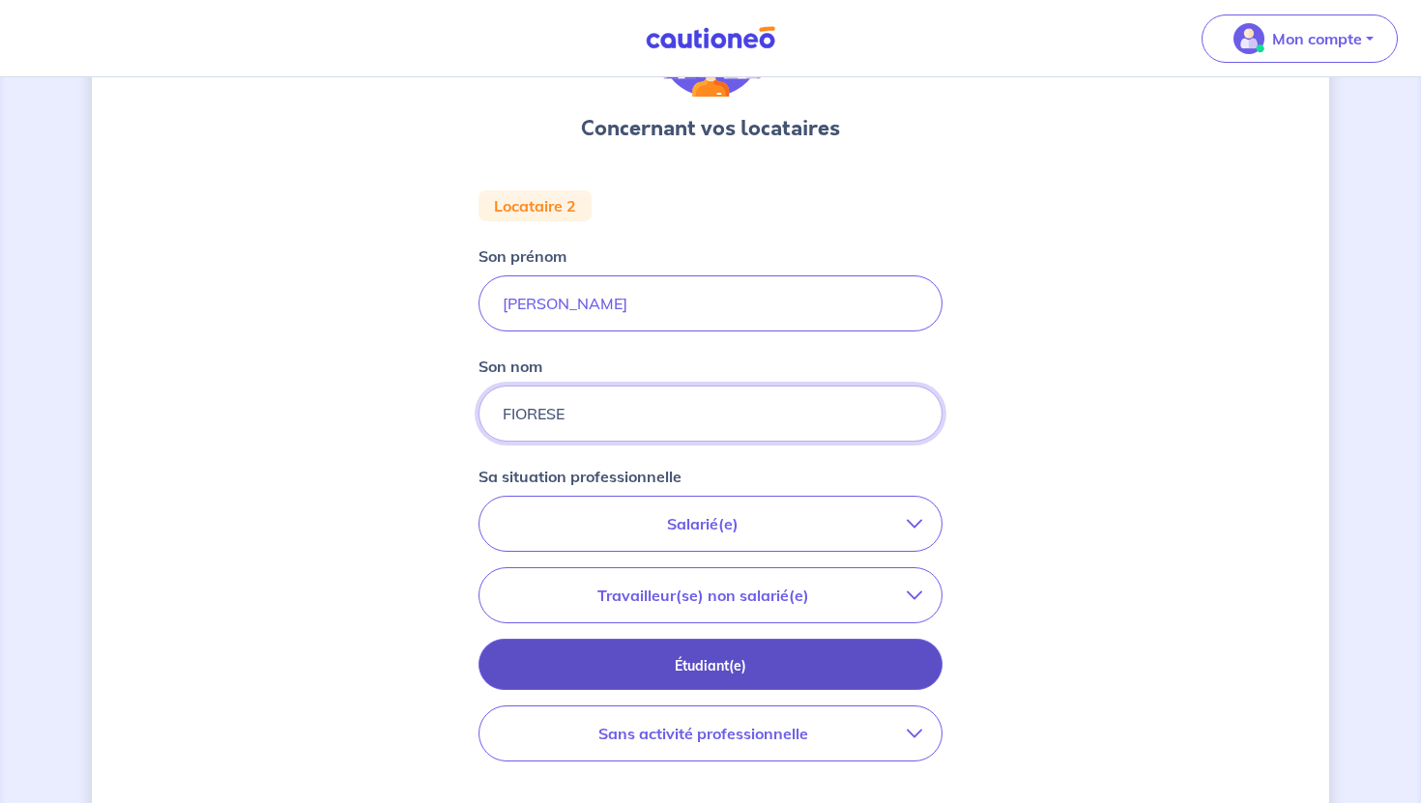
type input "FIORESE"
click at [745, 679] on button "Étudiant(e)" at bounding box center [711, 664] width 464 height 51
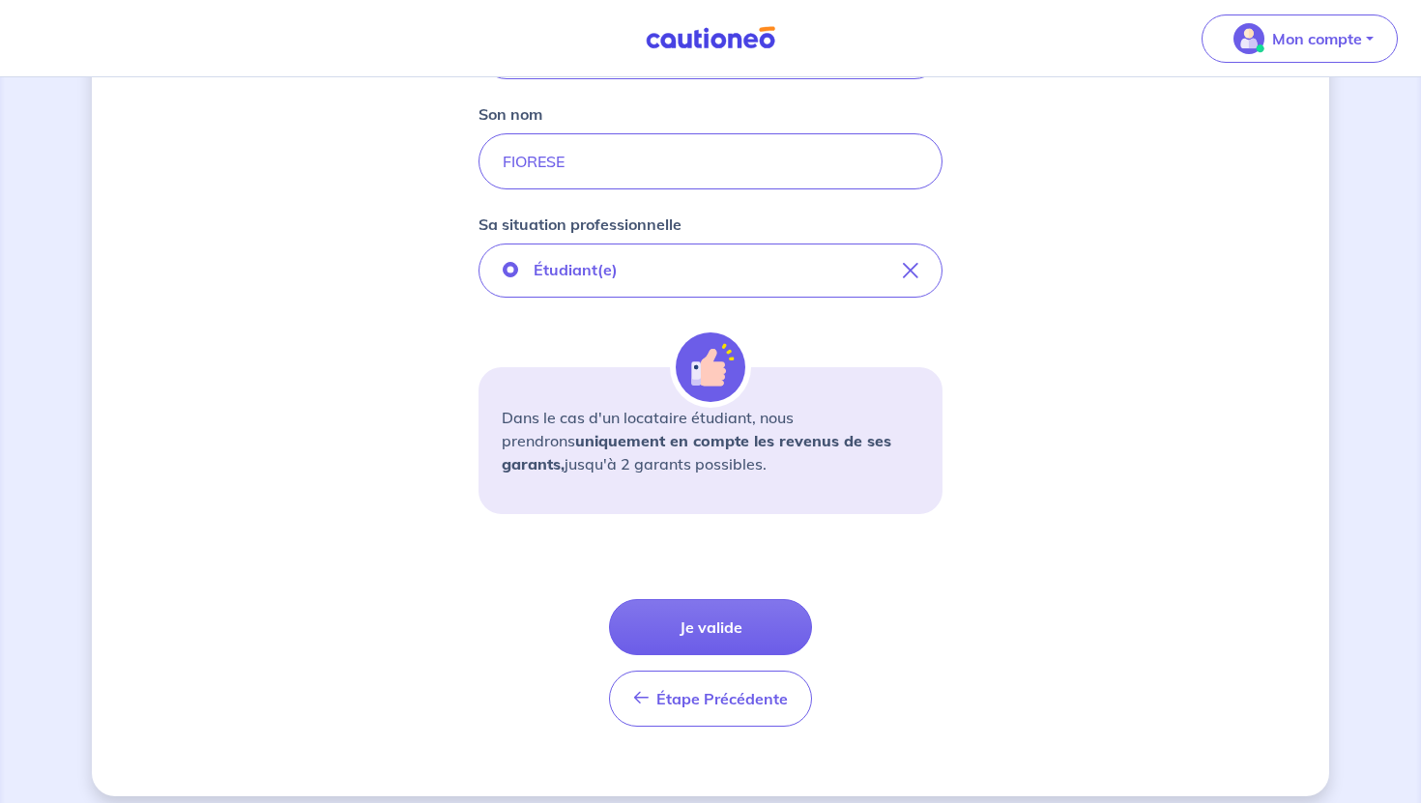
scroll to position [423, 0]
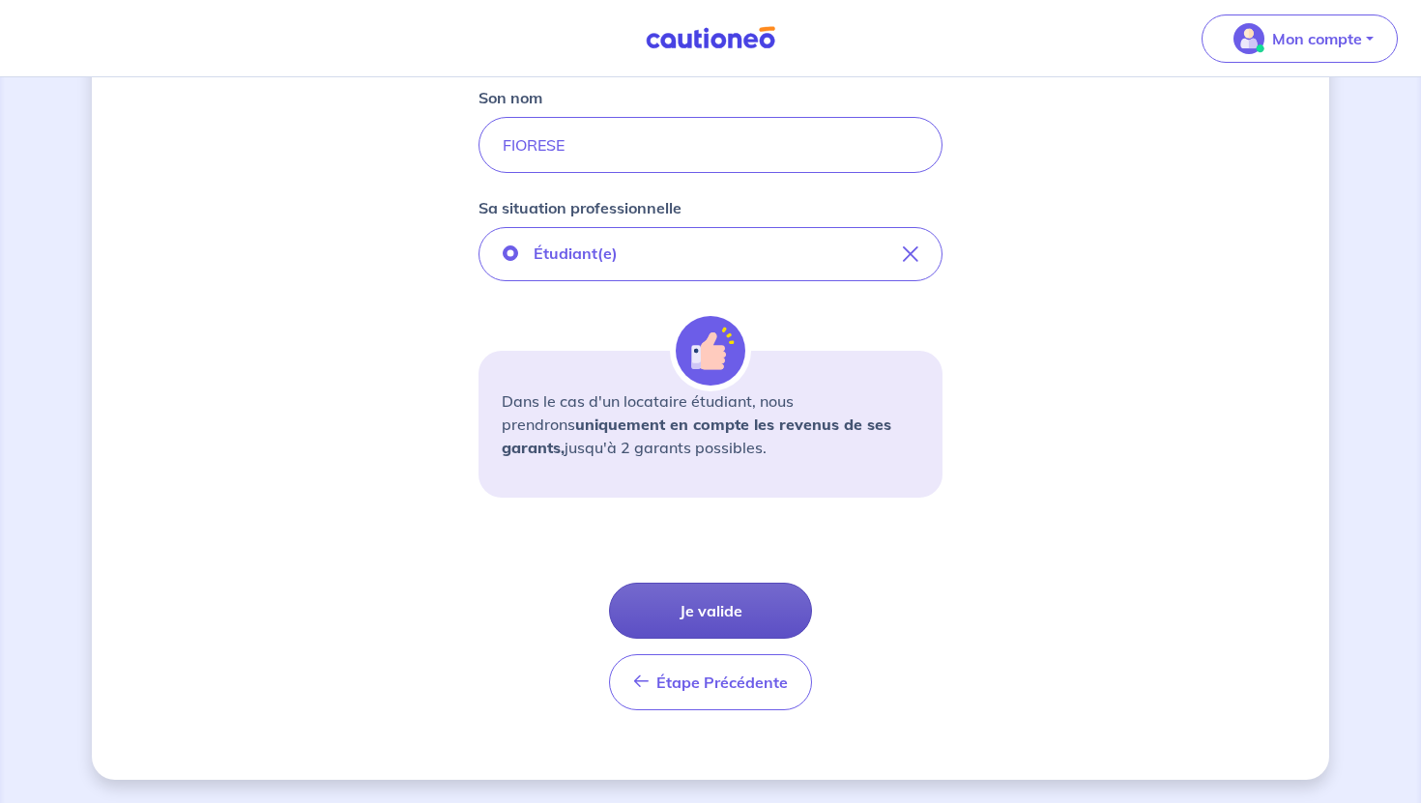
click at [753, 604] on button "Je valide" at bounding box center [710, 611] width 203 height 56
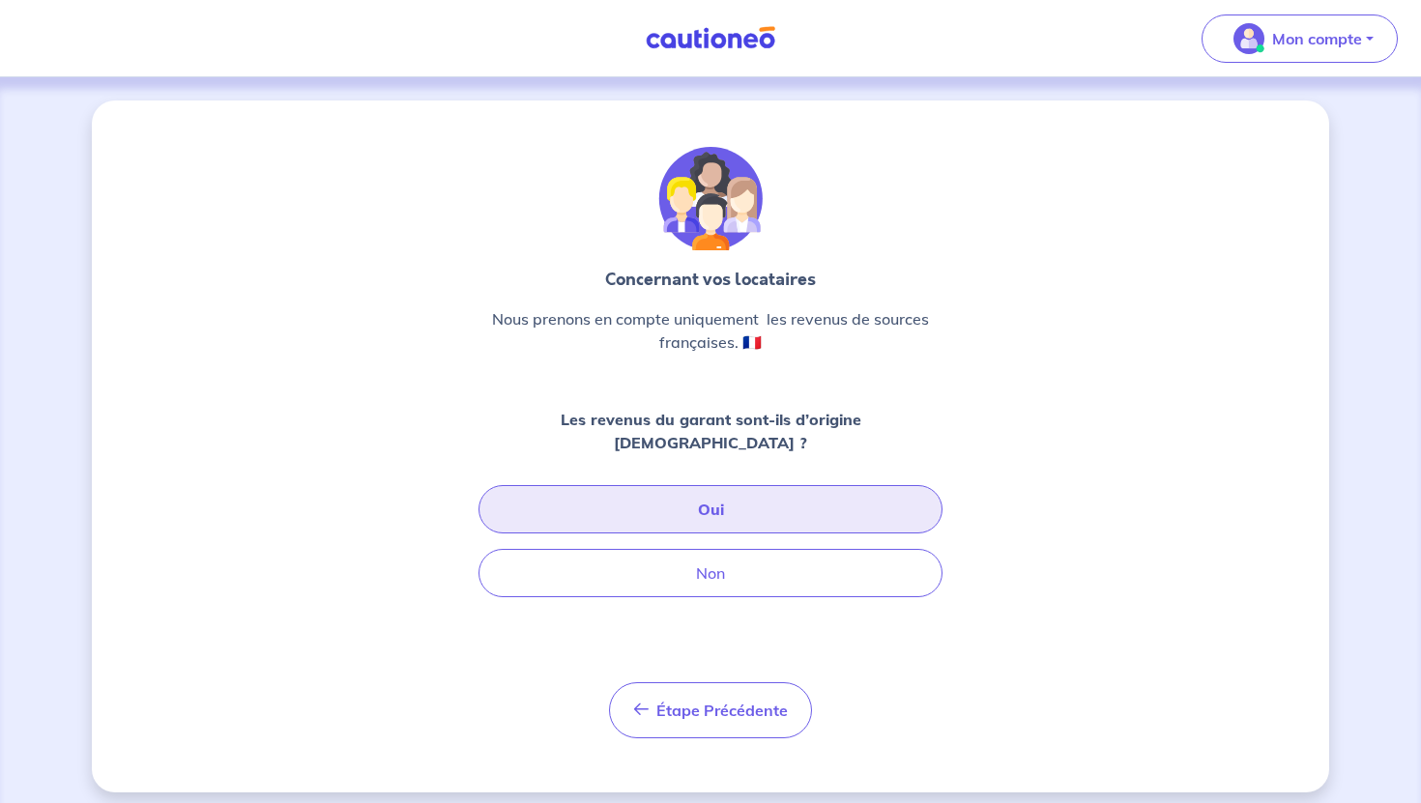
click at [761, 485] on button "Oui" at bounding box center [711, 509] width 464 height 48
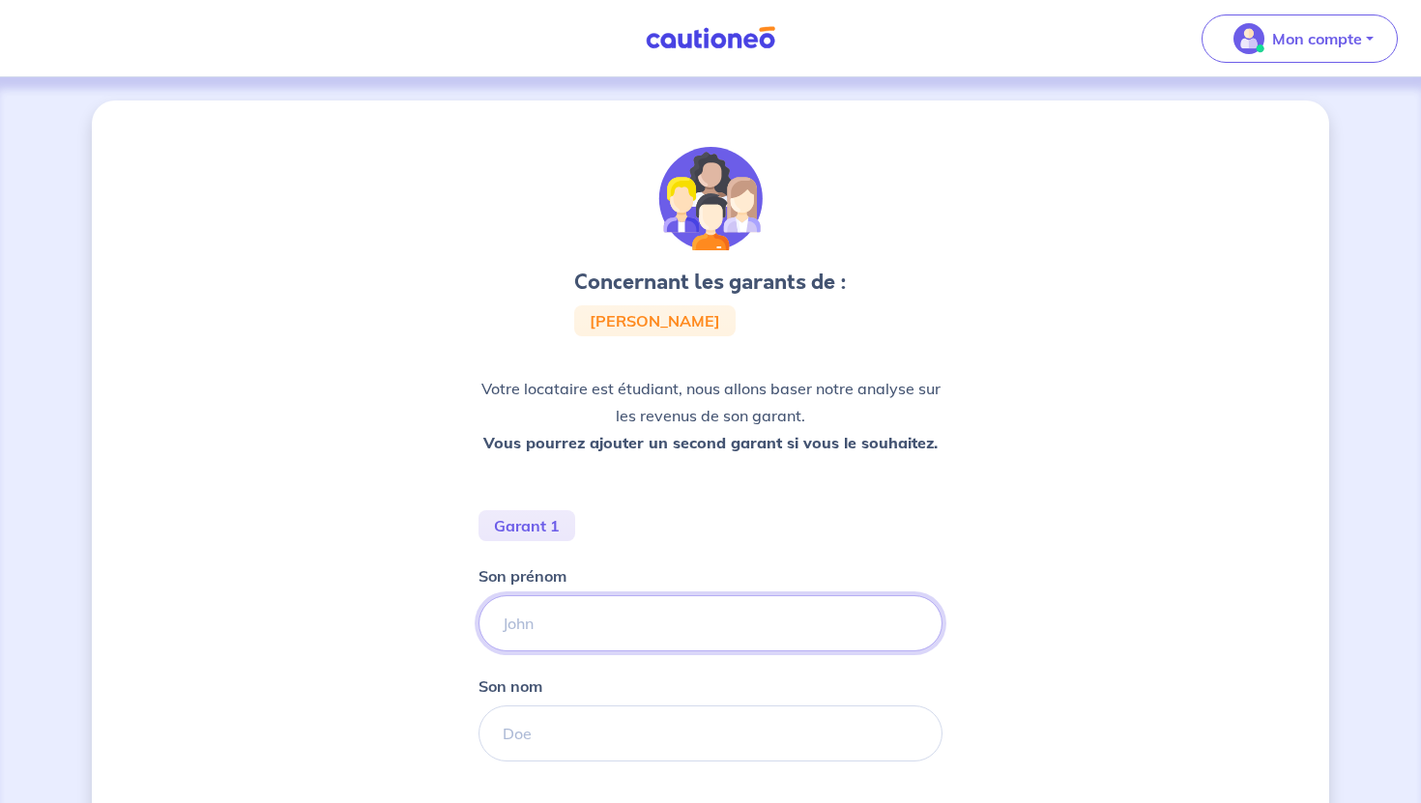
click at [691, 606] on input "Son prénom" at bounding box center [711, 624] width 464 height 56
paste input "[PERSON_NAME]"
click at [583, 620] on input "[PERSON_NAME]" at bounding box center [711, 624] width 464 height 56
type input "[PERSON_NAME]"
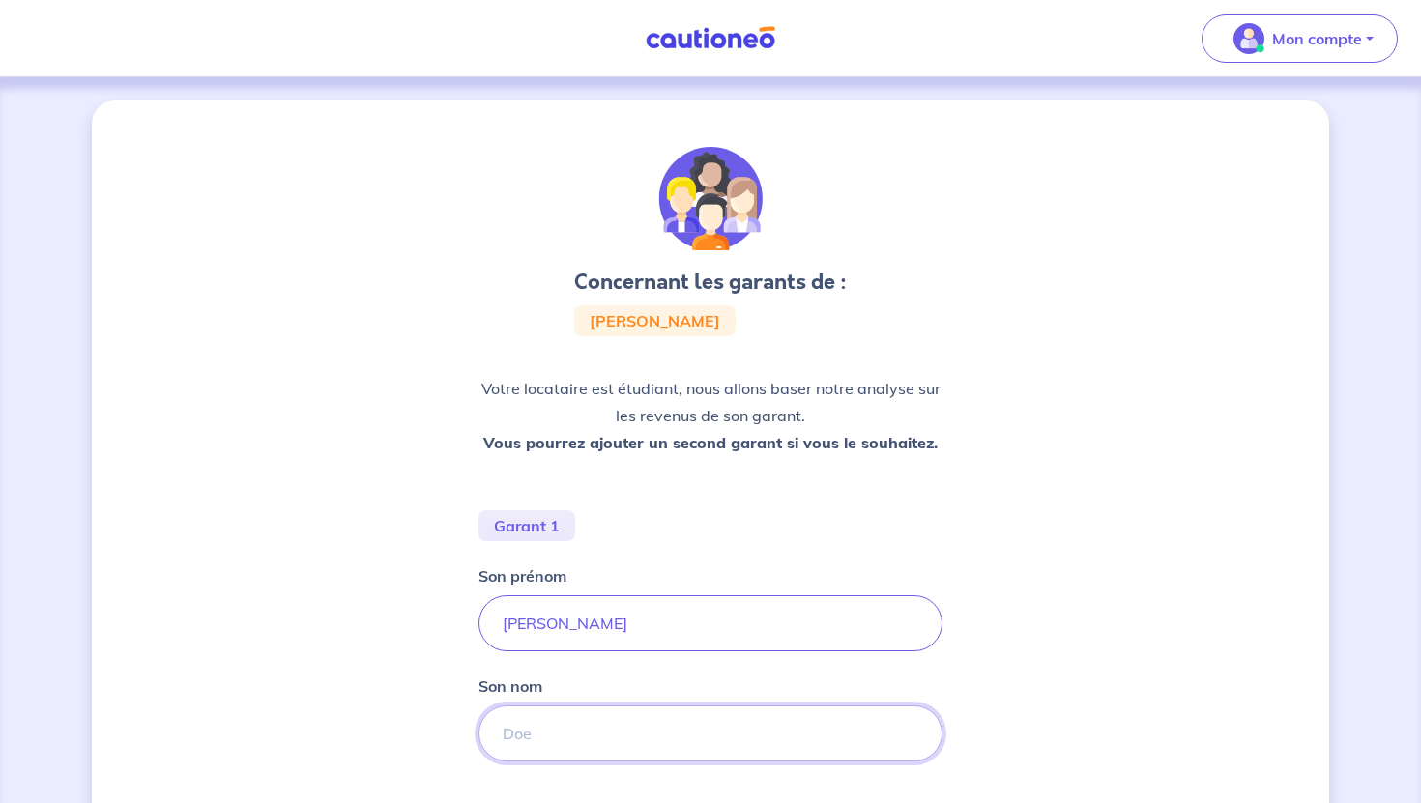
click at [569, 729] on input "Son nom" at bounding box center [711, 734] width 464 height 56
paste input "FIORESE"
type input "FIORESE"
click at [604, 634] on input "[PERSON_NAME]" at bounding box center [711, 624] width 464 height 56
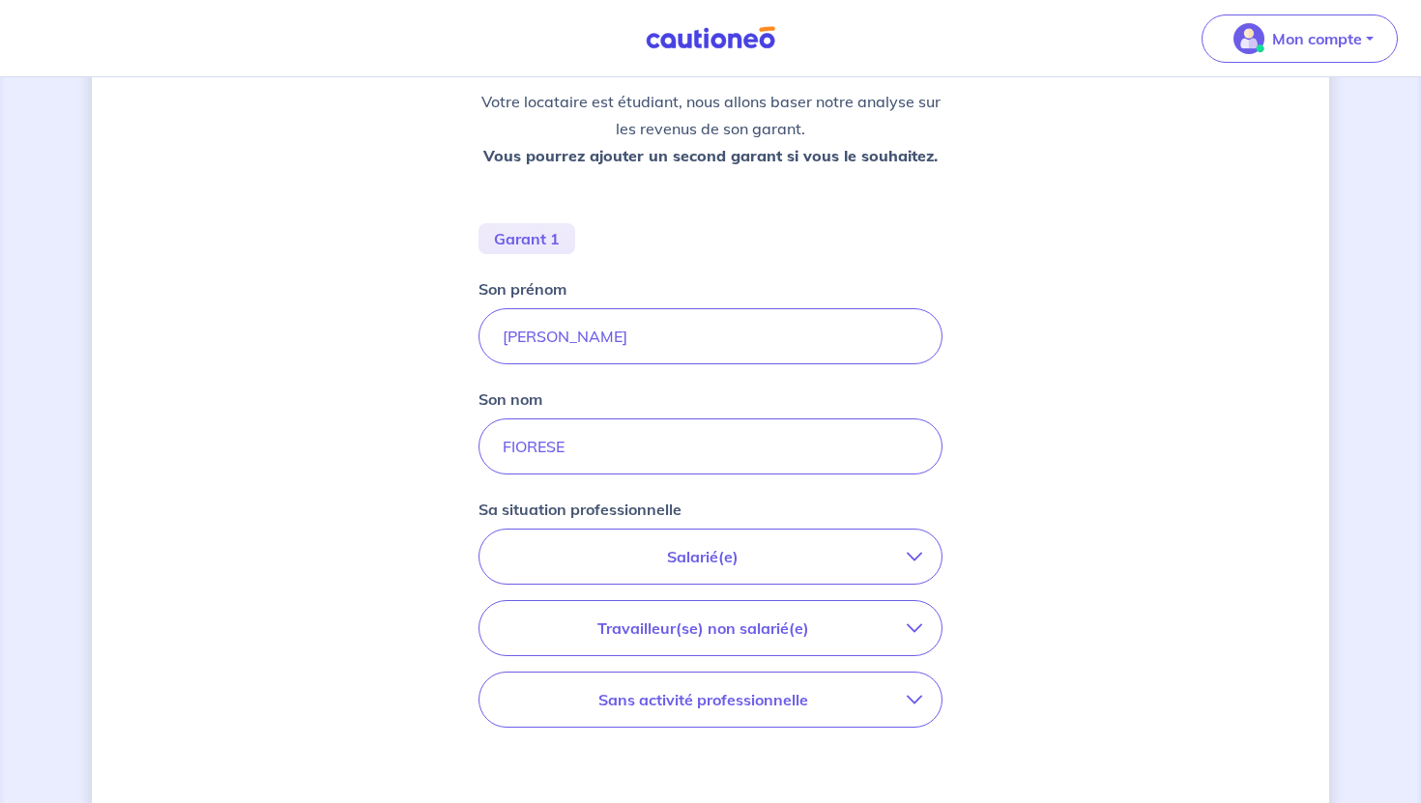
scroll to position [300, 0]
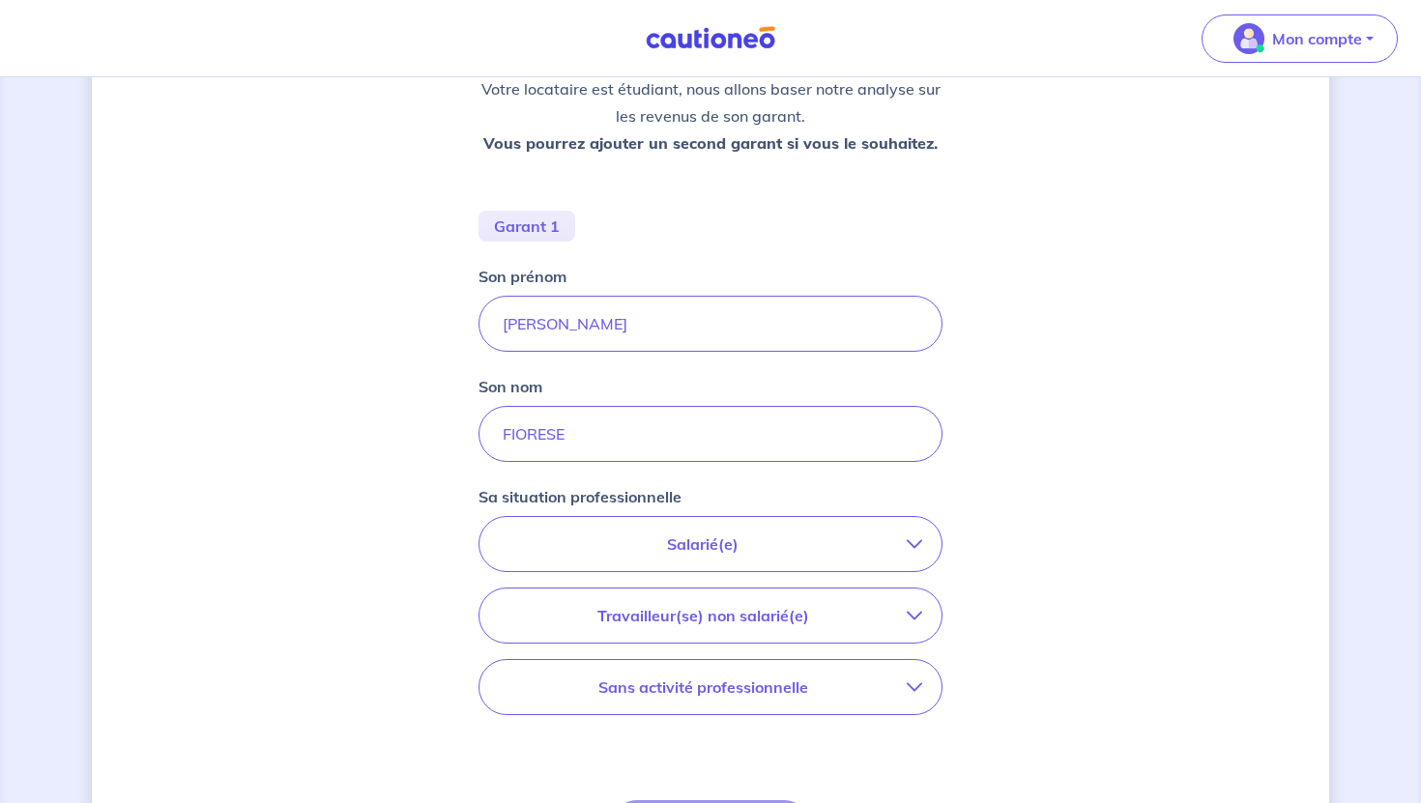
click at [757, 545] on p "Salarié(e)" at bounding box center [703, 544] width 408 height 23
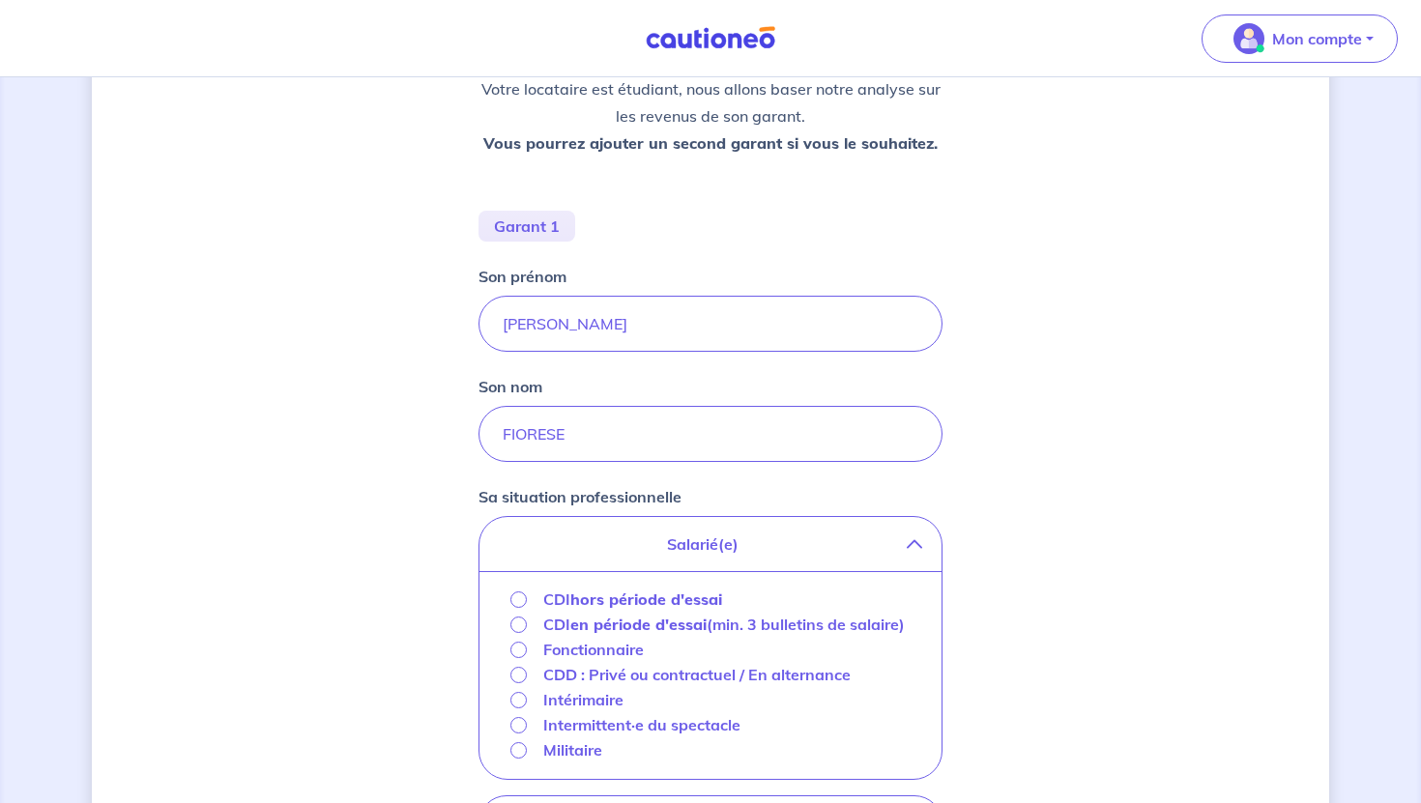
click at [669, 602] on strong "hors période d'essai" at bounding box center [646, 599] width 152 height 19
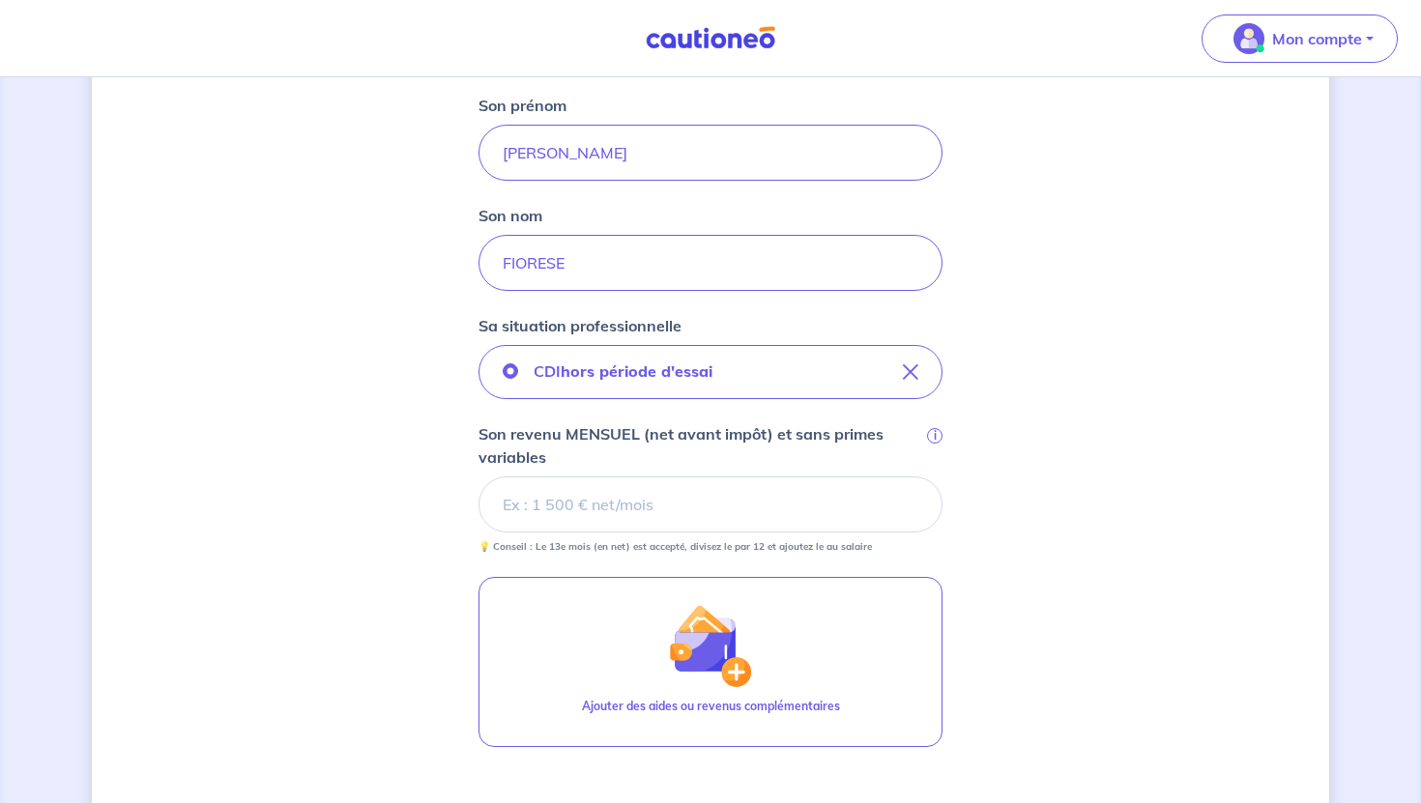
scroll to position [473, 0]
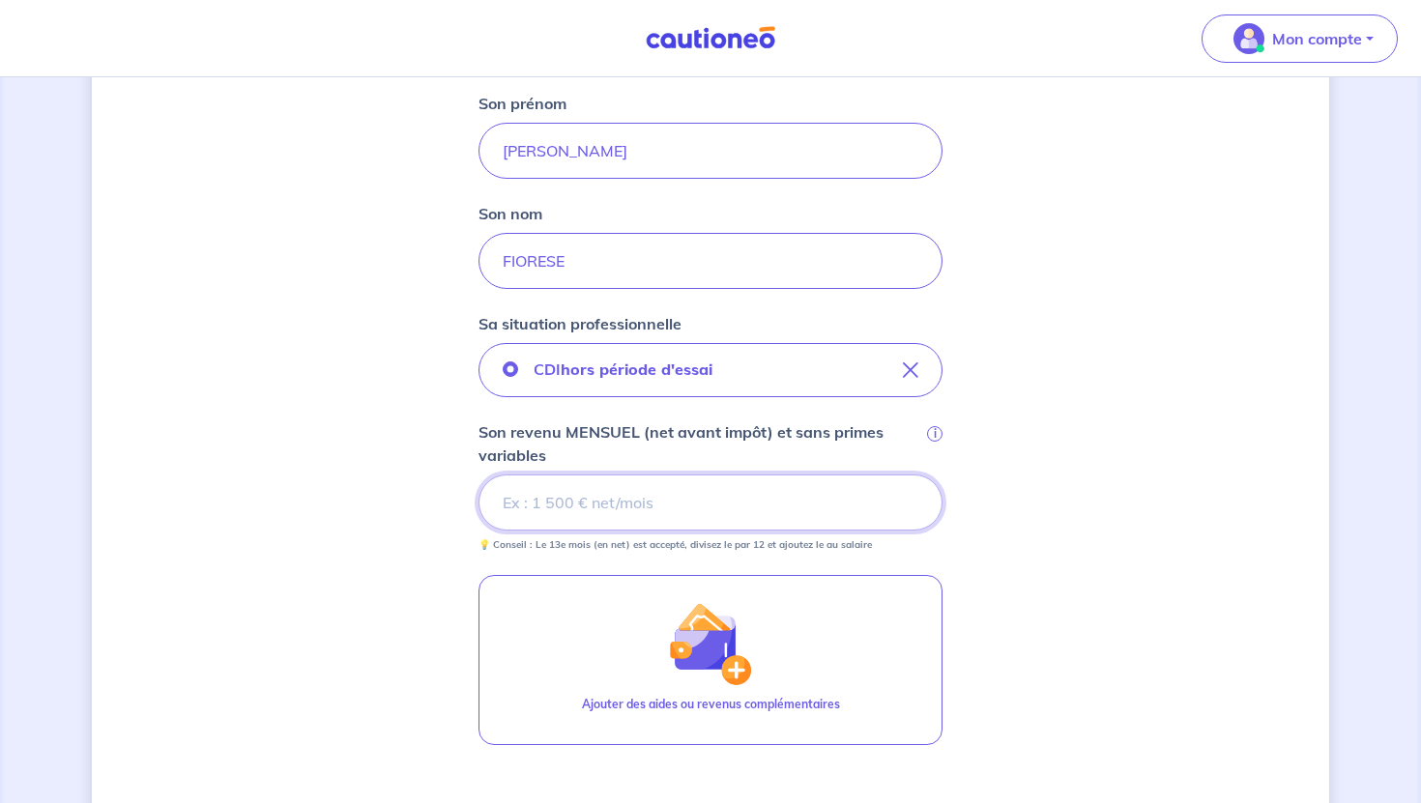
click at [715, 510] on input "Son revenu MENSUEL (net avant impôt) et sans primes variables i" at bounding box center [711, 503] width 464 height 56
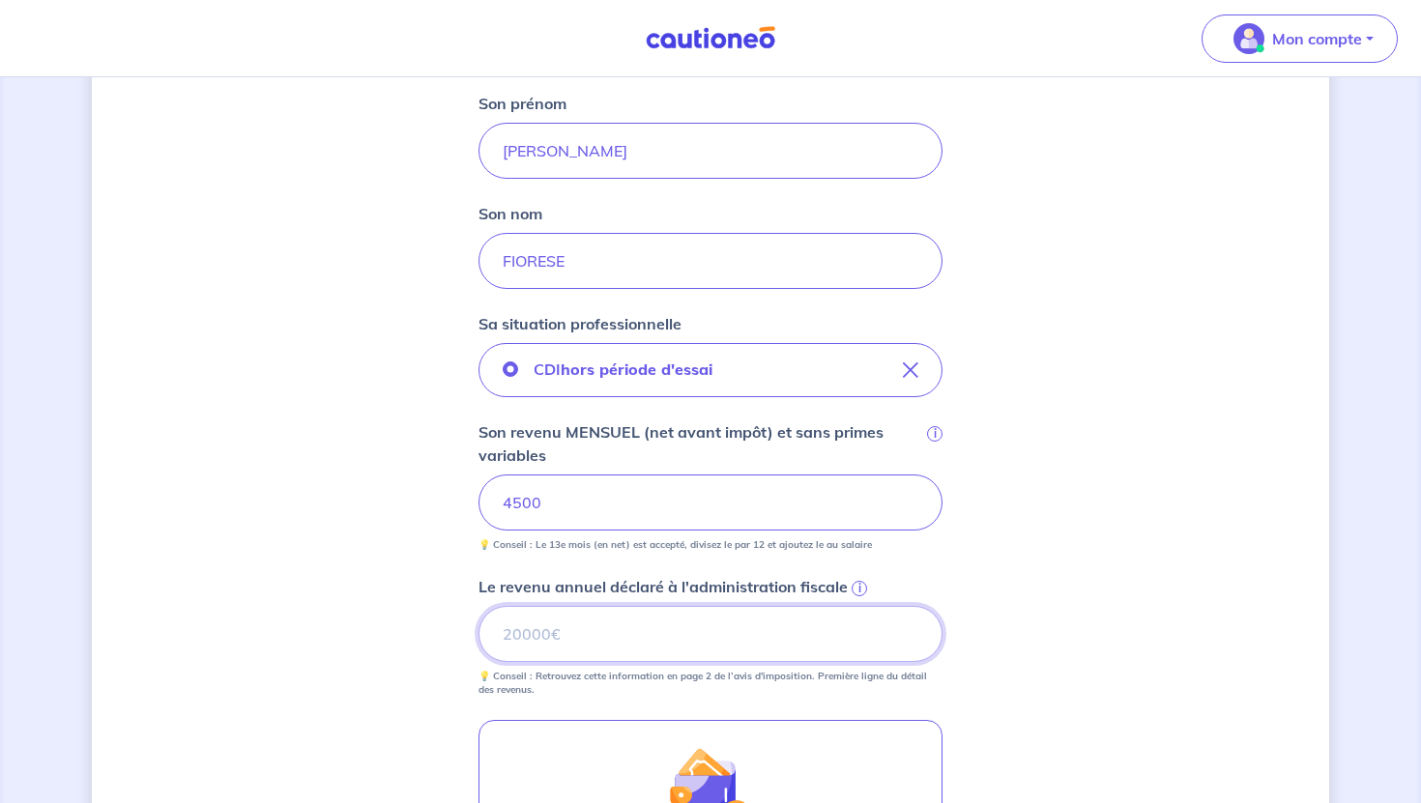
click at [609, 653] on input "Le revenu annuel déclaré à l'administration fiscale i" at bounding box center [711, 634] width 464 height 56
type input "64003"
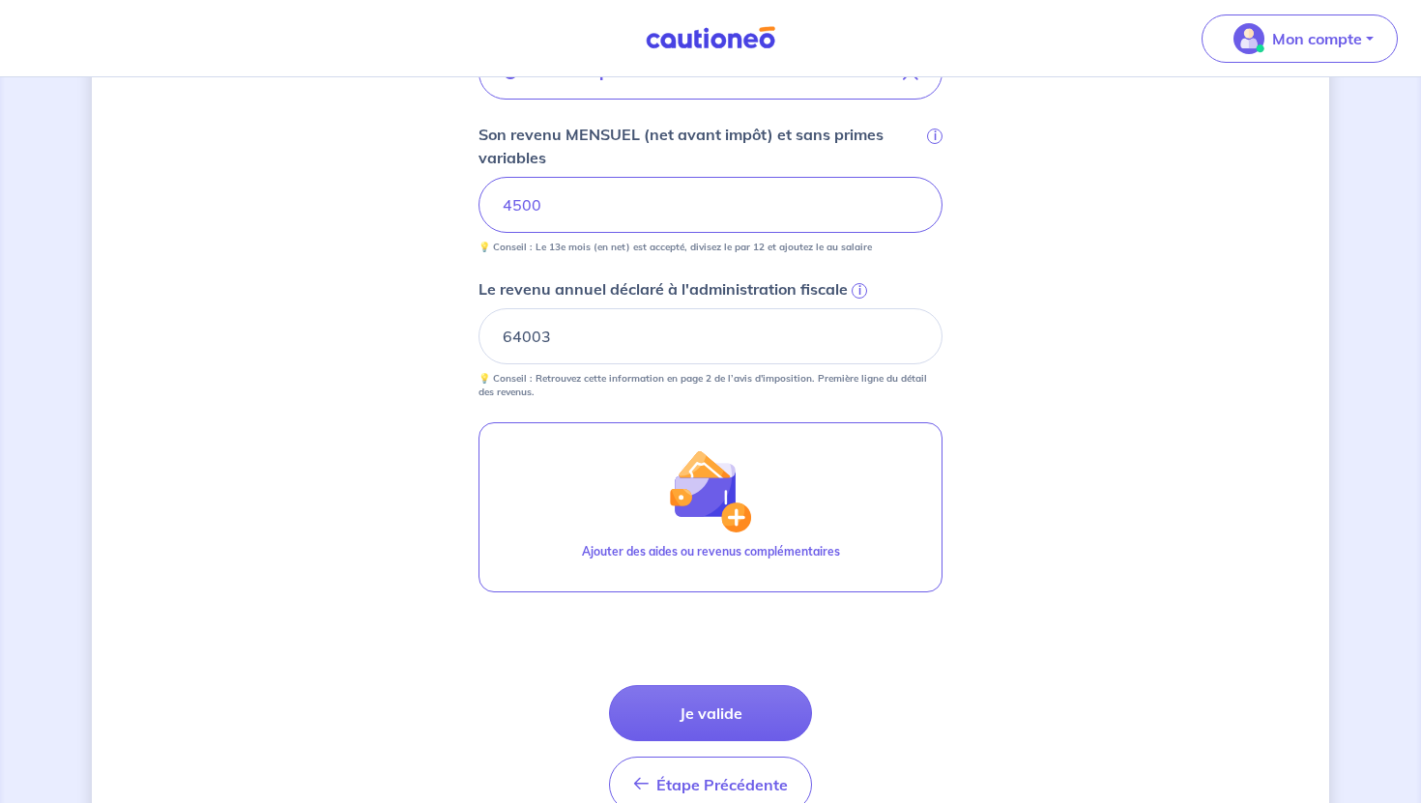
scroll to position [775, 0]
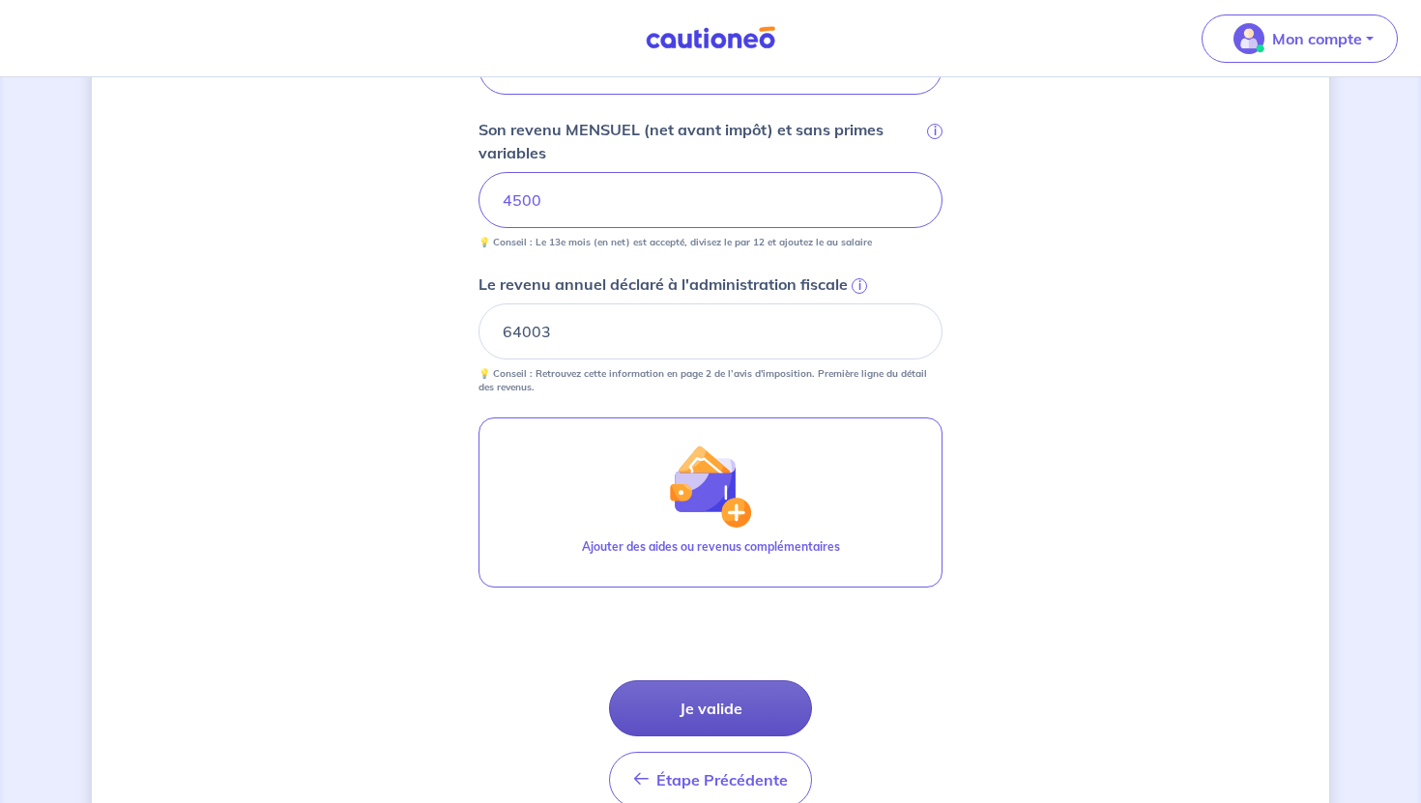
click at [678, 719] on button "Je valide" at bounding box center [710, 709] width 203 height 56
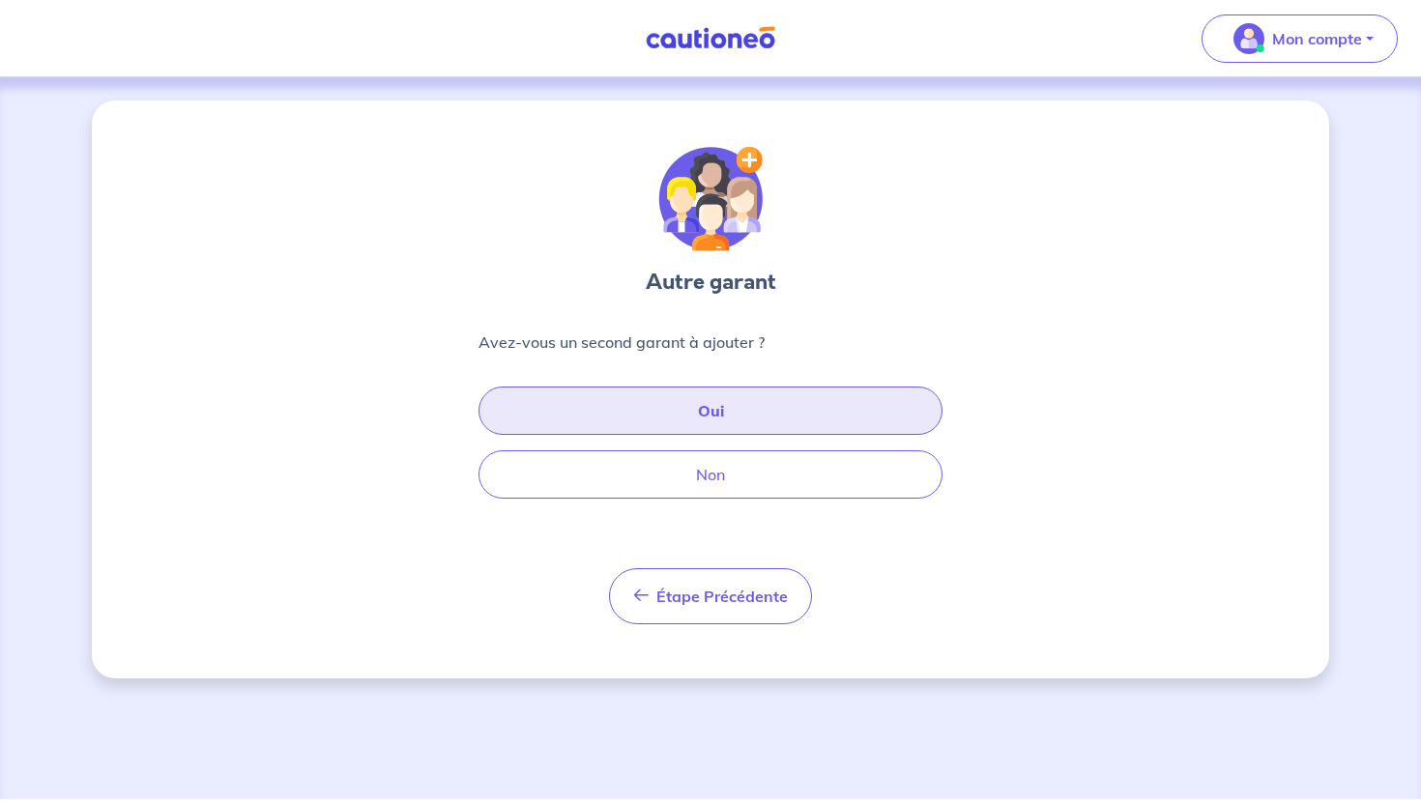
click at [740, 417] on button "Oui" at bounding box center [711, 411] width 464 height 48
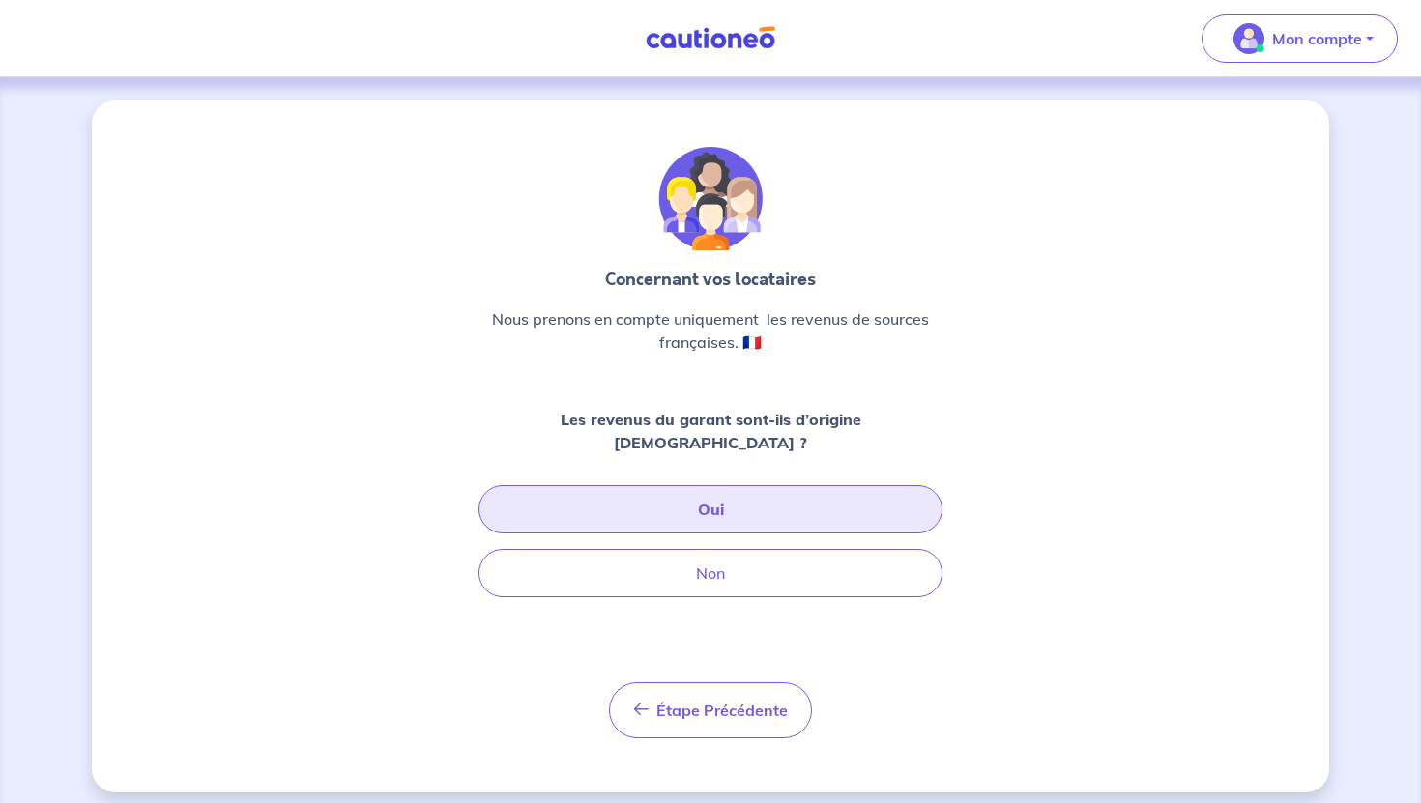
click at [698, 501] on button "Oui" at bounding box center [711, 509] width 464 height 48
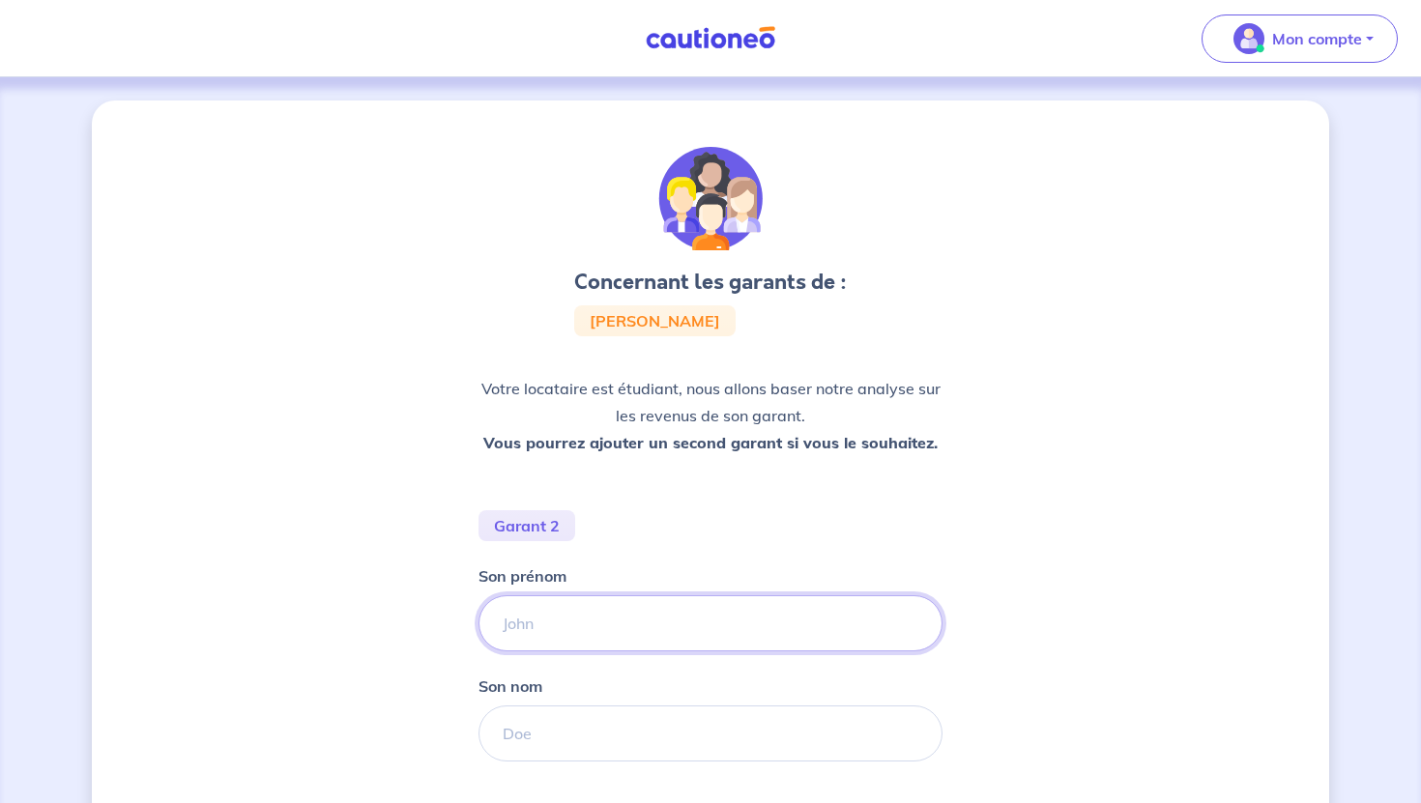
click at [592, 638] on input "Son prénom" at bounding box center [711, 624] width 464 height 56
paste input "FIORESE"
type input "FIORESE"
click at [541, 625] on input "FIORESE" at bounding box center [711, 624] width 464 height 56
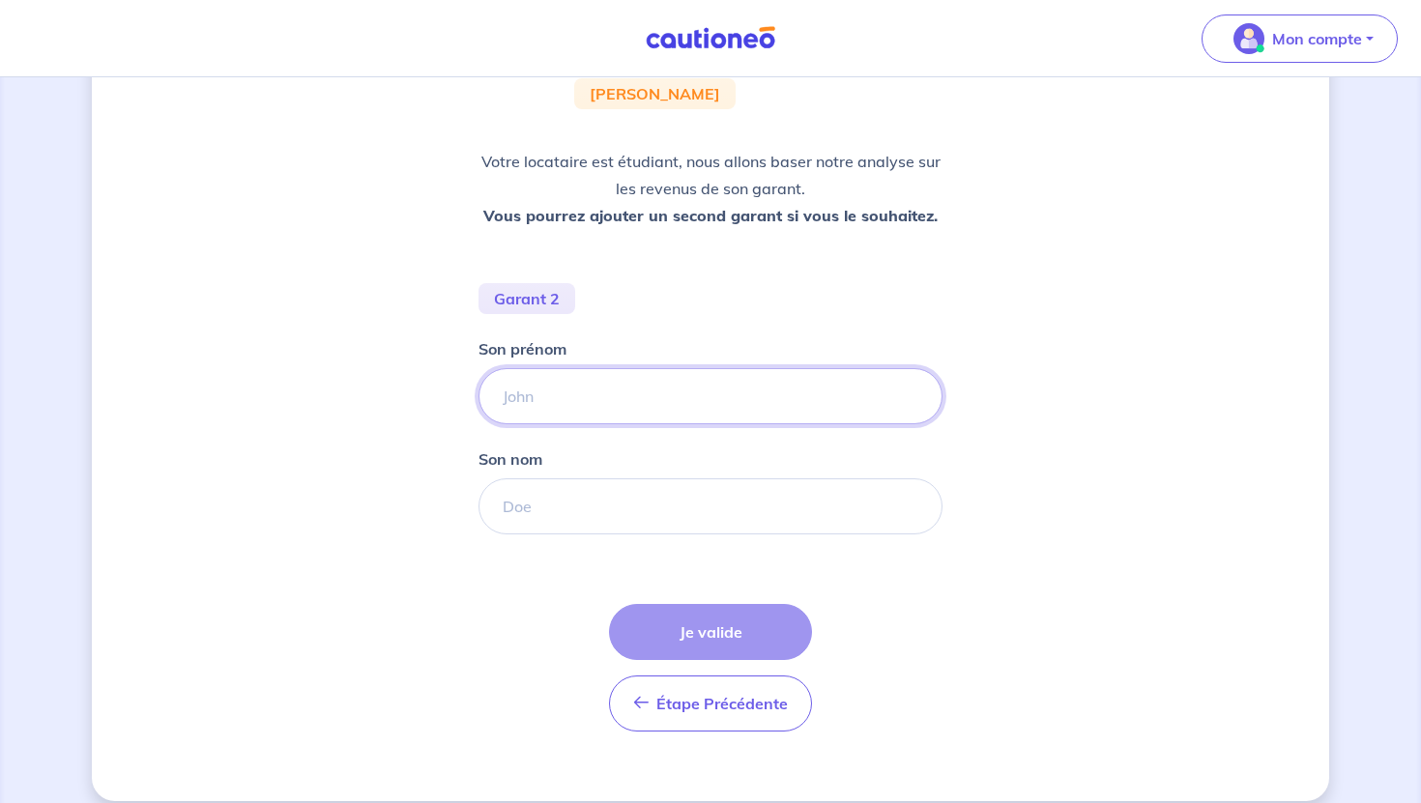
scroll to position [248, 0]
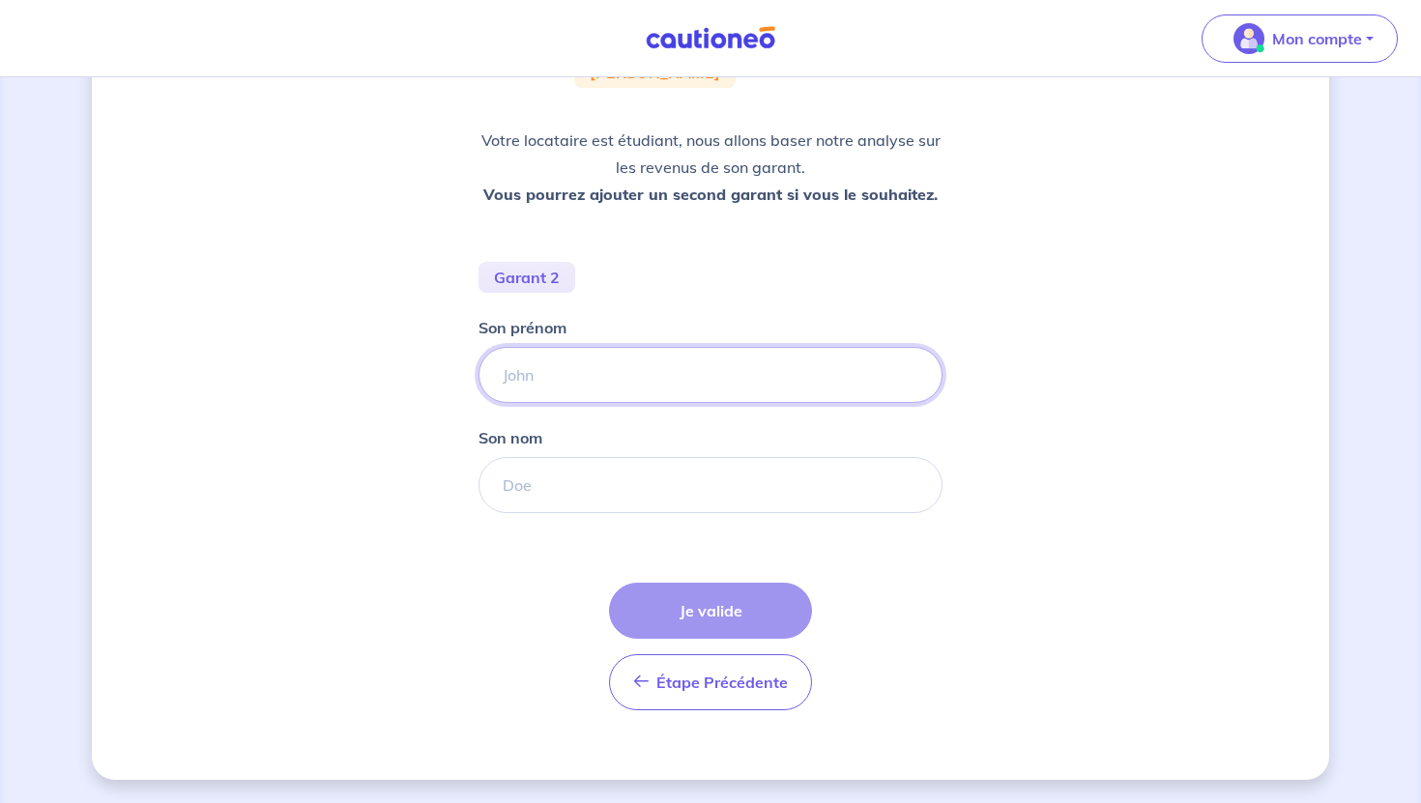
paste input "[PERSON_NAME]"
click at [607, 379] on input "[PERSON_NAME]" at bounding box center [711, 375] width 464 height 56
type input "[PERSON_NAME]"
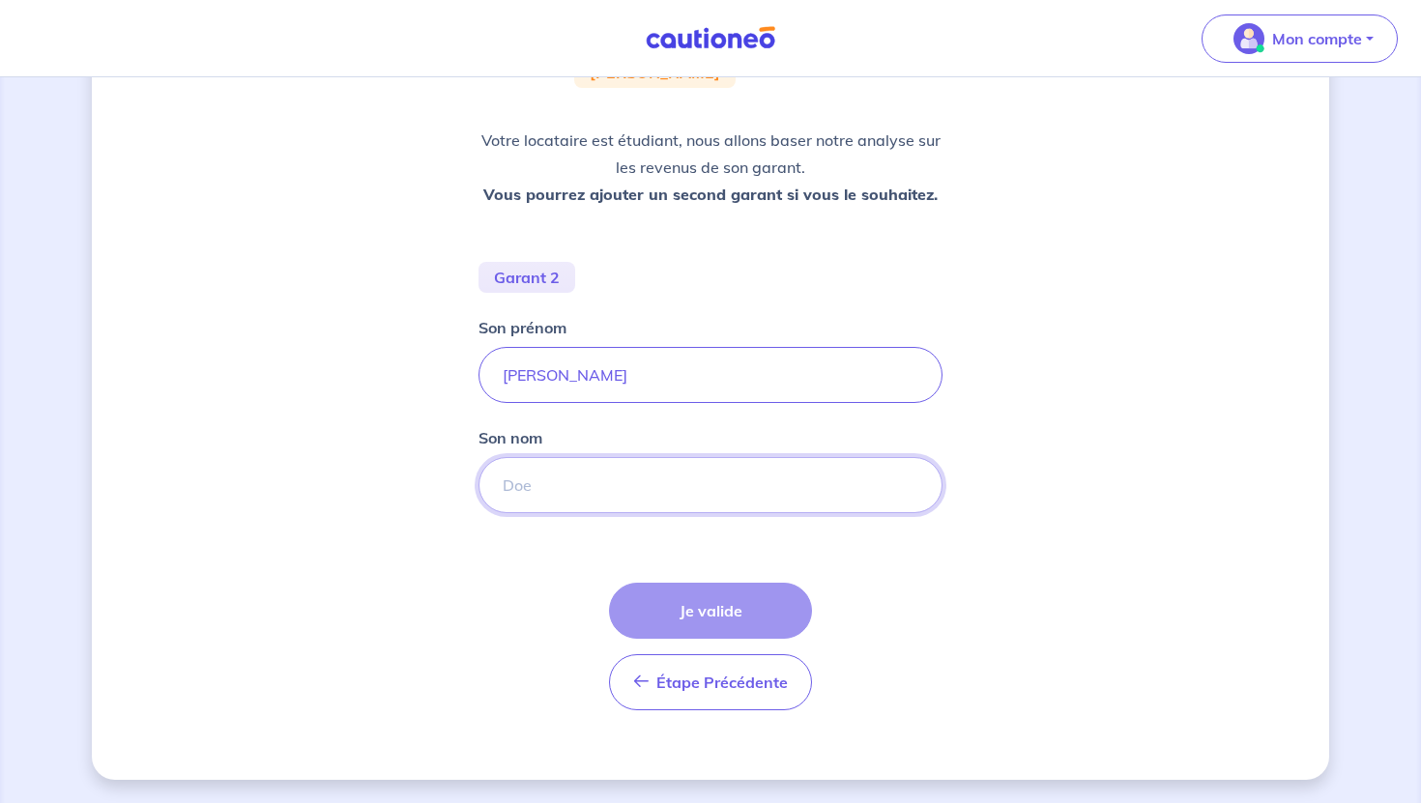
paste input "FIORESE"
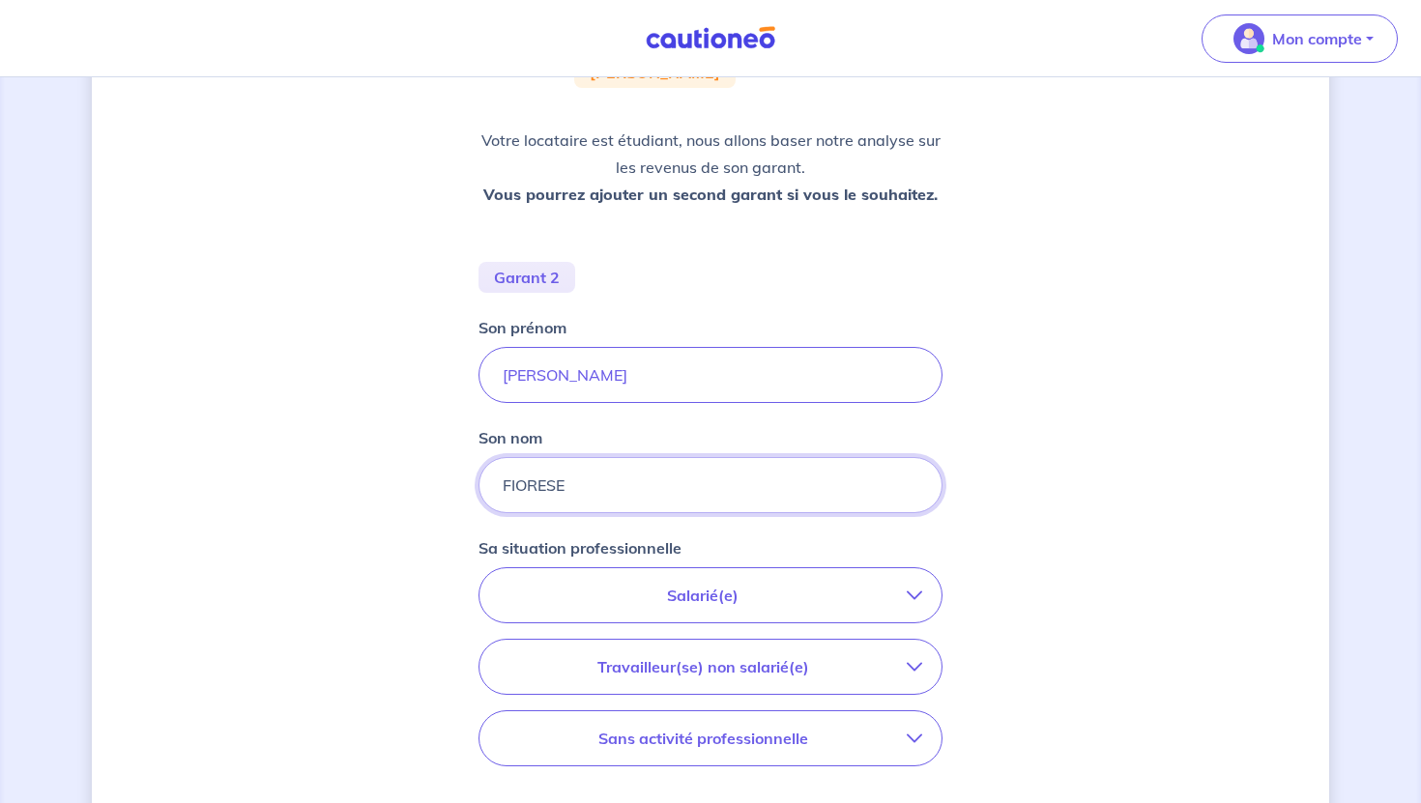
type input "FIORESE"
click at [736, 592] on p "Salarié(e)" at bounding box center [703, 595] width 408 height 23
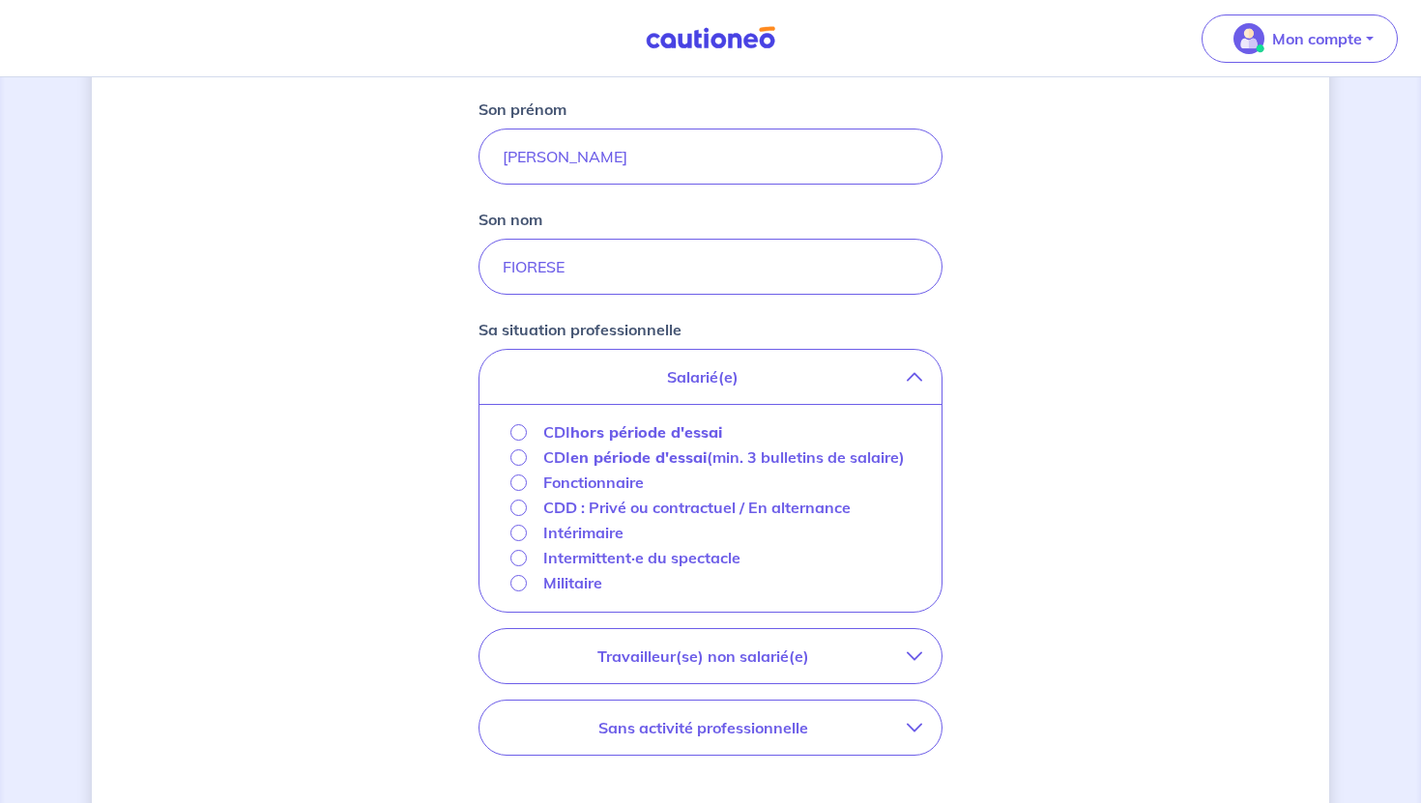
scroll to position [491, 0]
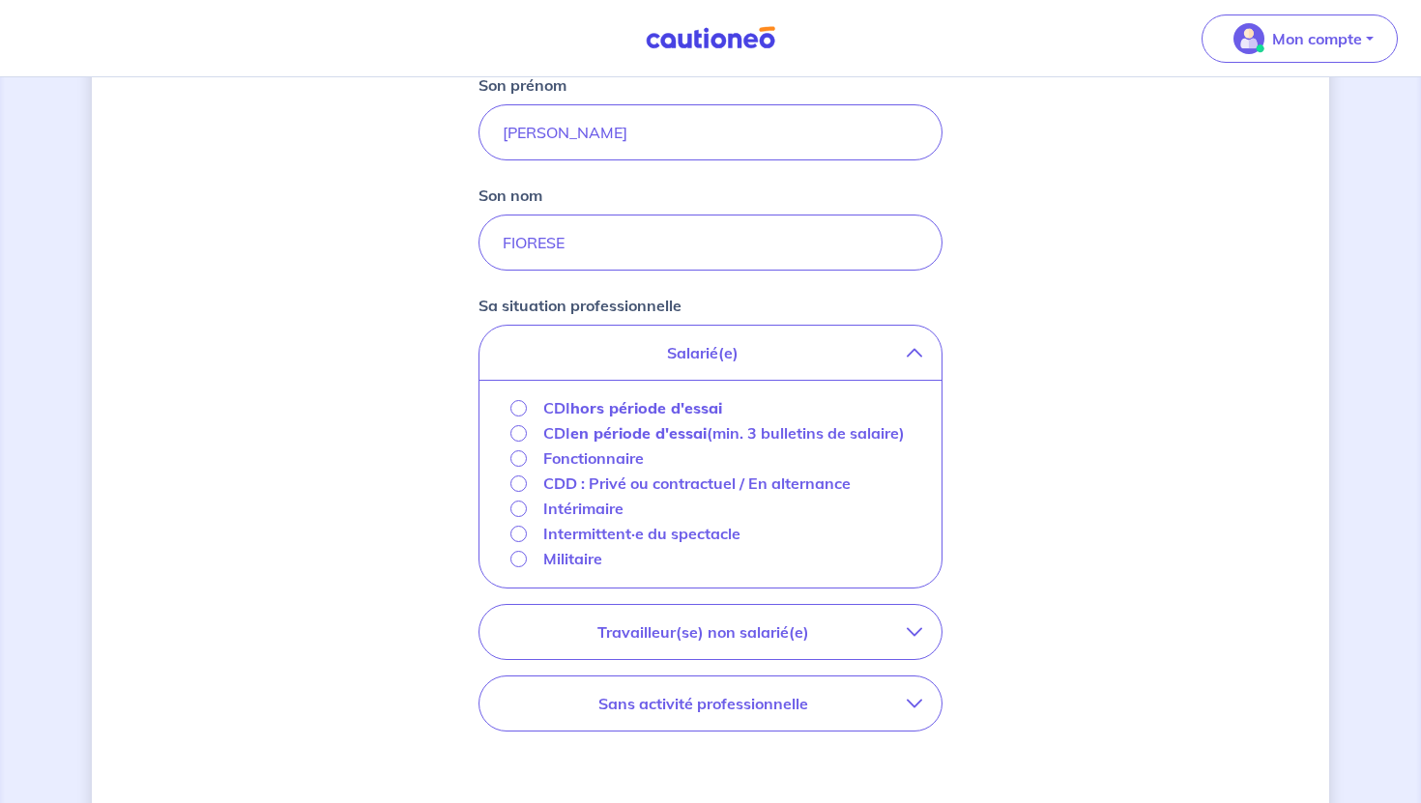
click at [656, 406] on strong "hors période d'essai" at bounding box center [646, 407] width 152 height 19
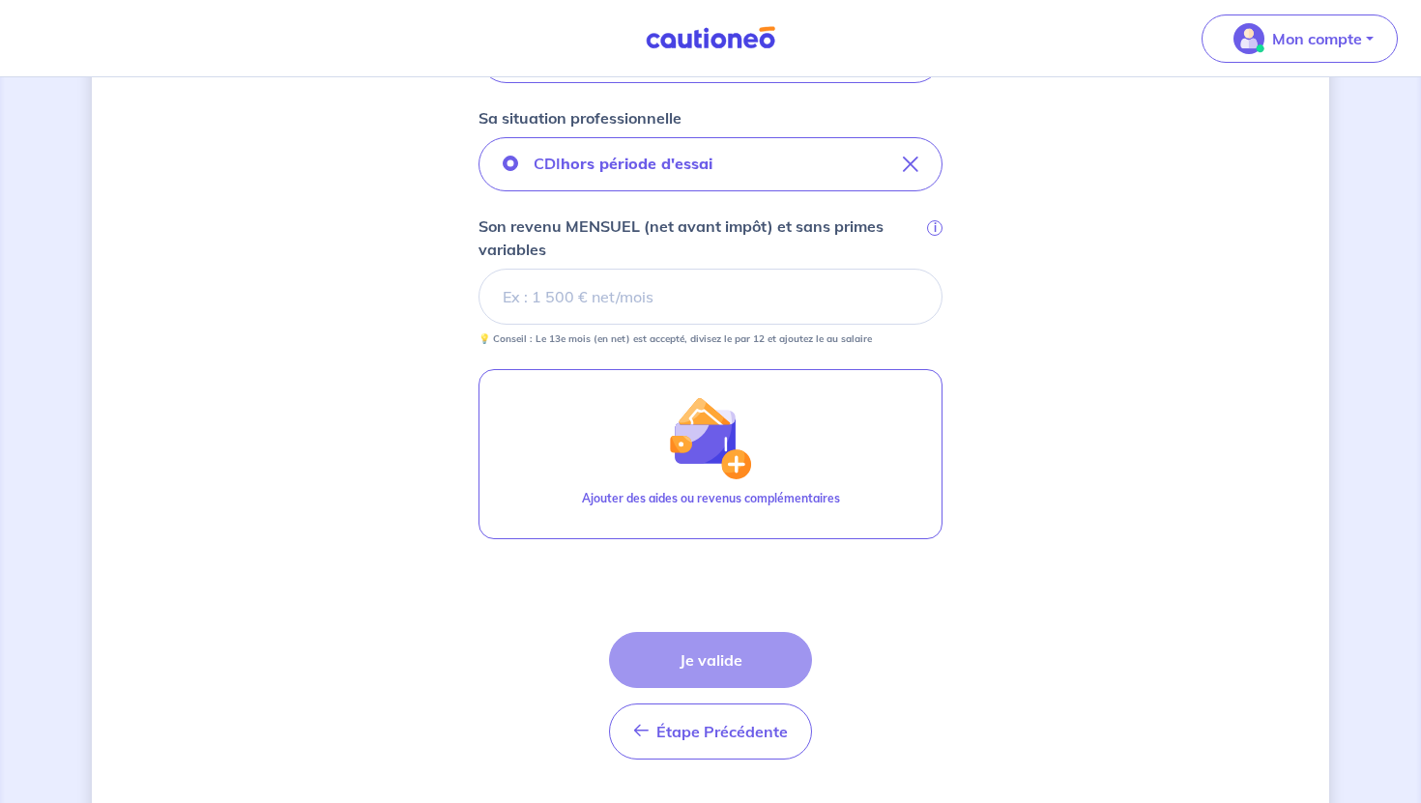
scroll to position [680, 0]
click at [675, 300] on input "Son revenu MENSUEL (net avant impôt) et sans primes variables i" at bounding box center [711, 296] width 464 height 56
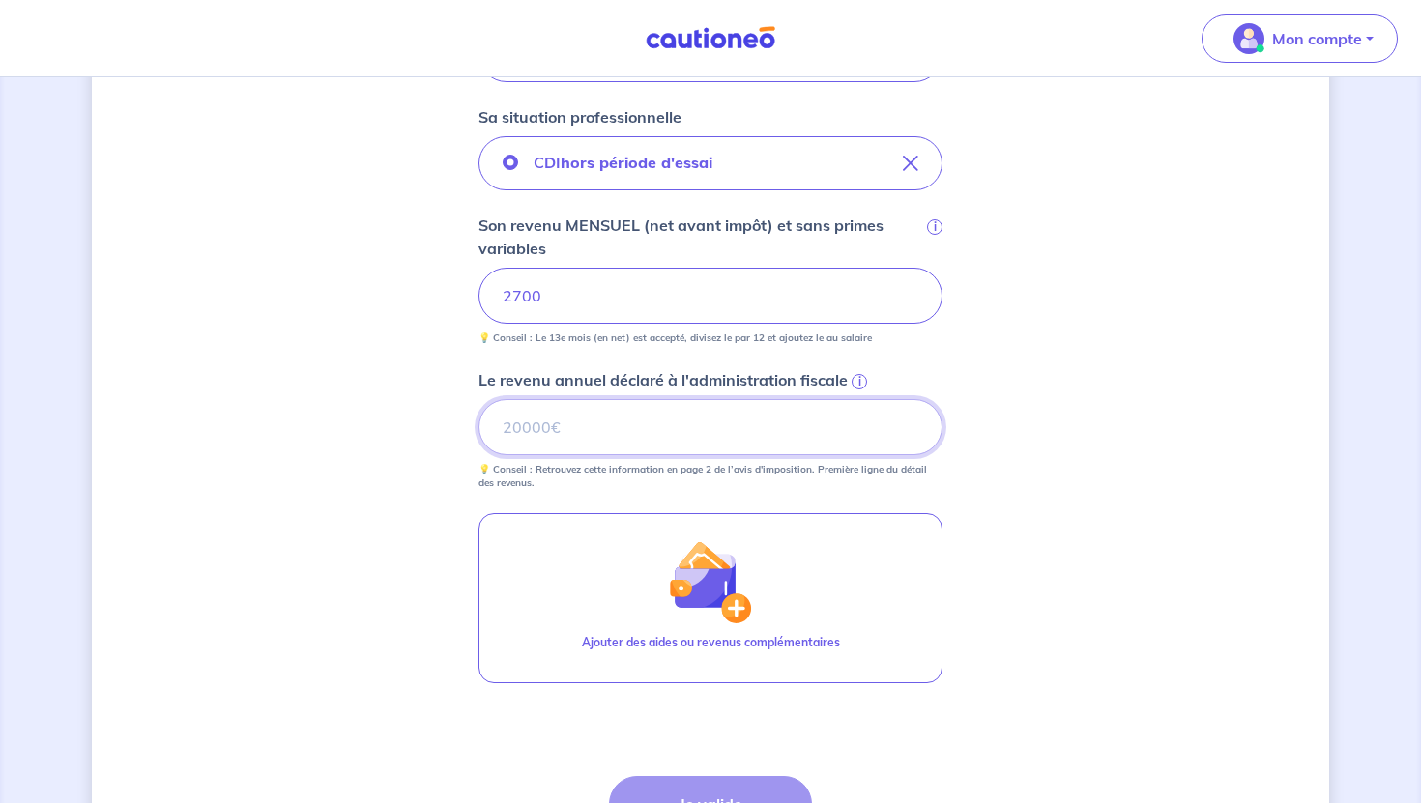
click at [768, 407] on input "Le revenu annuel déclaré à l'administration fiscale i" at bounding box center [711, 427] width 464 height 56
type input "45613"
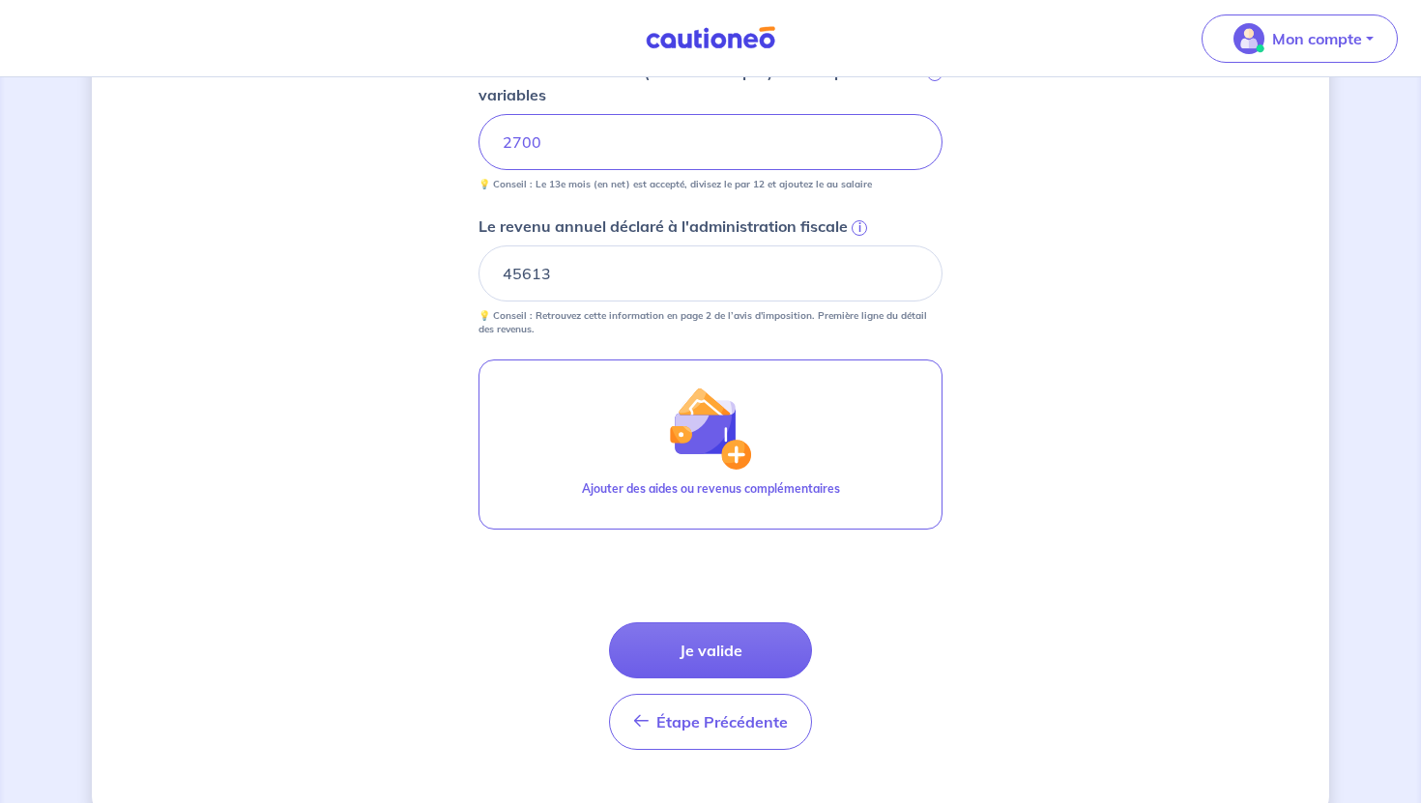
scroll to position [853, 0]
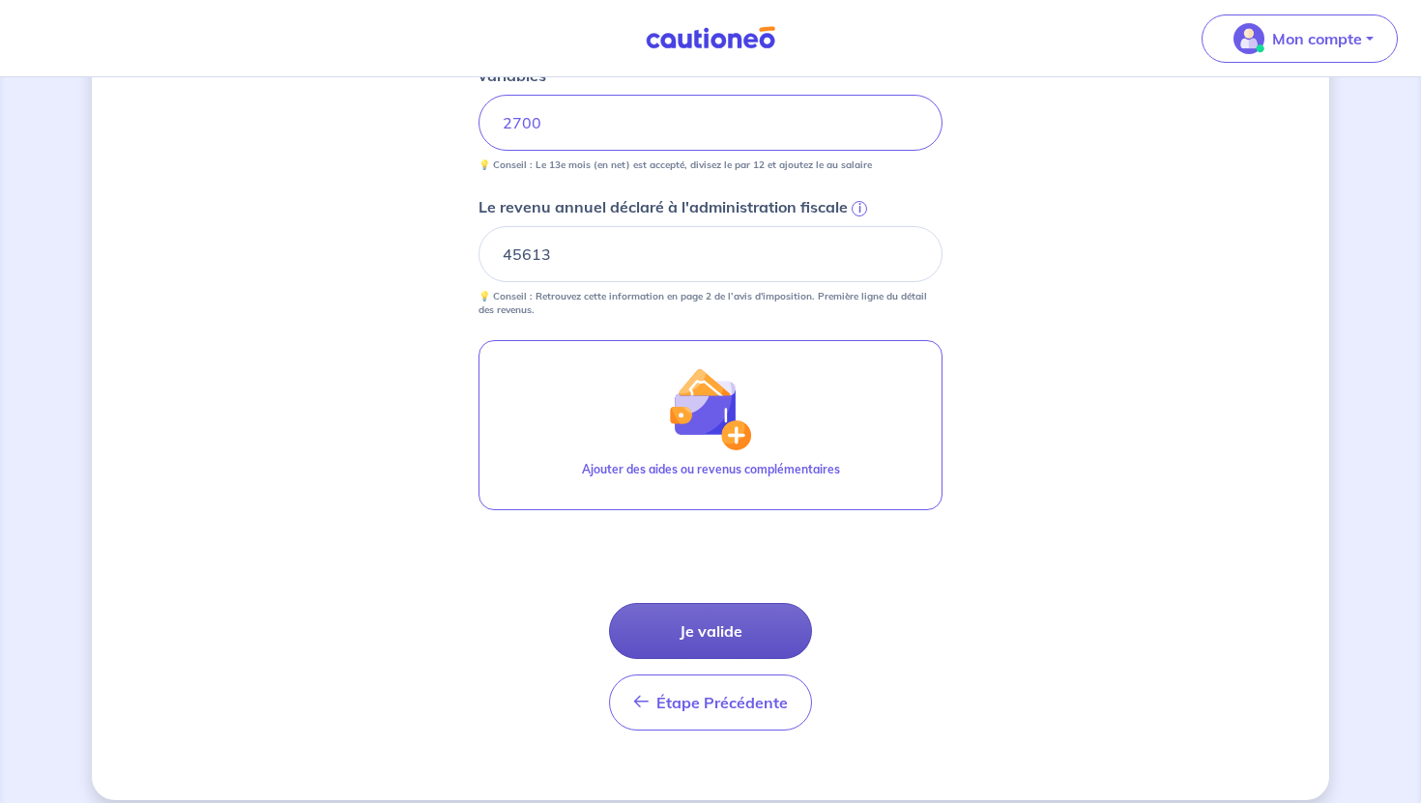
click at [725, 627] on button "Je valide" at bounding box center [710, 631] width 203 height 56
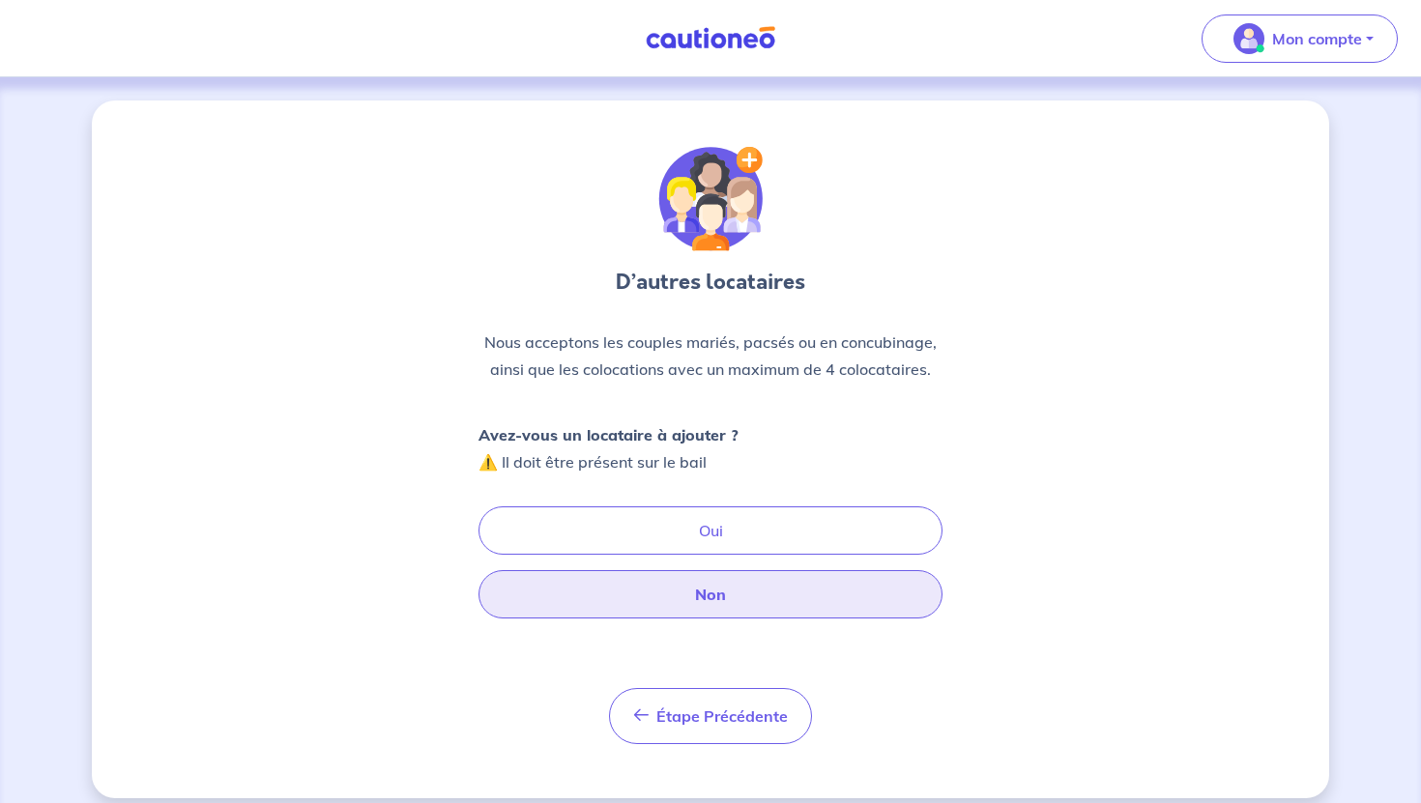
click at [737, 589] on button "Non" at bounding box center [711, 594] width 464 height 48
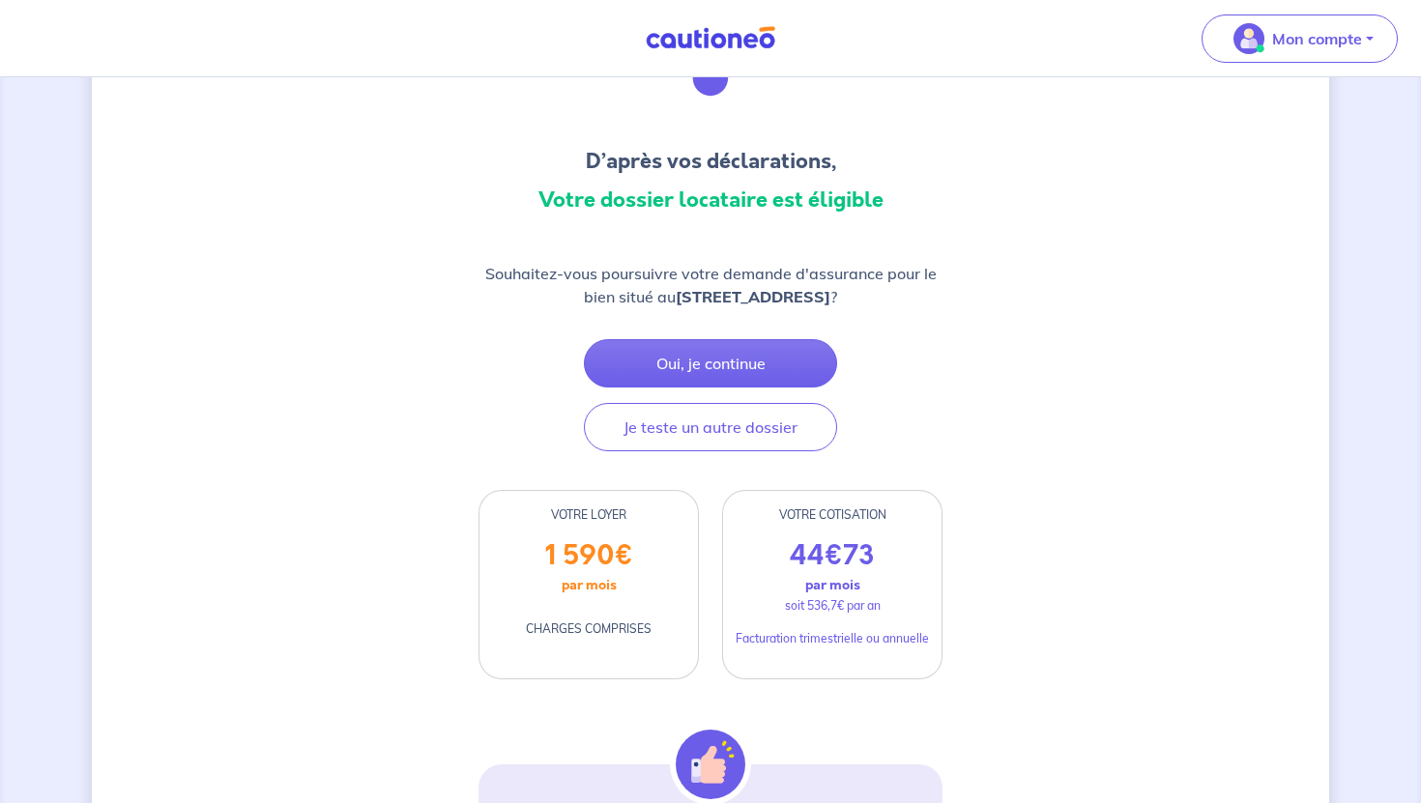
scroll to position [125, 0]
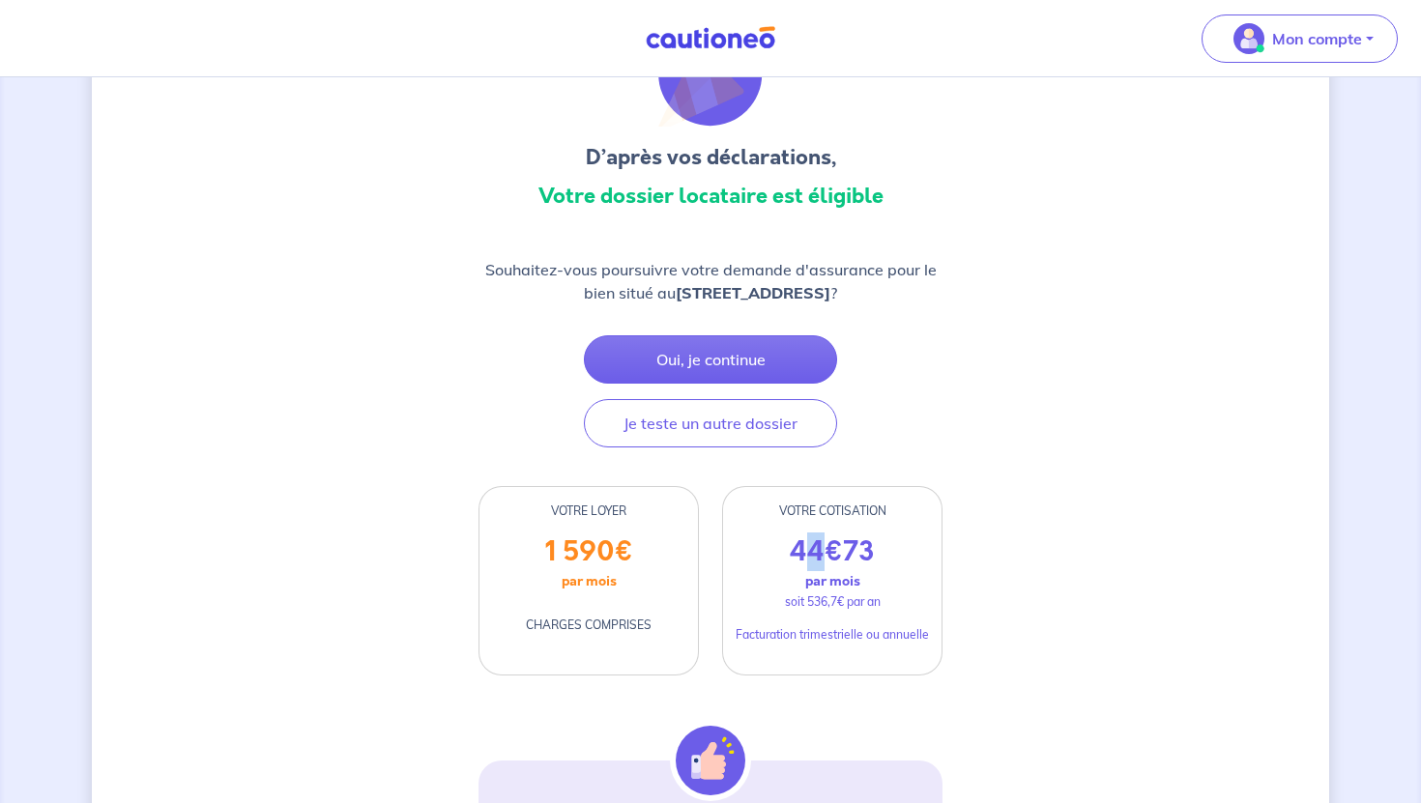
drag, startPoint x: 802, startPoint y: 549, endPoint x: 830, endPoint y: 553, distance: 28.3
click at [830, 553] on p "44 € 73" at bounding box center [832, 552] width 85 height 33
click at [824, 538] on p "44 € 73" at bounding box center [832, 552] width 85 height 33
drag, startPoint x: 798, startPoint y: 544, endPoint x: 871, endPoint y: 558, distance: 74.7
click at [871, 558] on p "44 € 73" at bounding box center [832, 552] width 85 height 33
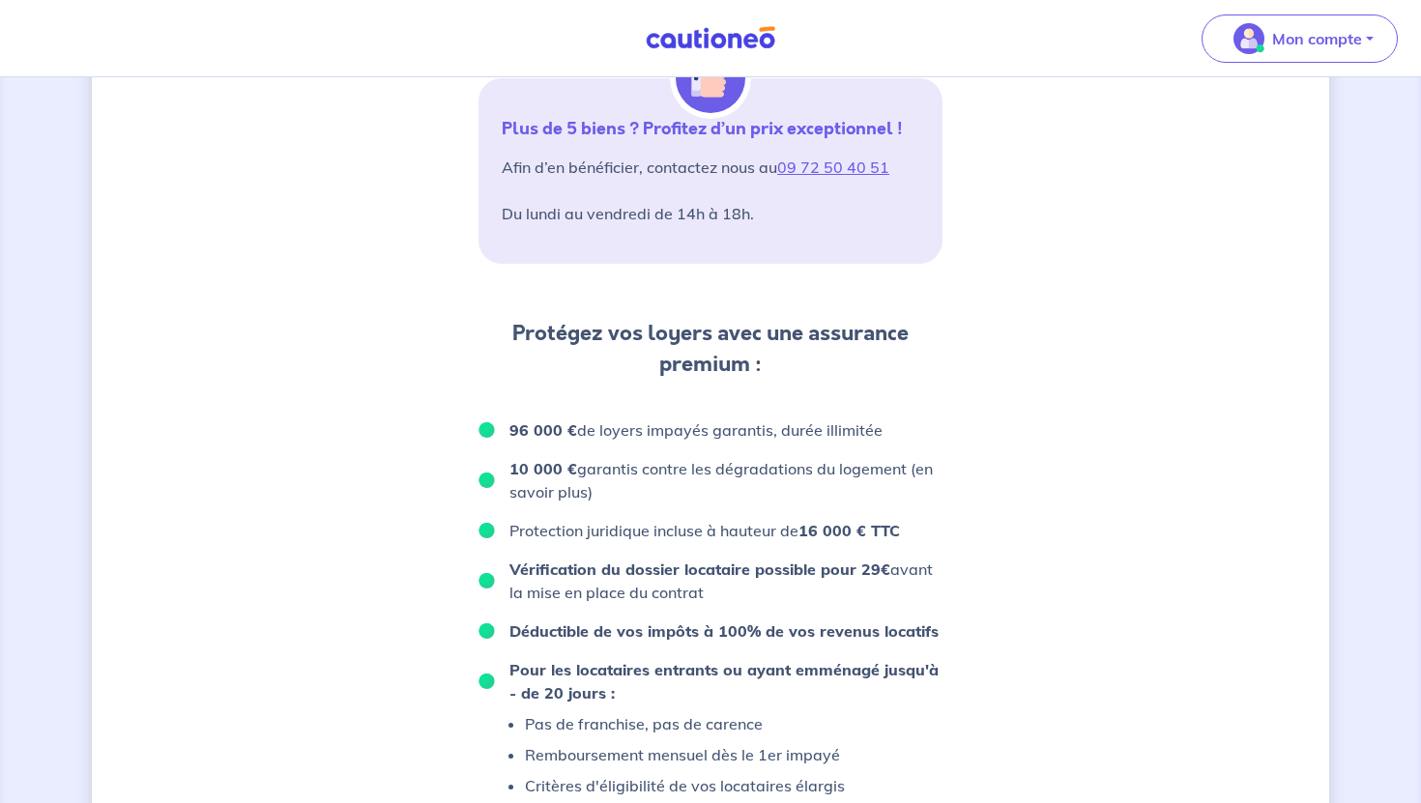
scroll to position [814, 0]
